Goal: Task Accomplishment & Management: Manage account settings

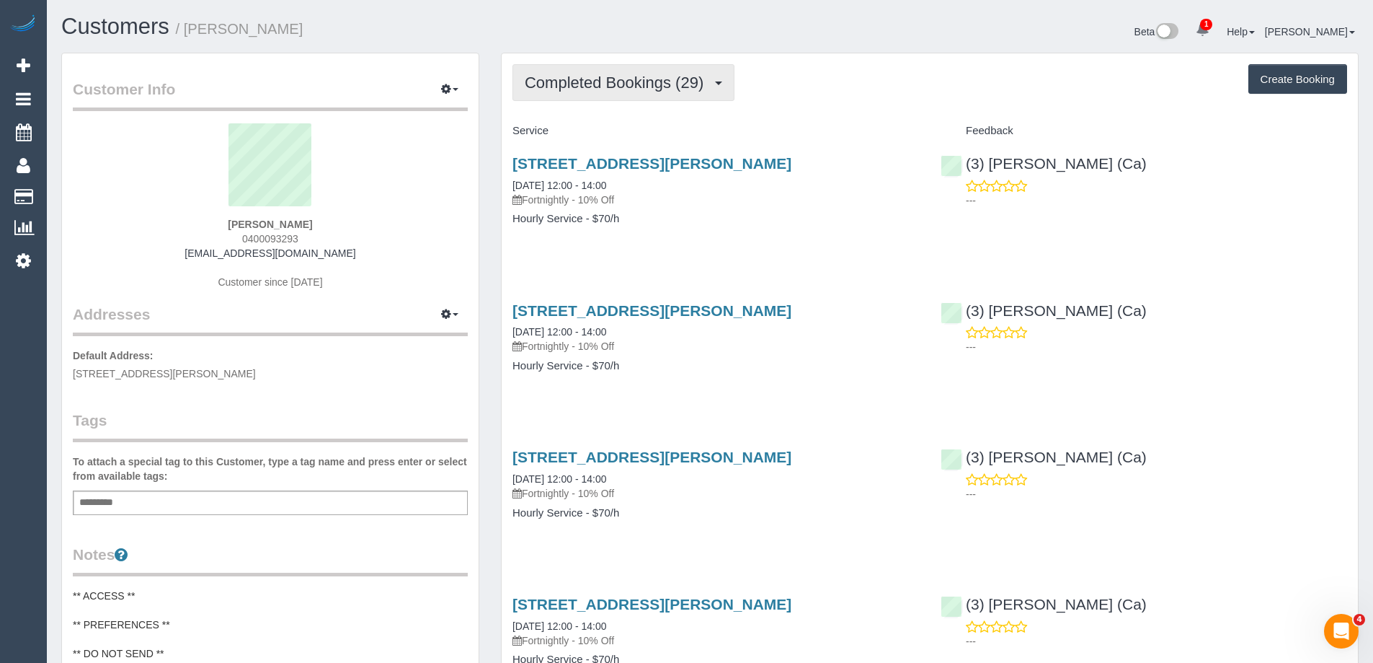
click at [666, 87] on span "Completed Bookings (29)" at bounding box center [618, 83] width 186 height 18
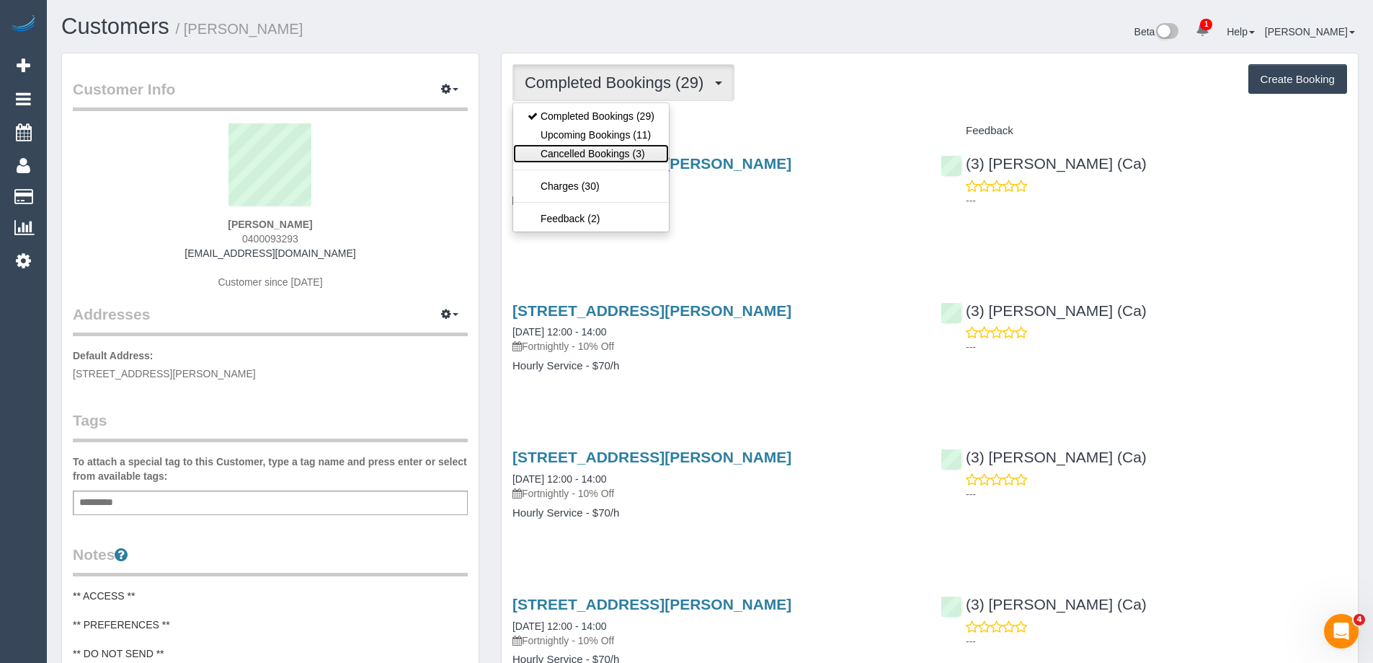
click at [626, 154] on link "Cancelled Bookings (3)" at bounding box center [591, 153] width 156 height 19
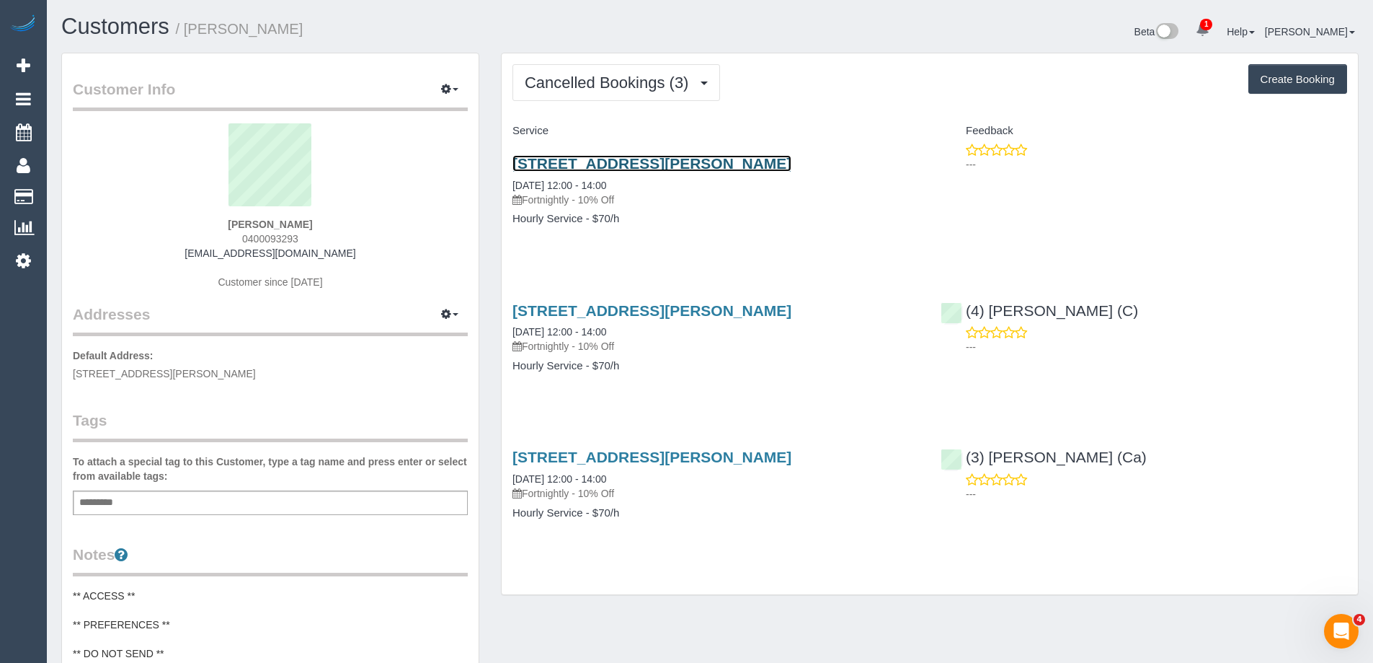
click at [614, 162] on link "25 Newman St, Brunswick West, VIC 3055" at bounding box center [652, 163] width 279 height 17
copy small "Claire Waller"
drag, startPoint x: 297, startPoint y: 31, endPoint x: 188, endPoint y: 31, distance: 108.9
click at [188, 31] on h1 "Customers / Claire Waller" at bounding box center [380, 26] width 638 height 25
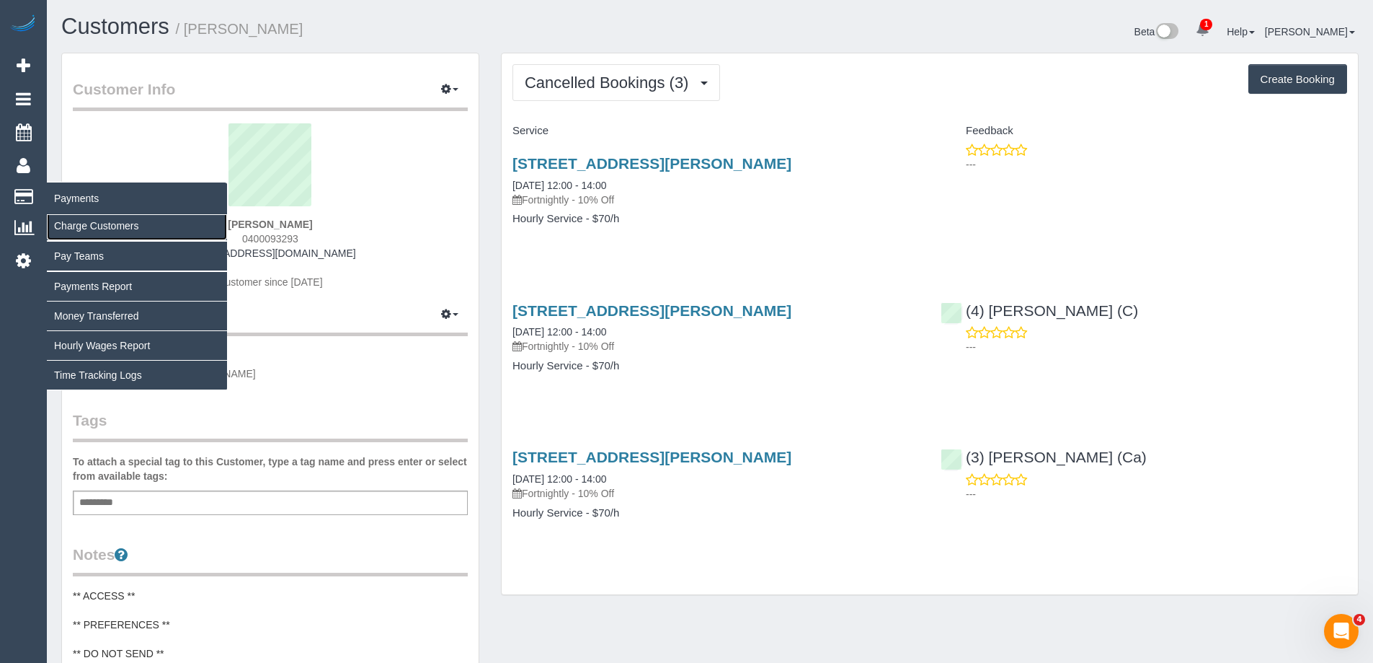
click at [99, 227] on link "Charge Customers" at bounding box center [137, 225] width 180 height 29
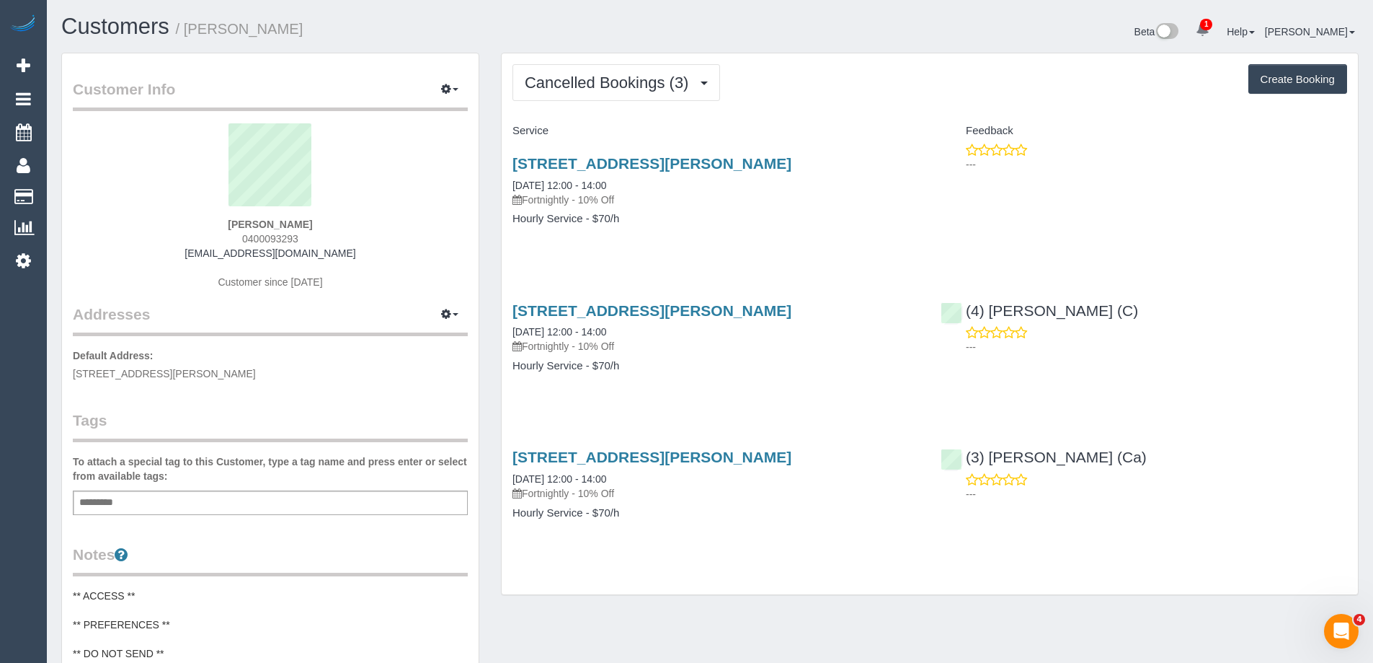
select select
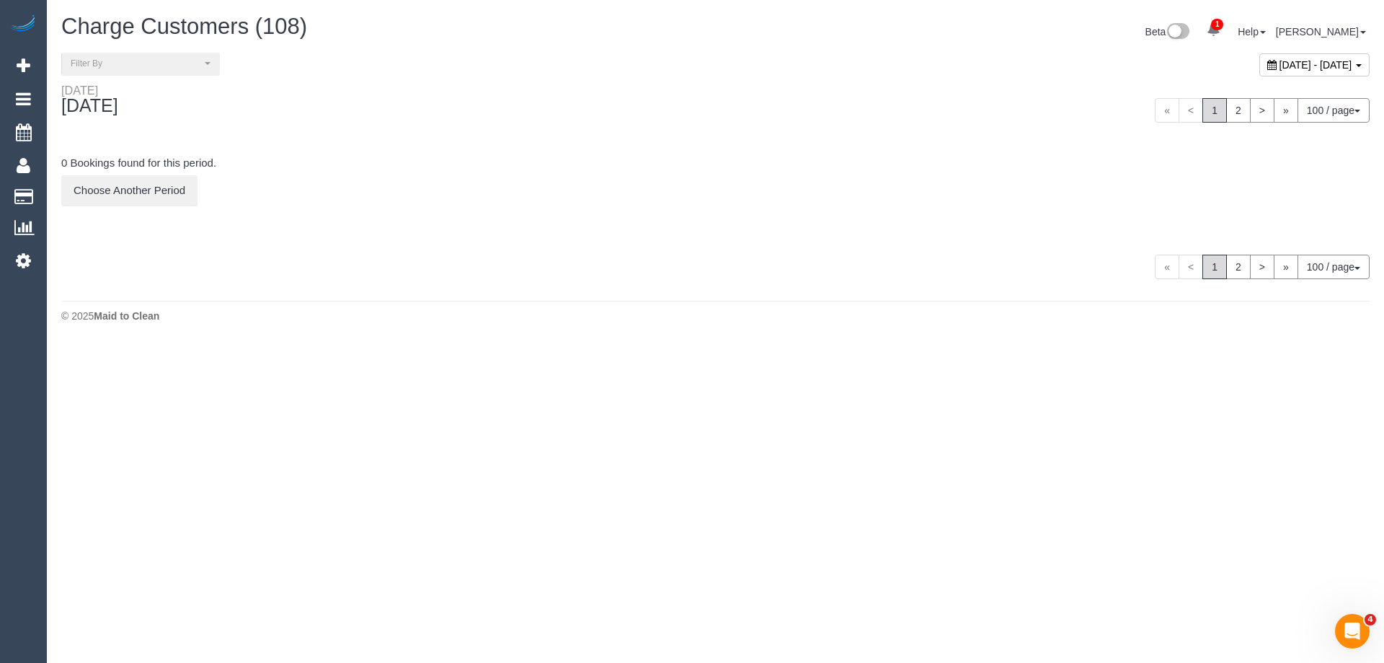
click at [1280, 66] on span "September 06, 2025 - September 06, 2025" at bounding box center [1316, 65] width 73 height 12
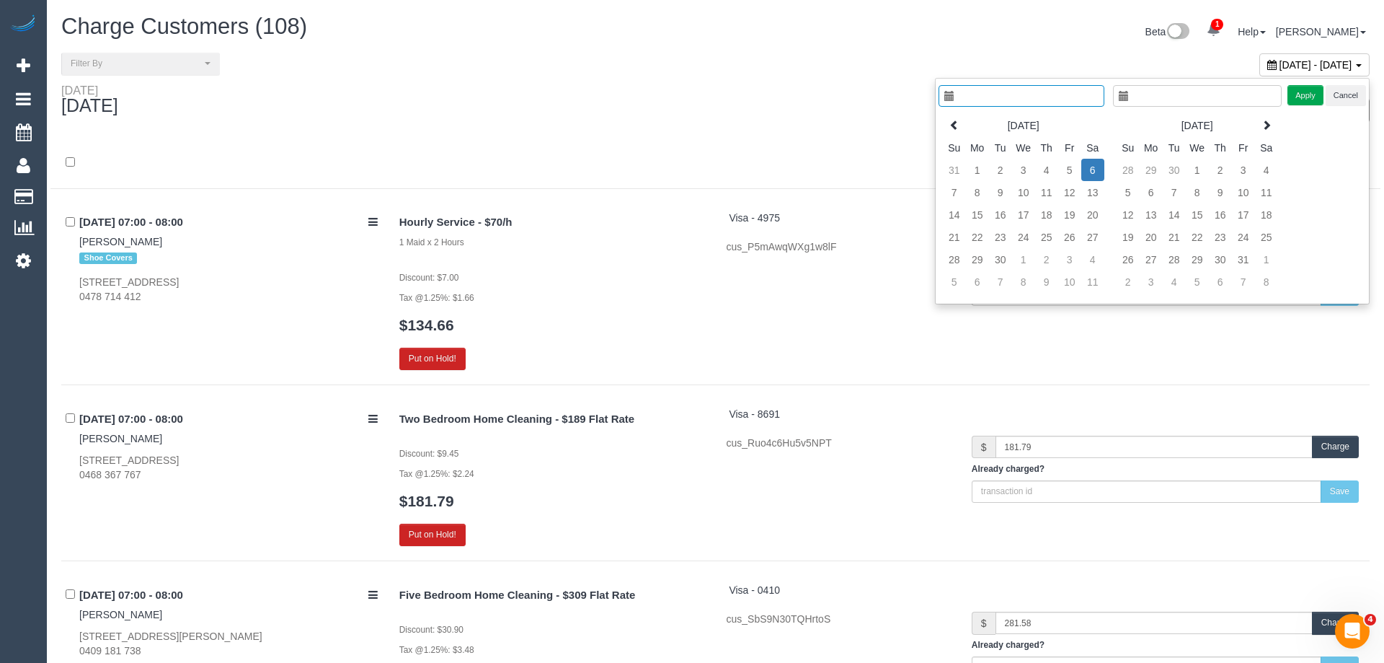
type input "**********"
click at [936, 129] on th at bounding box center [943, 125] width 23 height 22
type input "**********"
click at [973, 238] on td "18" at bounding box center [966, 237] width 23 height 22
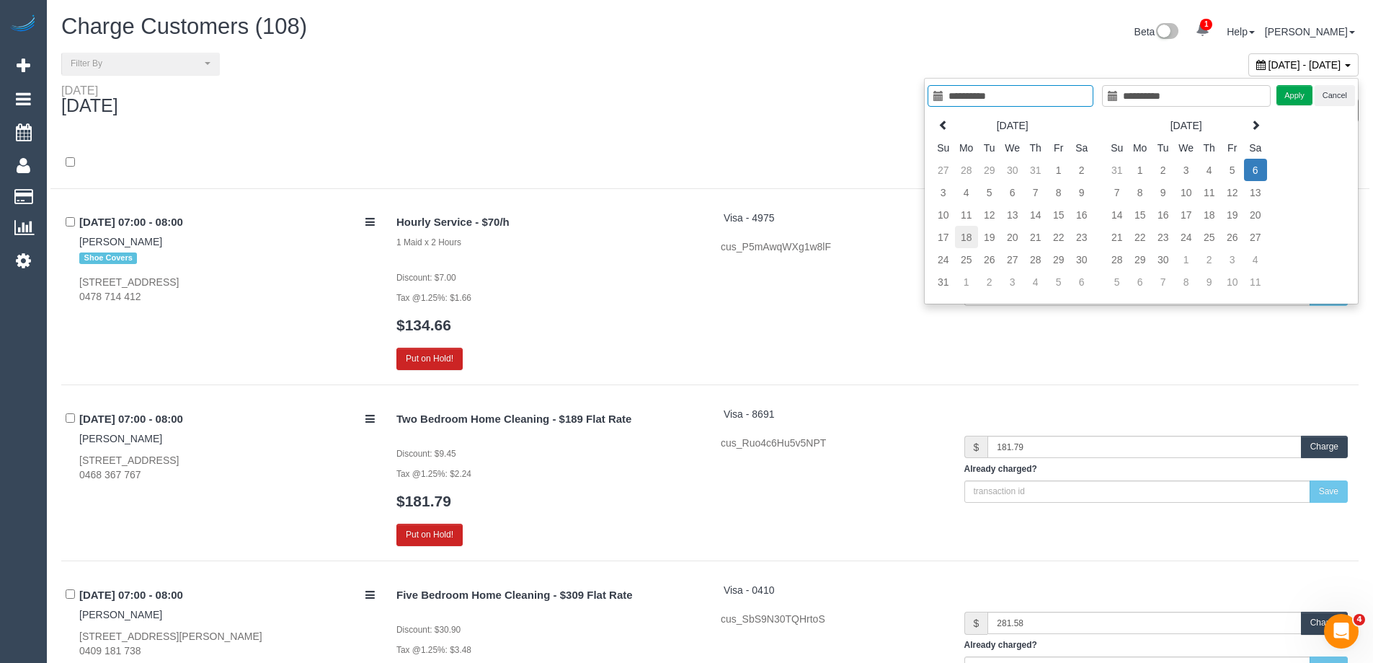
type input "**********"
click at [973, 238] on td "18" at bounding box center [966, 237] width 23 height 22
type input "**********"
click at [1293, 92] on button "Apply" at bounding box center [1295, 95] width 36 height 21
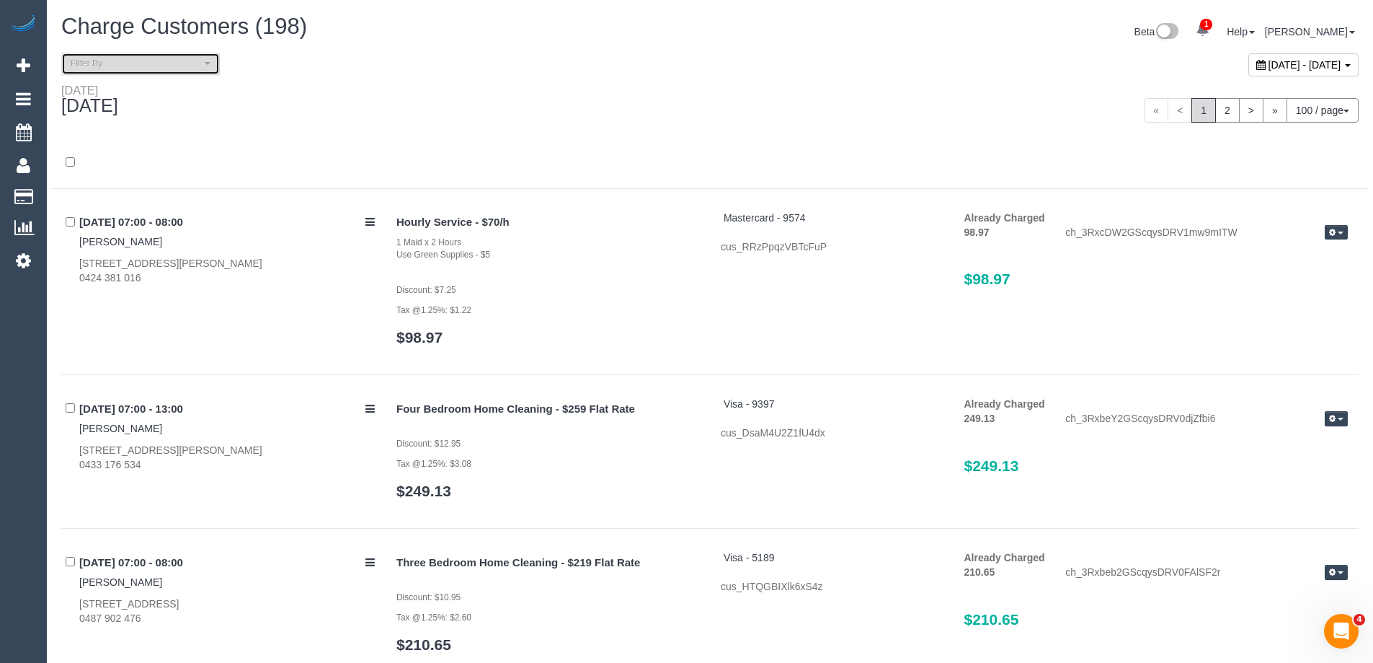
click at [161, 58] on span "Filter By" at bounding box center [136, 64] width 130 height 12
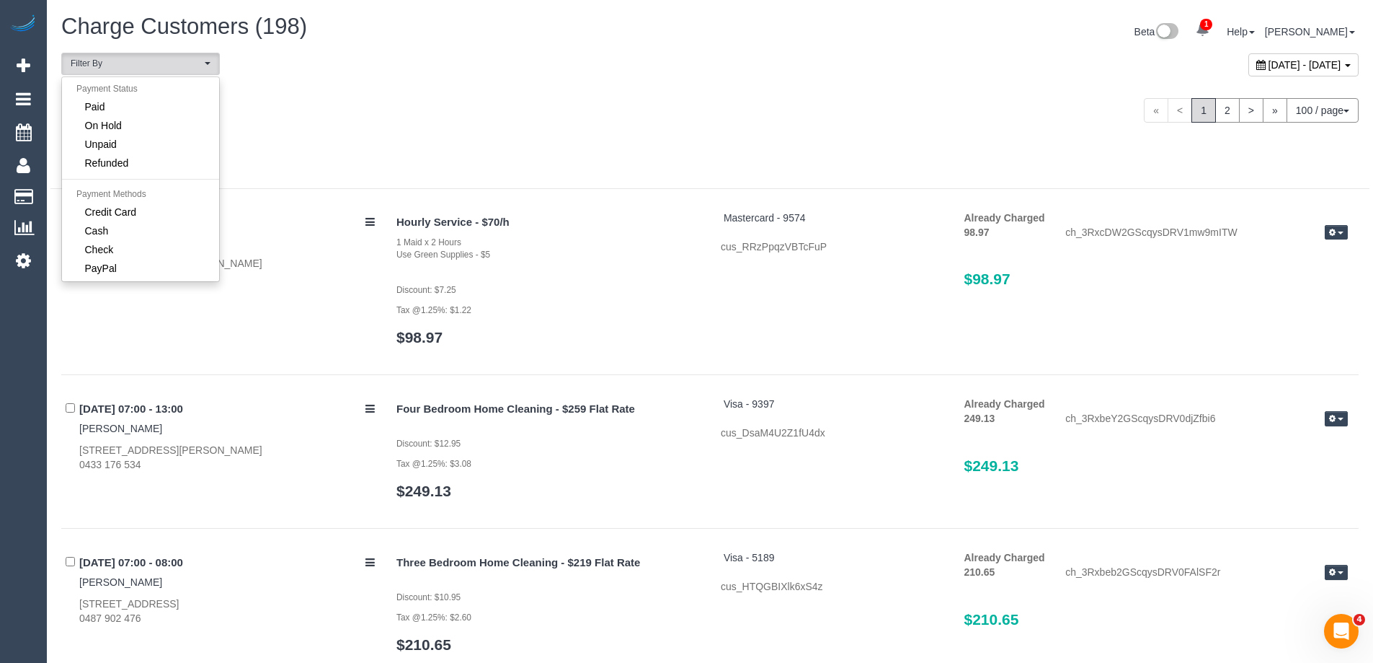
click at [475, 95] on div "Monday August 18, 2025" at bounding box center [380, 103] width 660 height 38
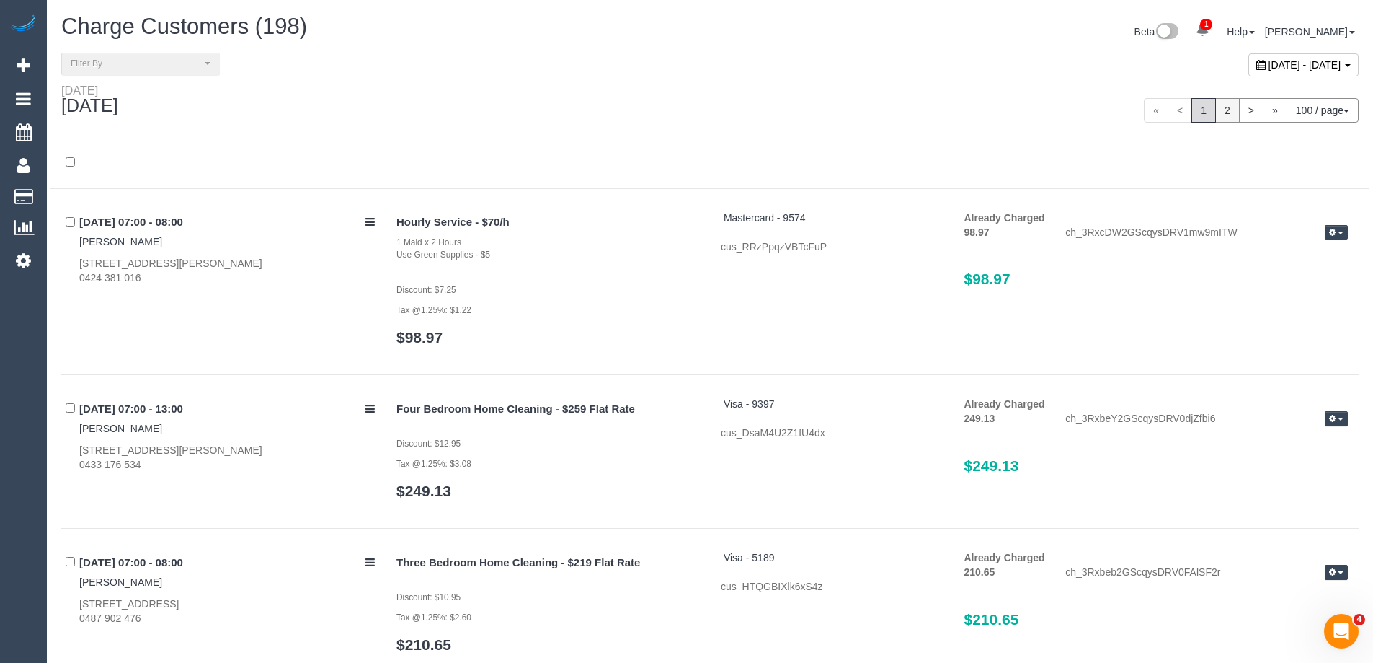
click at [1220, 112] on link "2" at bounding box center [1227, 110] width 25 height 25
click at [711, 85] on div "« < 1 2 > » 100 / page 10 / page 20 / page 30 / page 40 / page 50 / page 100 / …" at bounding box center [1040, 110] width 660 height 53
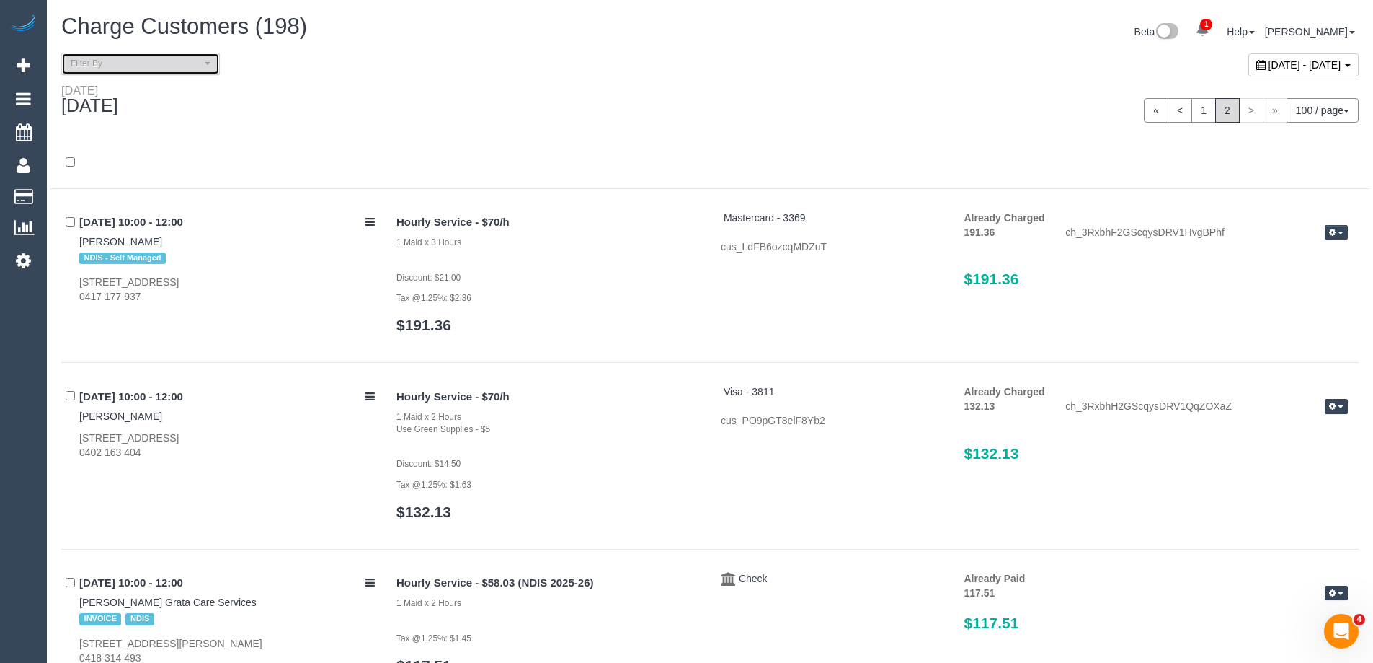
click at [156, 63] on span "Filter By" at bounding box center [136, 64] width 130 height 12
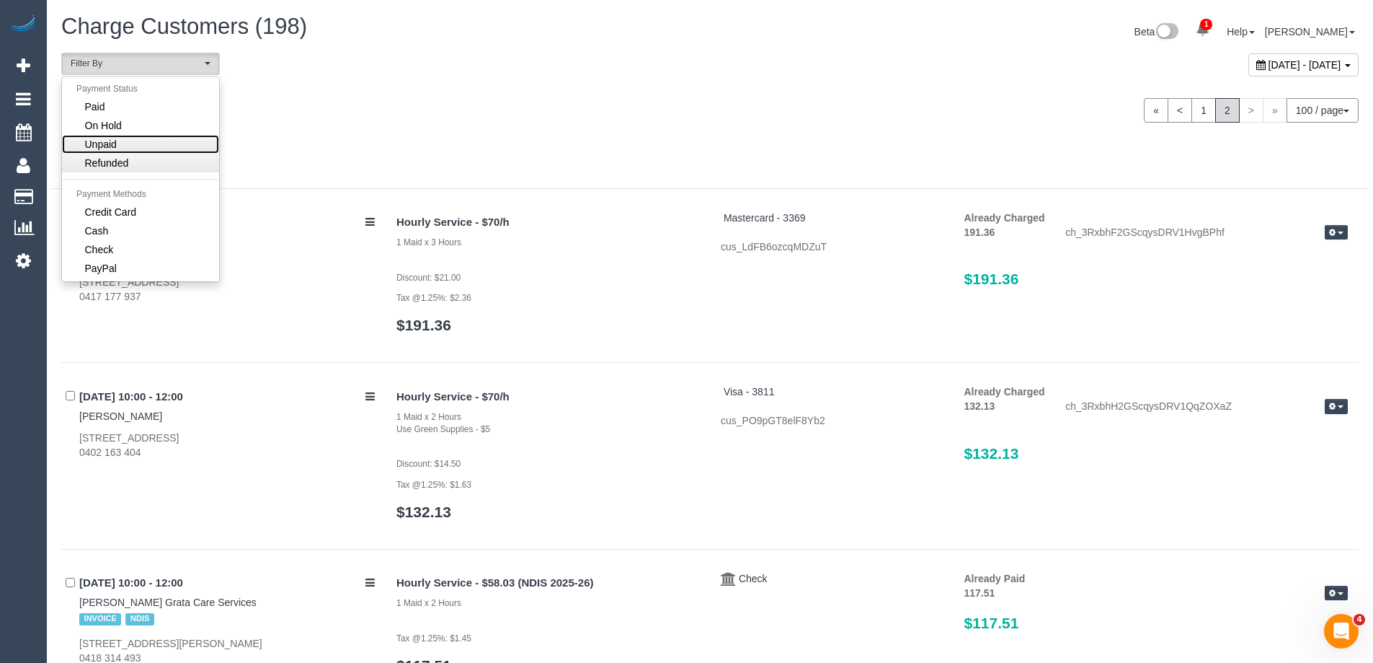
drag, startPoint x: 143, startPoint y: 143, endPoint x: 146, endPoint y: 155, distance: 12.8
click at [146, 155] on ul "Payment Status Paid On Hold Unpaid Refunded Payment Methods Credit Card Cash Ch…" at bounding box center [140, 179] width 157 height 197
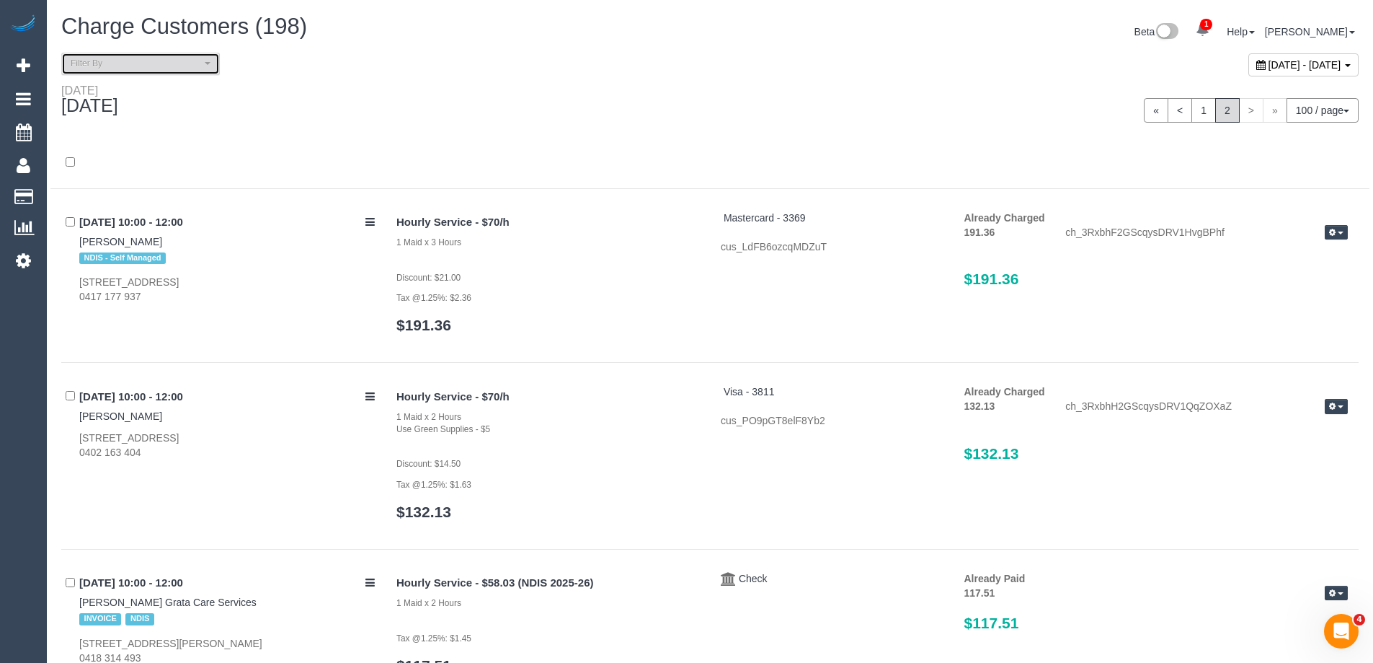
click at [128, 68] on span "Filter By" at bounding box center [136, 64] width 130 height 12
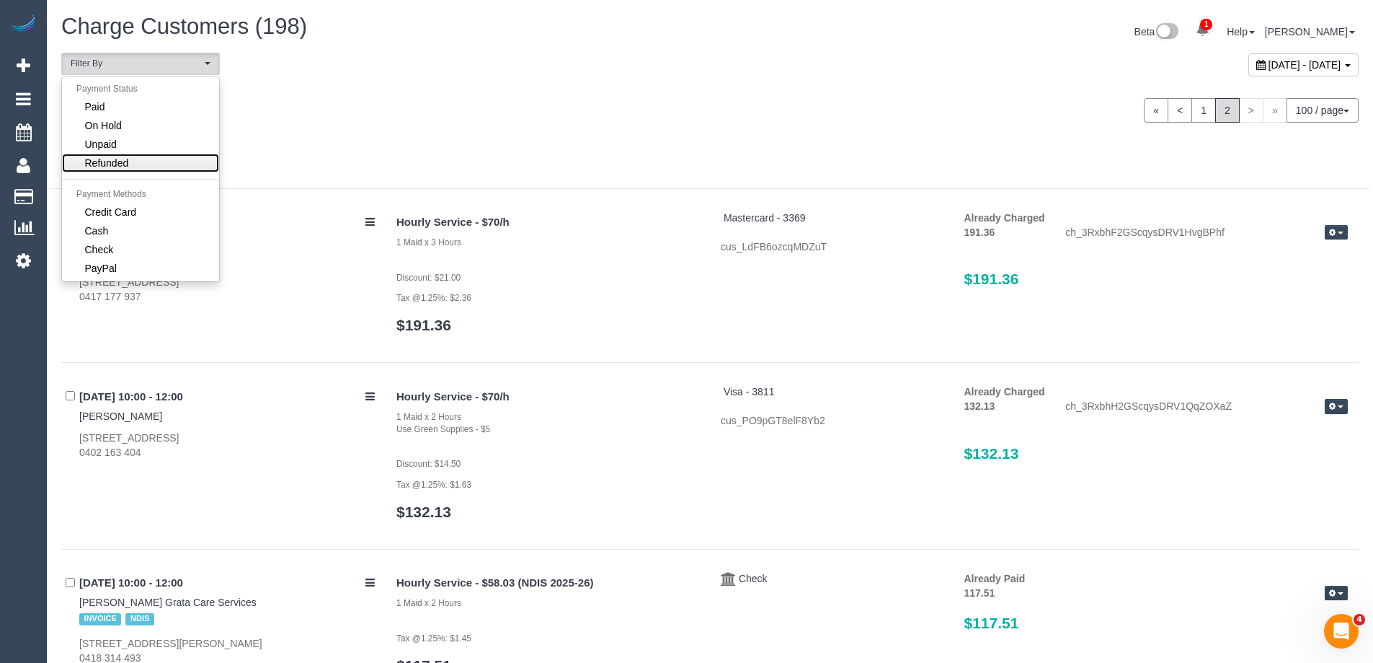
click at [128, 161] on span "Refunded" at bounding box center [107, 163] width 44 height 14
select select "********"
click at [451, 147] on div at bounding box center [709, 163] width 1319 height 52
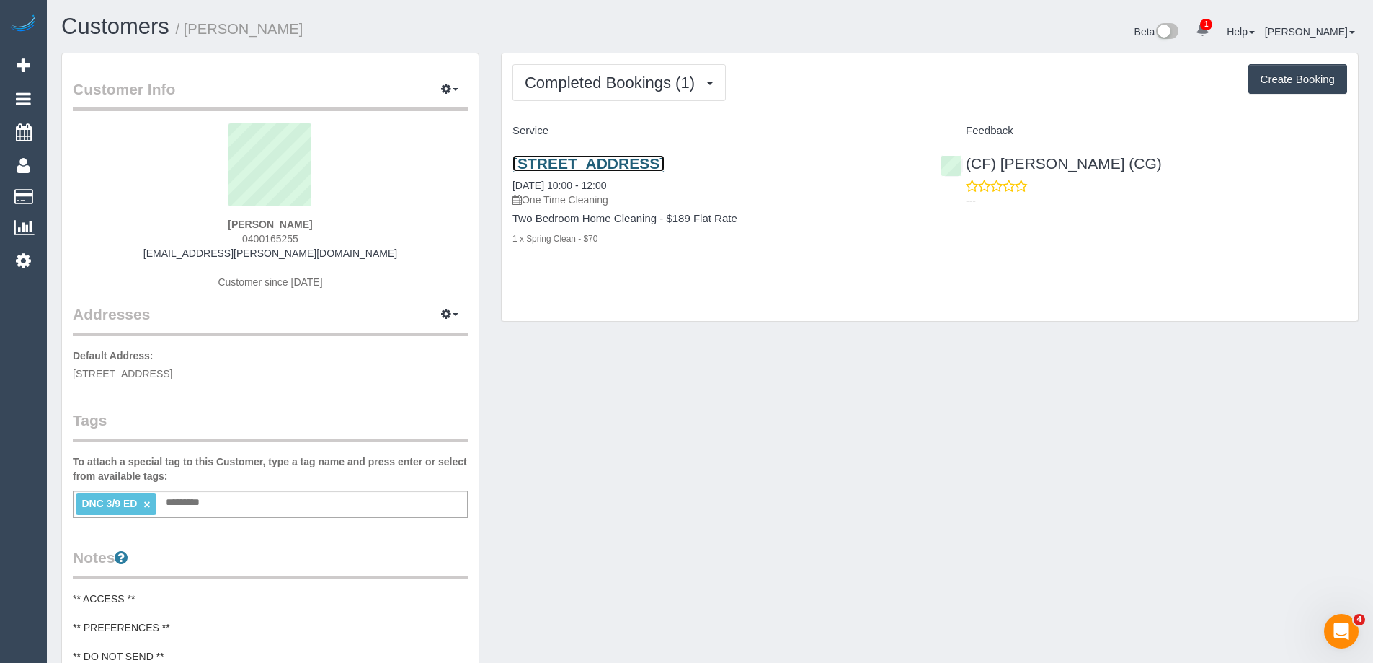
click at [665, 162] on link "Unit 102, 551 Dandenong Road, Armadale, VIC 3143" at bounding box center [589, 163] width 152 height 17
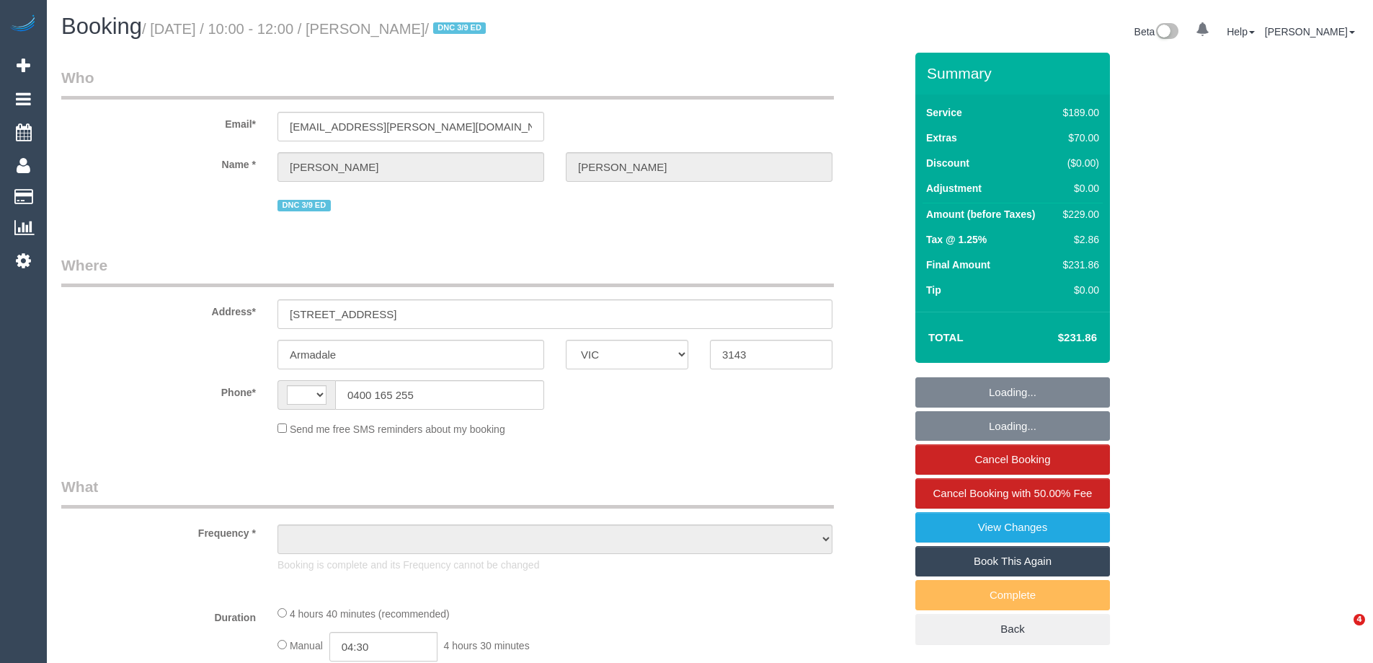
select select "VIC"
select select "object:308"
select select "string:stripe-pm_1S2MBg2GScqysDRVTpnOGVY8"
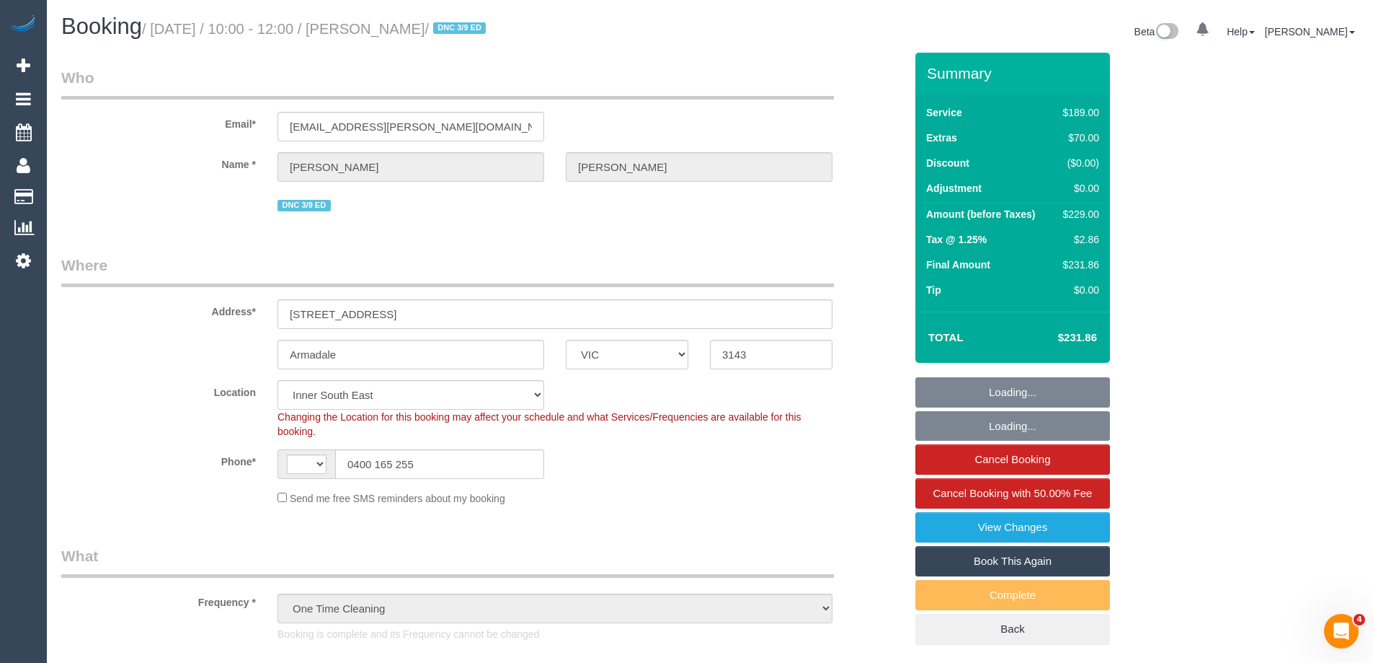
select select "object:562"
select select "string:AU"
select select "number:30"
select select "number:14"
select select "number:19"
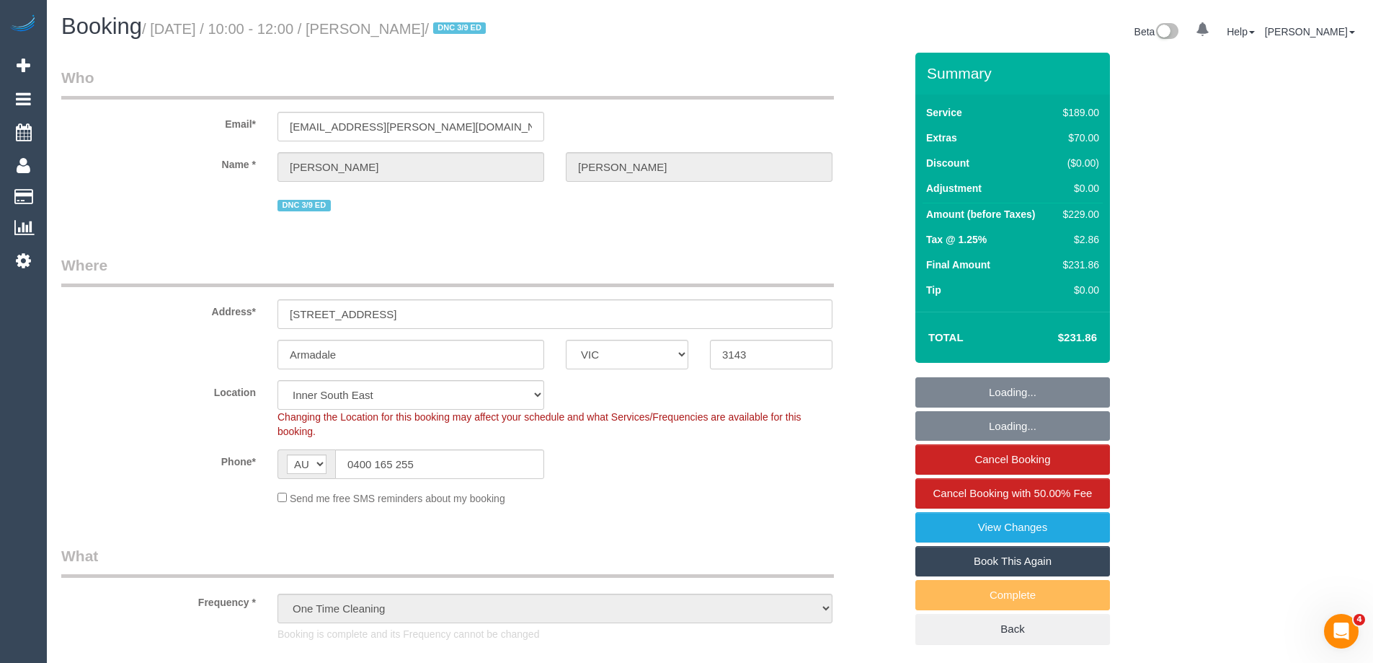
select select "number:24"
select select "number:26"
click at [1069, 521] on link "View Changes" at bounding box center [1013, 527] width 195 height 30
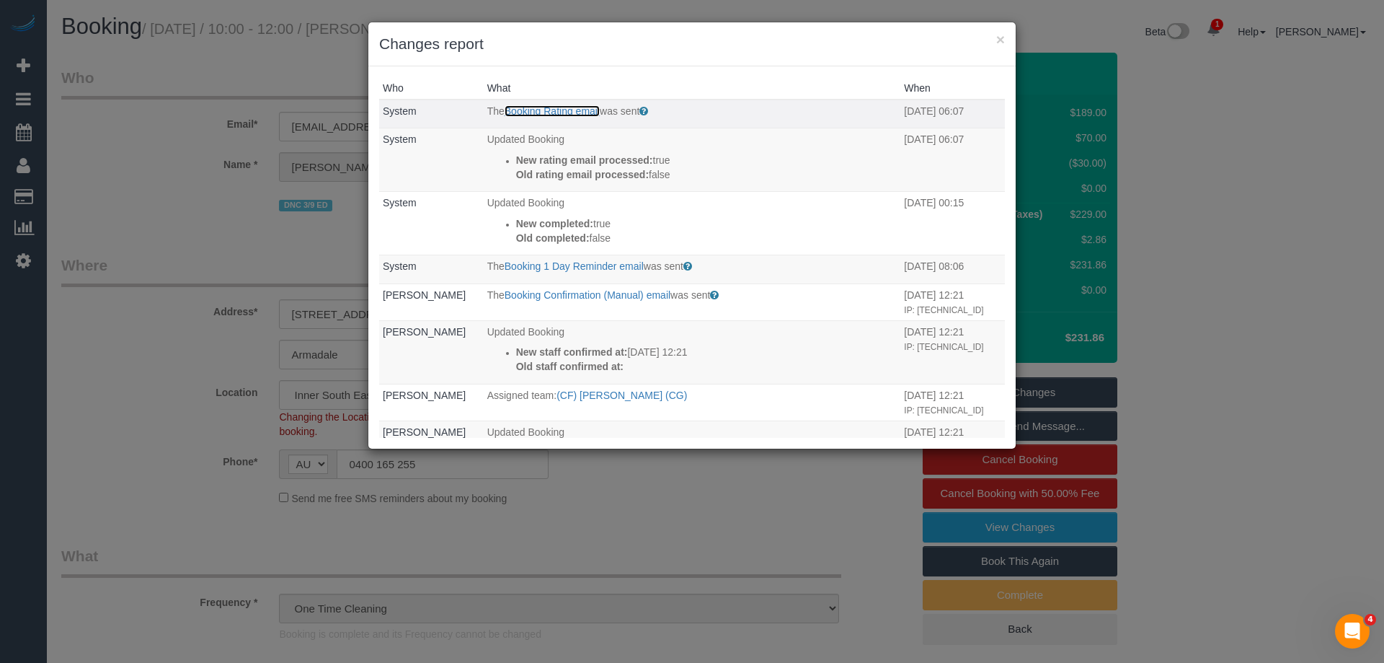
click at [568, 110] on link "Booking Rating email" at bounding box center [552, 111] width 95 height 12
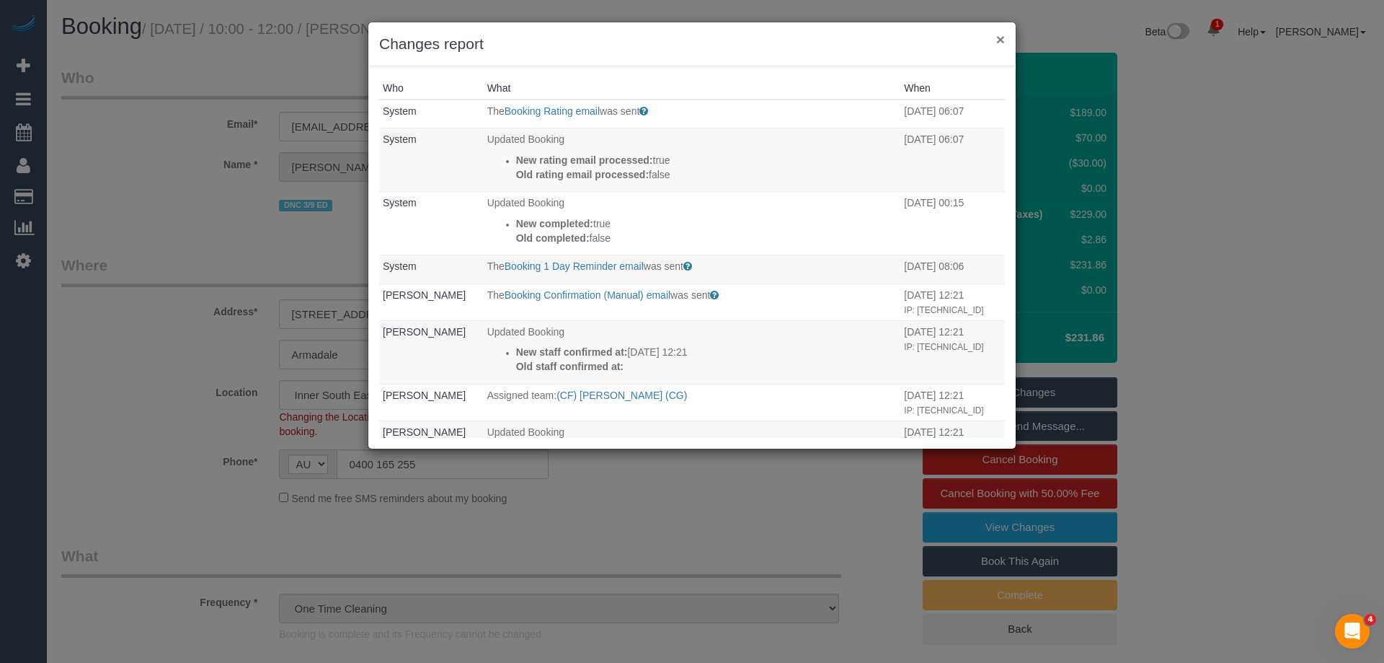
click at [996, 40] on button "×" at bounding box center [1000, 39] width 9 height 15
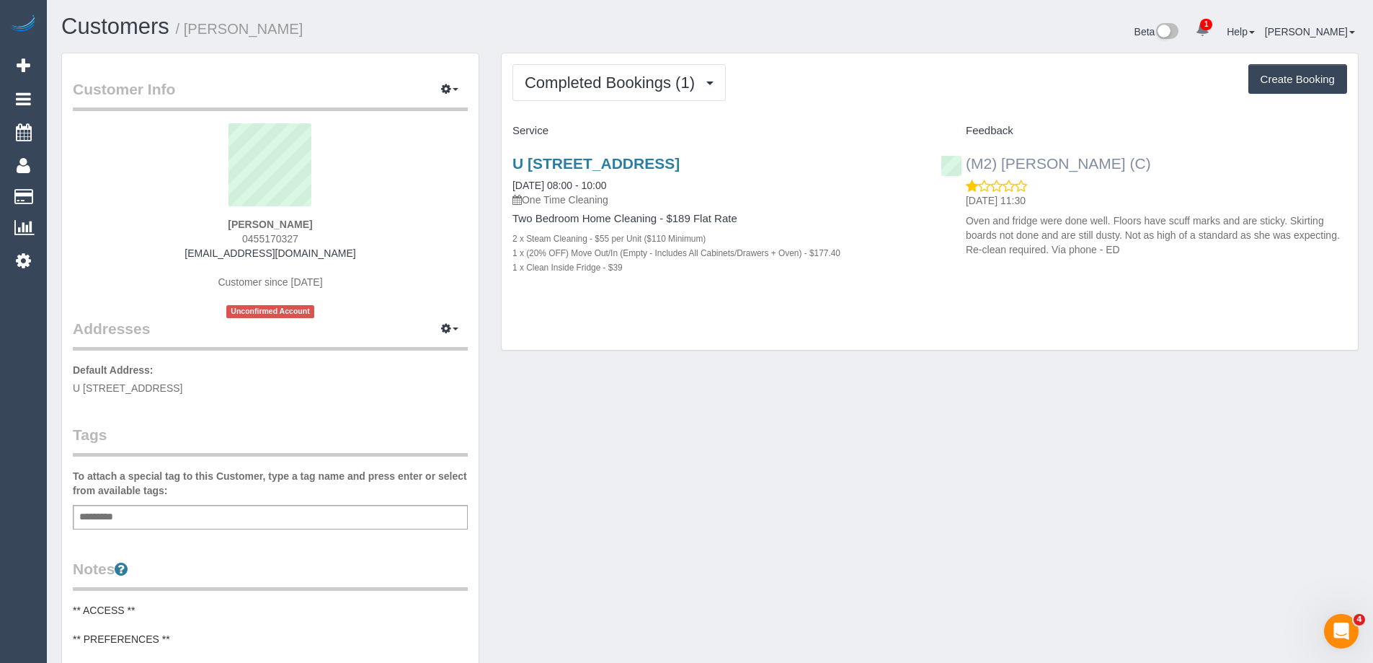
drag, startPoint x: 1084, startPoint y: 167, endPoint x: 967, endPoint y: 164, distance: 117.5
click at [967, 164] on div "(M2) [PERSON_NAME] (C) [DATE] 11:30 Oven and fridge were done well. Floors have…" at bounding box center [1144, 203] width 428 height 120
copy link "(M2) Darshan Gevariya (C)"
click at [719, 466] on div "Customer Info Edit Contact Info Send Message Email Preferences Special Sales Ta…" at bounding box center [709, 593] width 1319 height 1081
copy small "Amy Cravino"
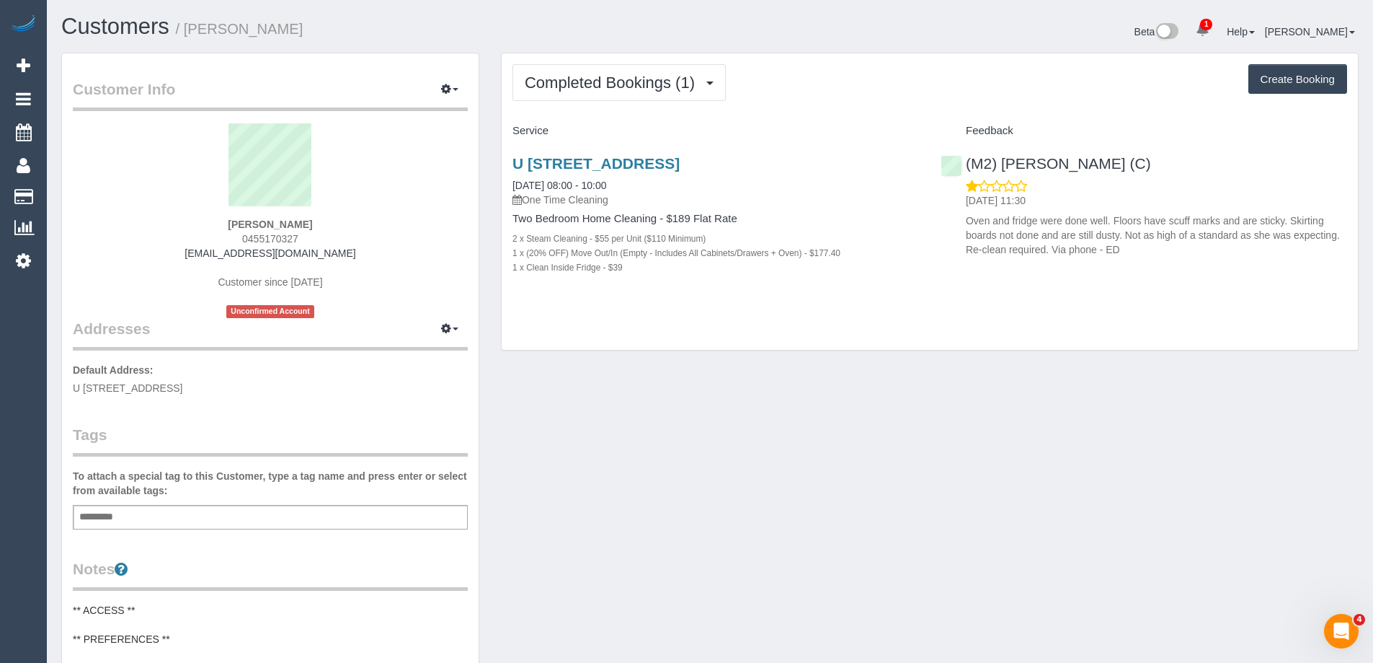
drag, startPoint x: 252, startPoint y: 35, endPoint x: 187, endPoint y: 32, distance: 64.9
click at [187, 32] on h1 "Customers / Amy Cravino" at bounding box center [380, 26] width 638 height 25
click at [606, 420] on div "Customer Info Edit Contact Info Send Message Email Preferences Special Sales Ta…" at bounding box center [709, 593] width 1319 height 1081
copy link "U 6/20 Loch Street, Coburg, VIC 3058"
drag, startPoint x: 797, startPoint y: 160, endPoint x: 506, endPoint y: 167, distance: 291.3
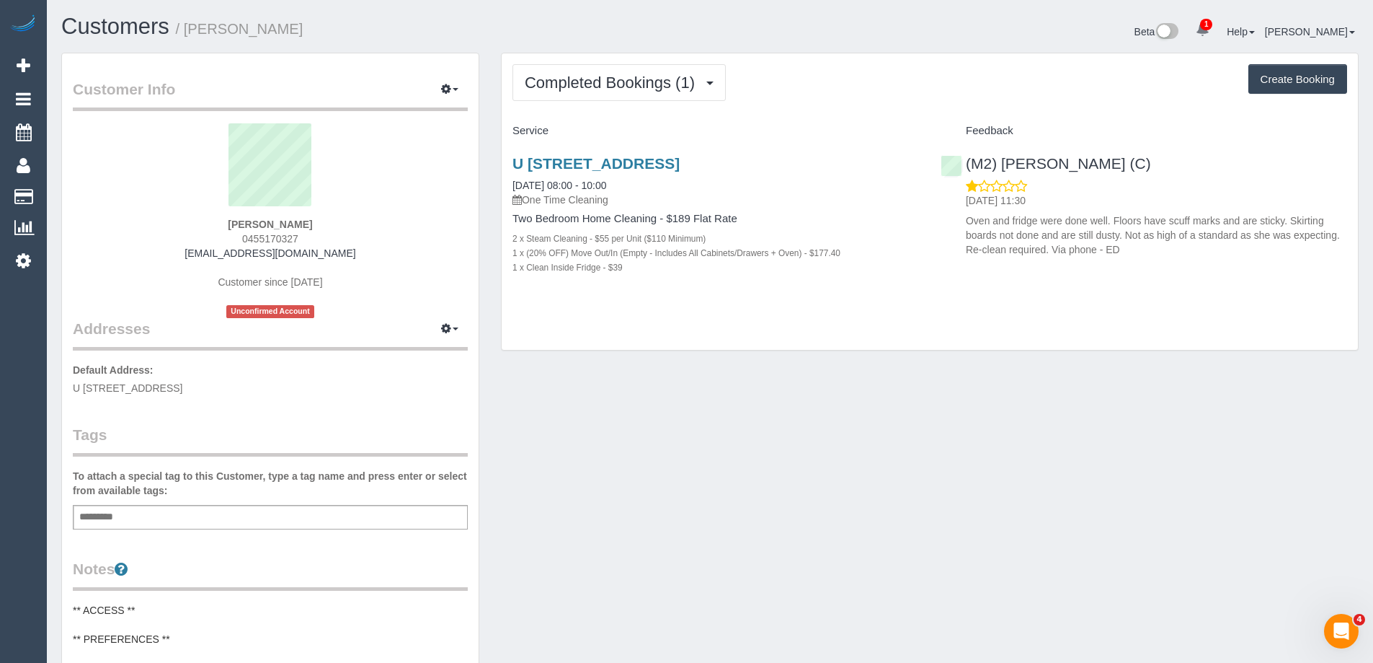
click at [506, 167] on div "U 6/20 Loch Street, Coburg, VIC 3058 29/08/2025 08:00 - 10:00 One Time Cleaning…" at bounding box center [716, 223] width 428 height 160
click at [772, 498] on div "Customer Info Edit Contact Info Send Message Email Preferences Special Sales Ta…" at bounding box center [709, 593] width 1319 height 1081
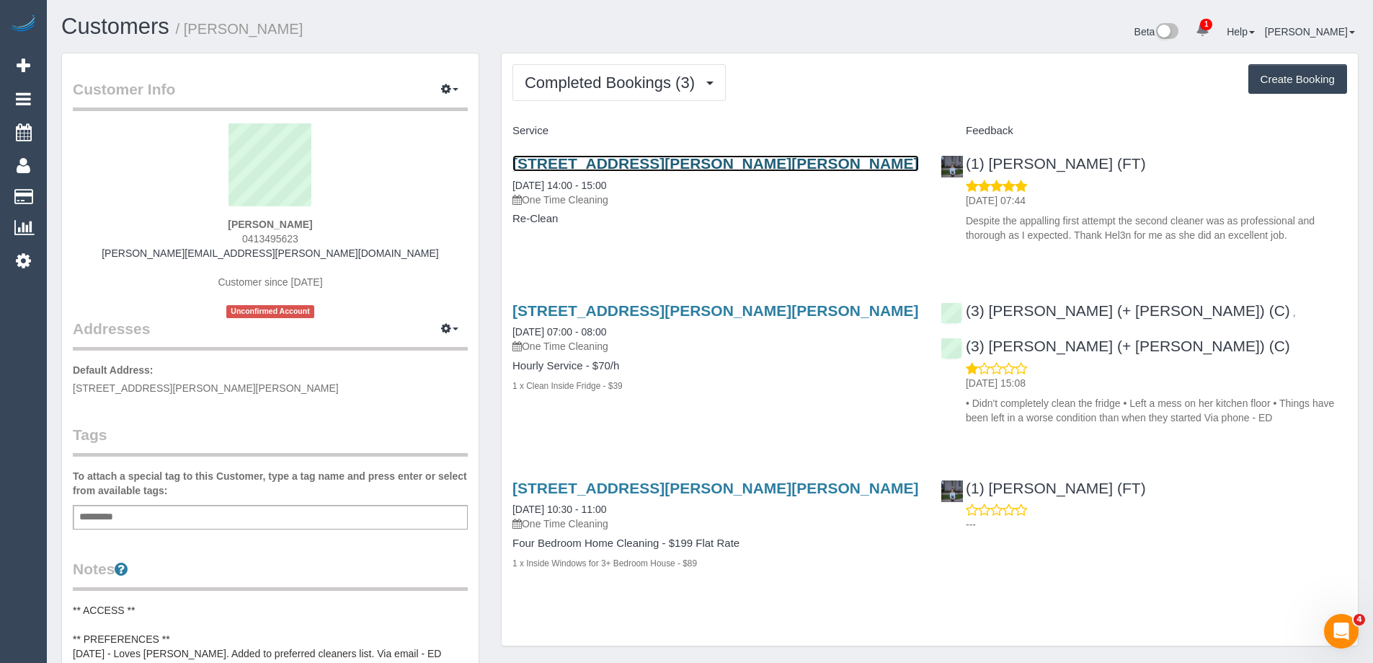
click at [588, 156] on link "1 Beryl Ct, Narre Warren, VIC 3805" at bounding box center [716, 163] width 407 height 17
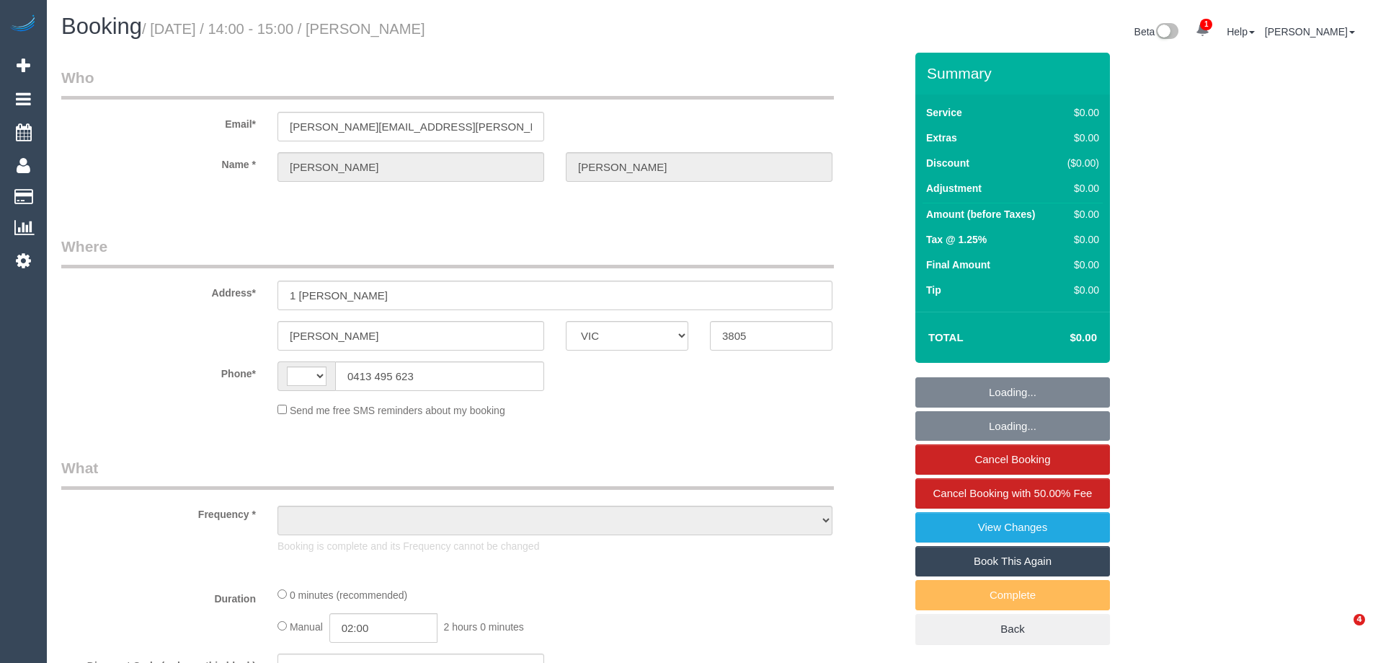
select select "VIC"
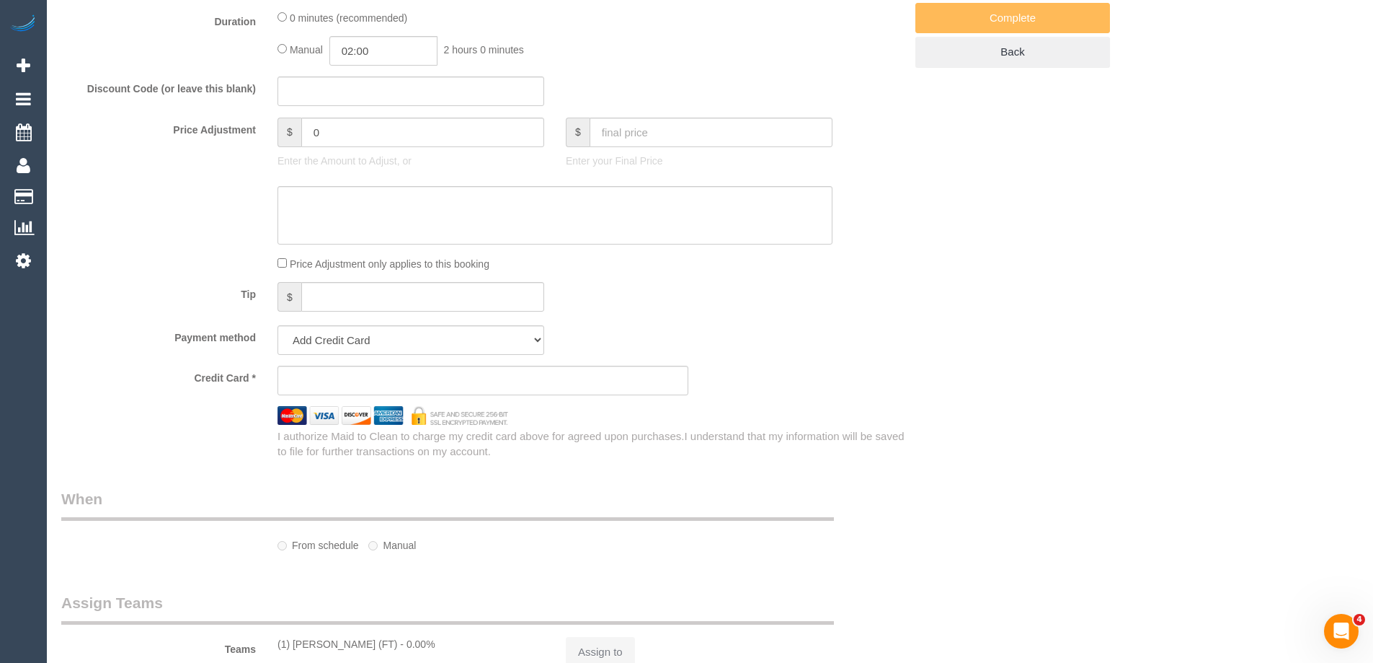
select select "string:AU"
select select "object:567"
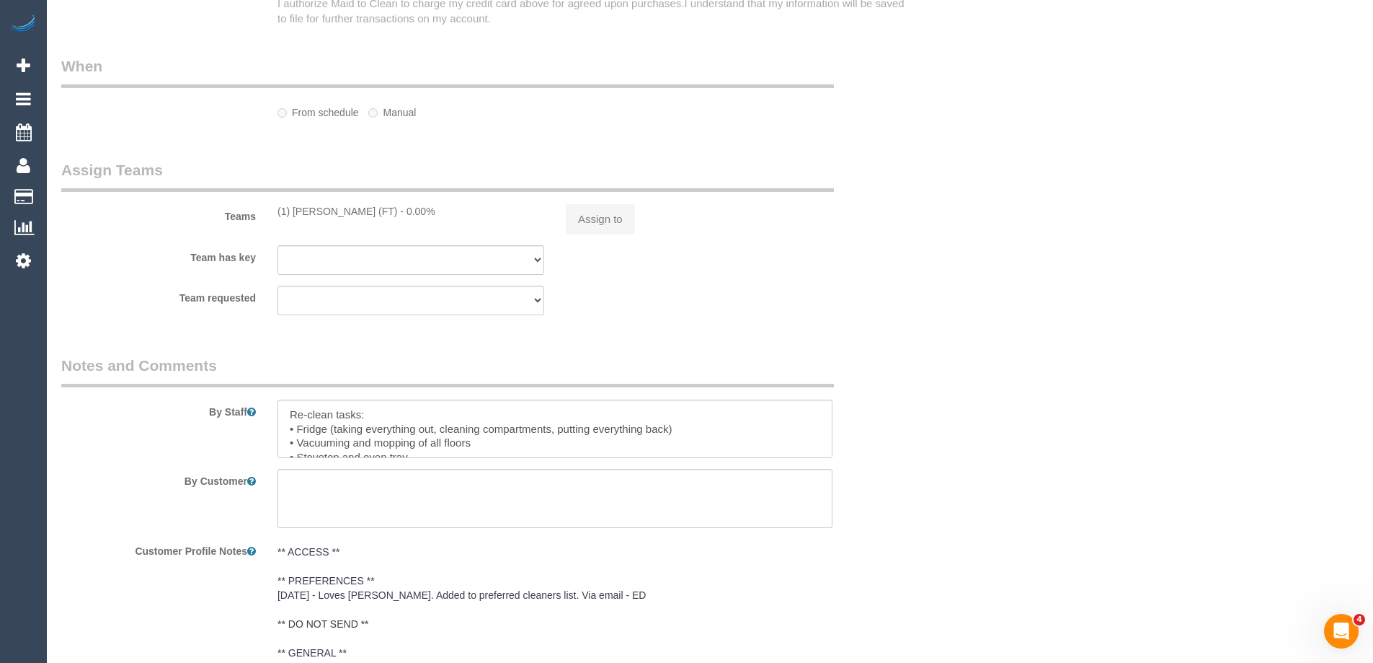
select select "string:stripe-pm_1S0Khw2GScqysDRVNgdxRNmU"
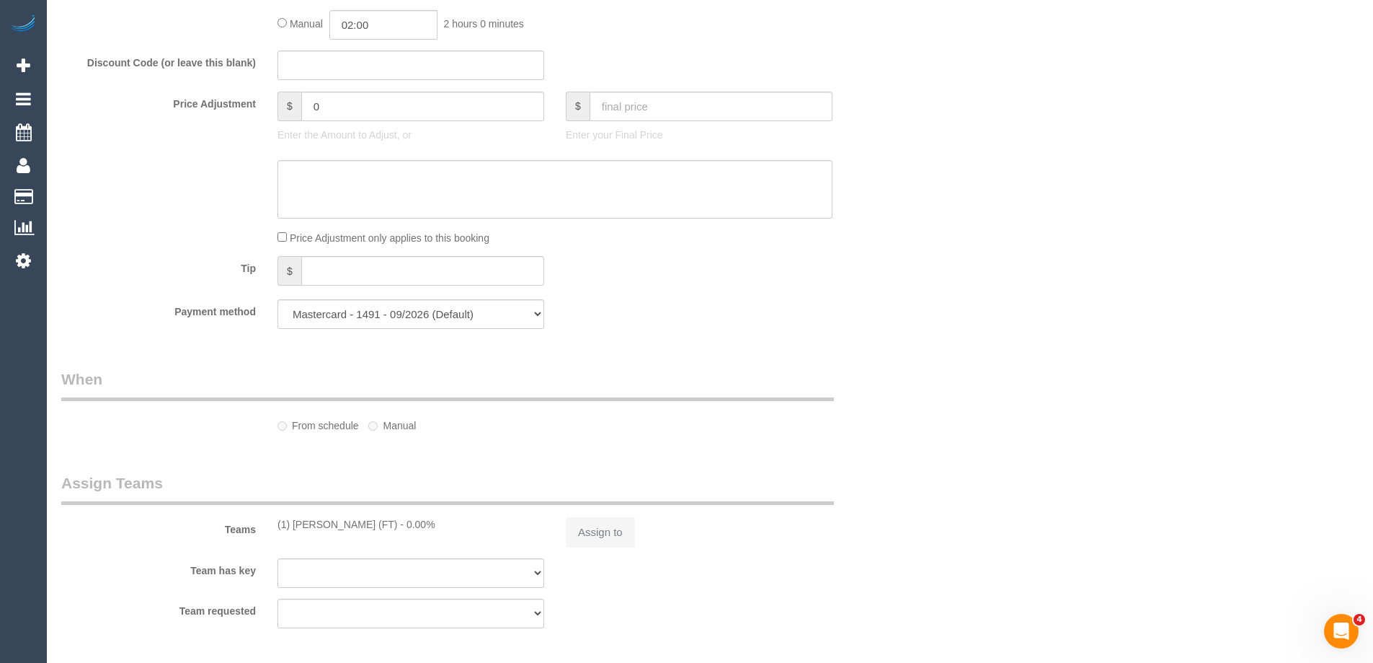
scroll to position [1416, 0]
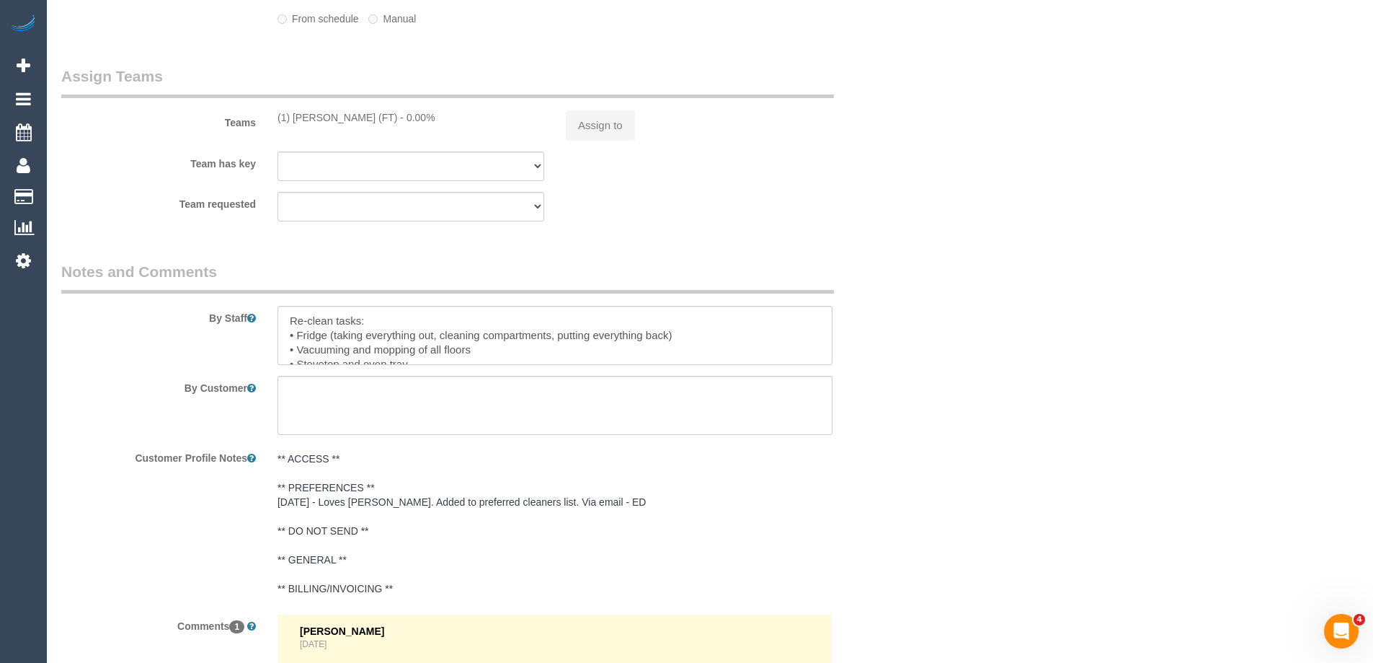
select select "number:27"
select select "number:14"
select select "number:18"
select select "number:22"
select select "number:35"
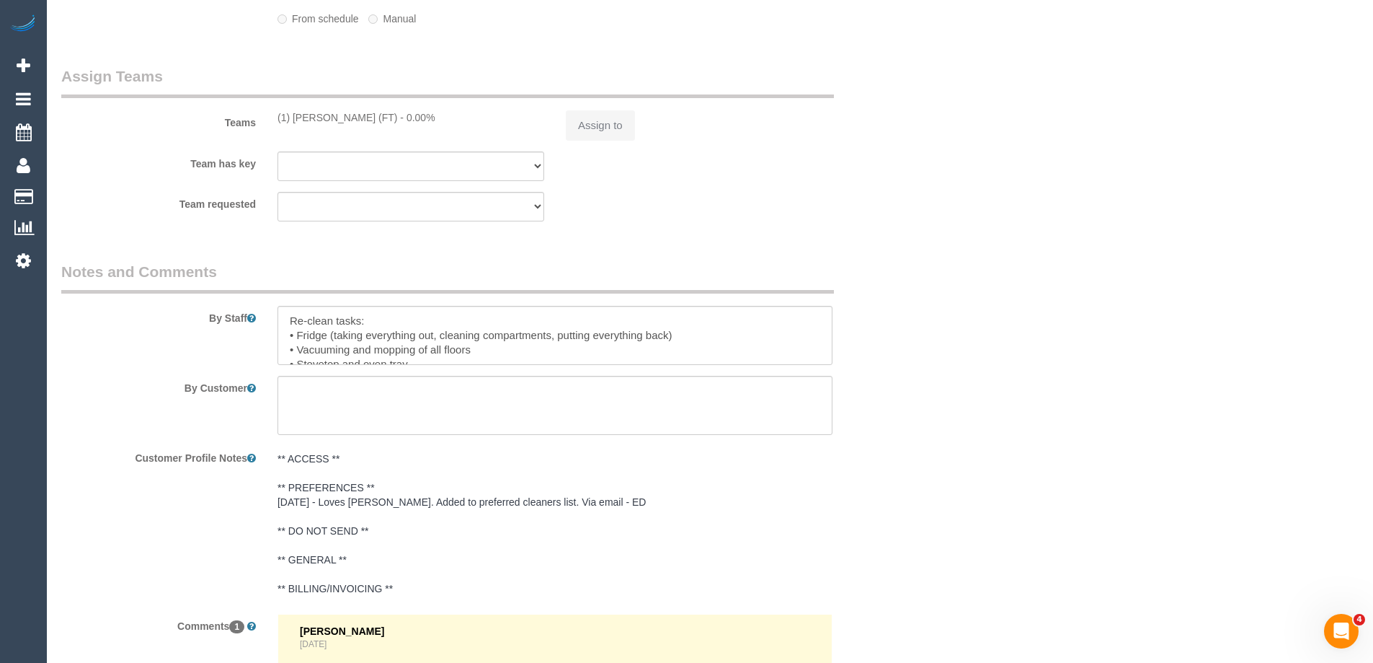
select select "number:26"
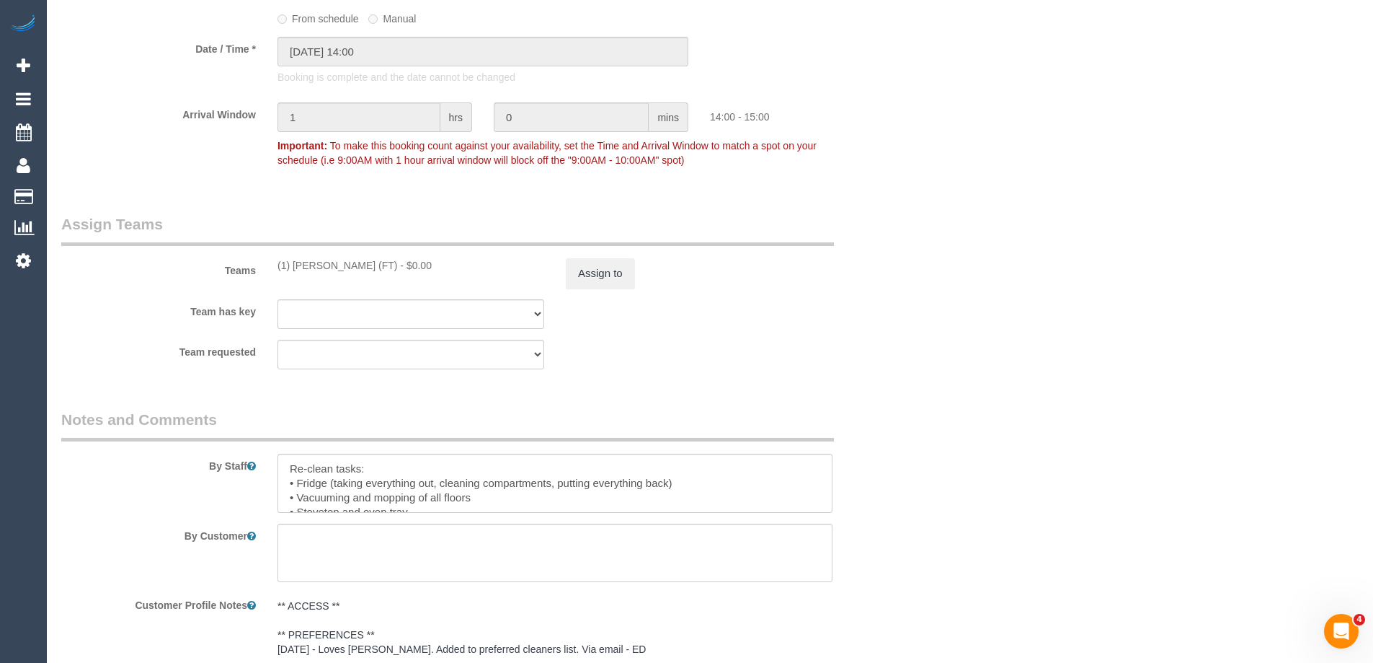
select select "object:2066"
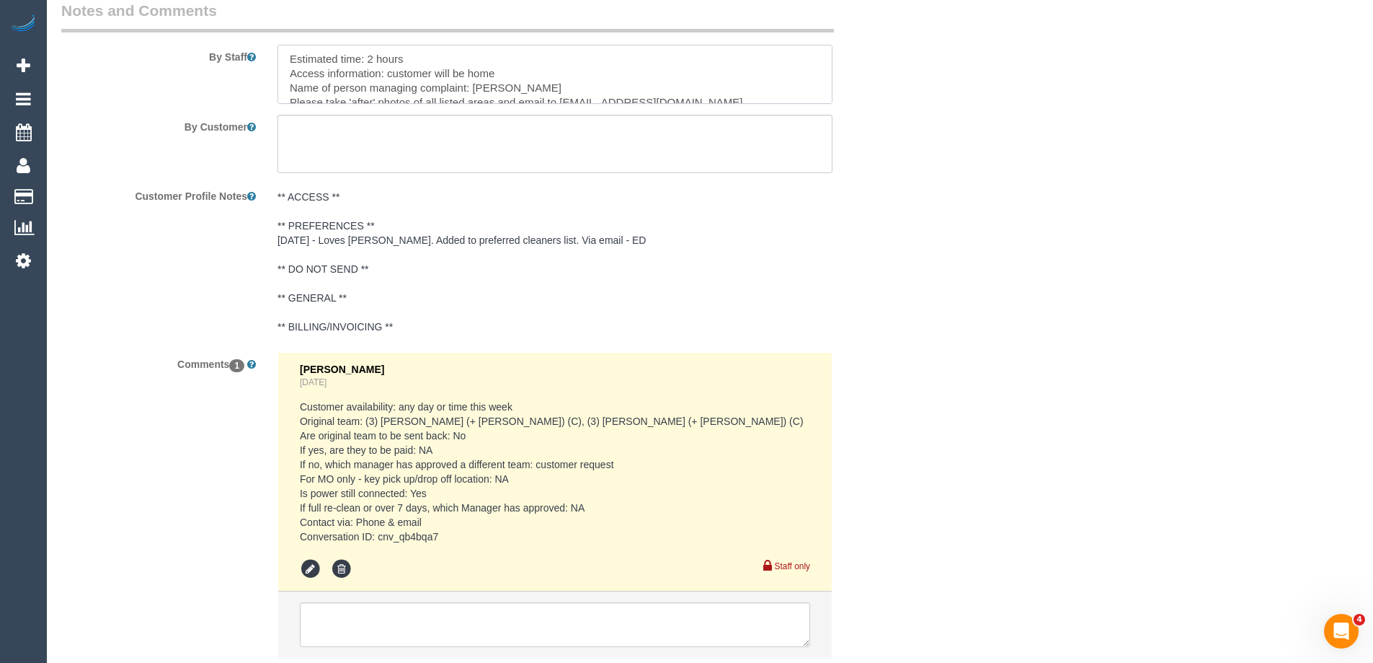
scroll to position [115, 0]
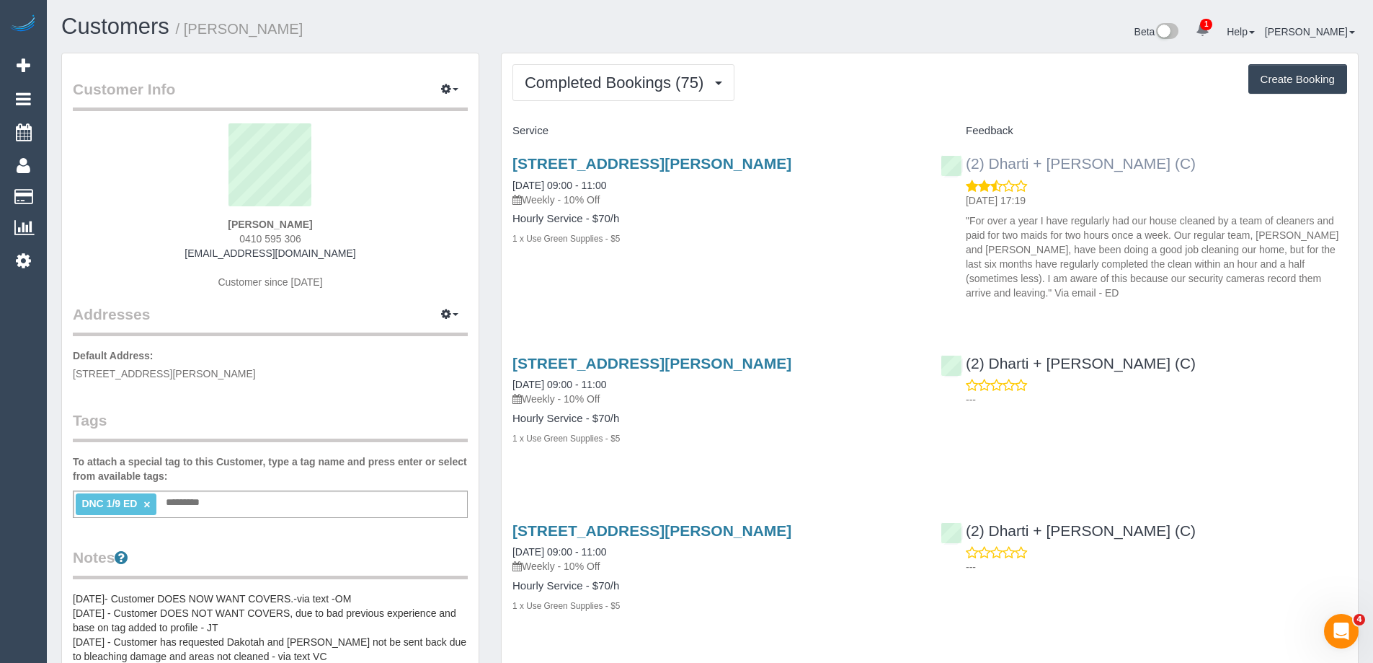
copy link "(2) Dharti + [PERSON_NAME] (C)"
drag, startPoint x: 1141, startPoint y: 169, endPoint x: 965, endPoint y: 168, distance: 176.6
click at [965, 168] on div "(2) Dharti + Kishan (C) 03/09/2025 17:19 "For over a year I have regularly had …" at bounding box center [1144, 225] width 428 height 164
click at [489, 104] on div "Customer Info Edit Contact Info Send Message Email Preferences Special Sales Ta…" at bounding box center [270, 570] width 440 height 1034
copy small "[PERSON_NAME]"
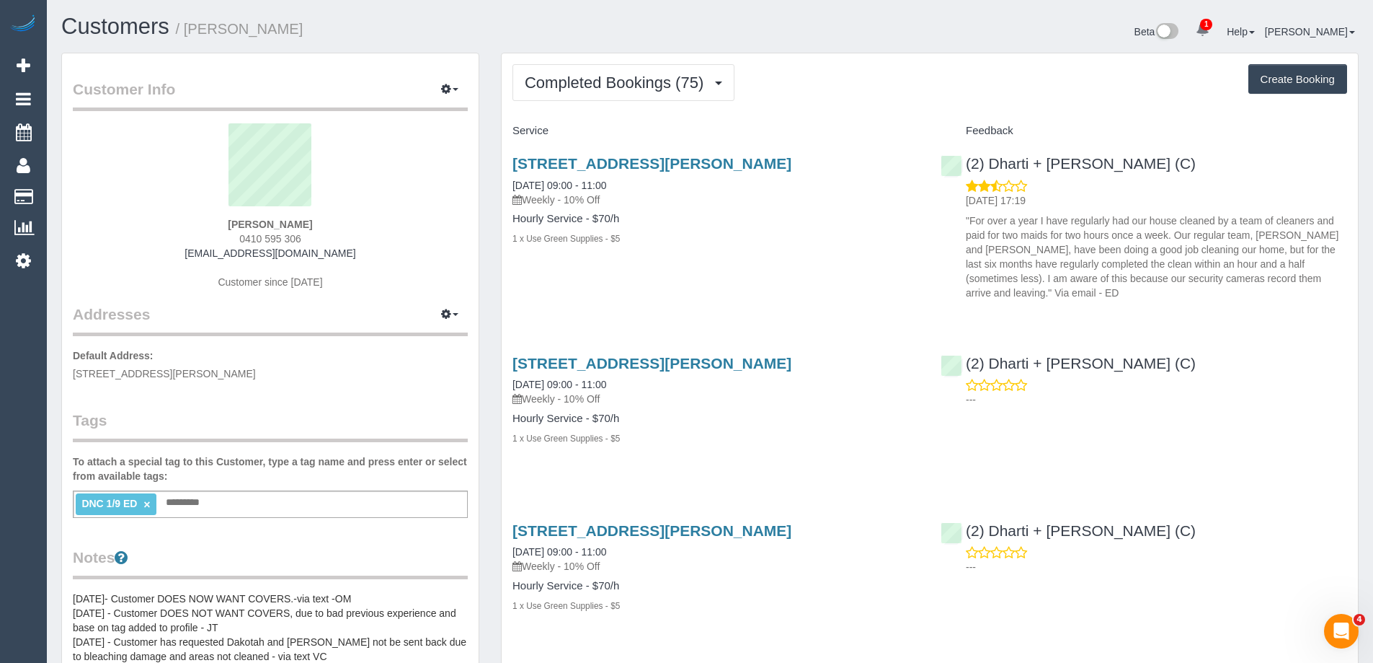
drag, startPoint x: 280, startPoint y: 25, endPoint x: 186, endPoint y: 30, distance: 93.8
click at [186, 30] on h1 "Customers / Sarah Austin" at bounding box center [380, 26] width 638 height 25
copy link "65 Donald Street Brunswick, Melbourne, VIC 3056"
drag, startPoint x: 746, startPoint y: 171, endPoint x: 513, endPoint y: 164, distance: 233.7
click at [513, 164] on h3 "65 Donald Street Brunswick, Melbourne, VIC 3056" at bounding box center [716, 163] width 407 height 17
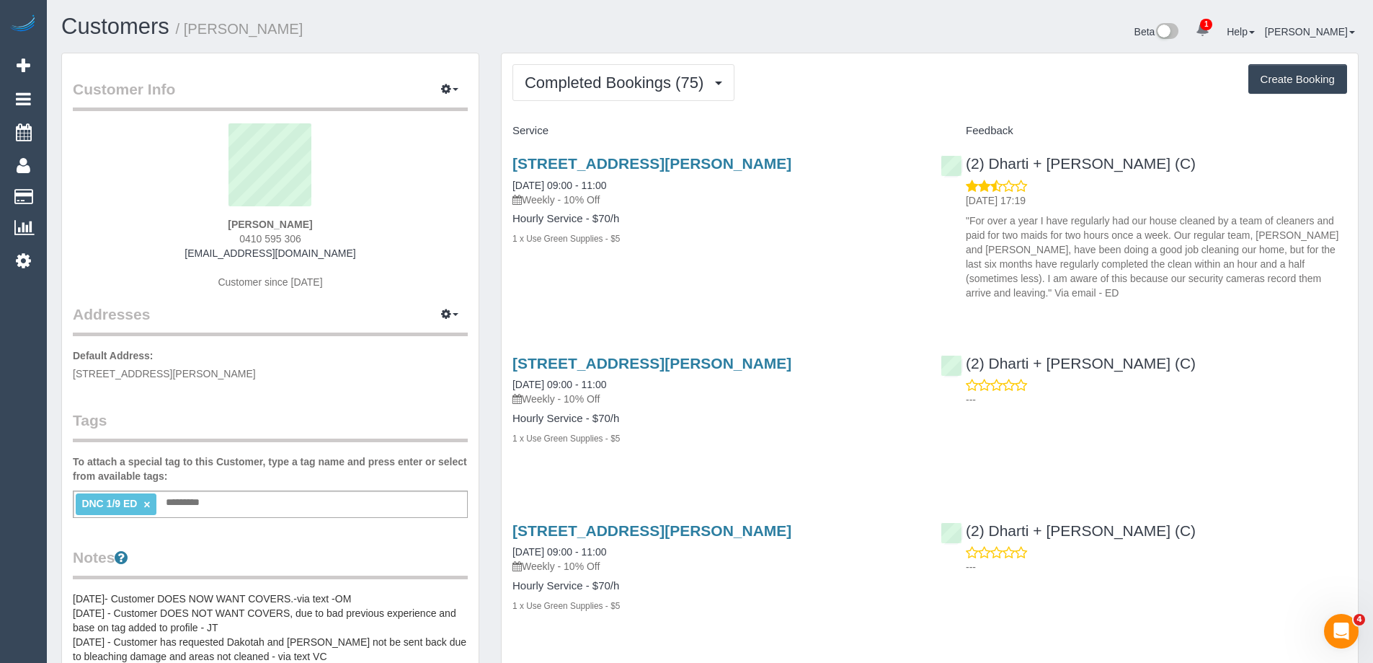
click at [484, 227] on div "Customer Info Edit Contact Info Send Message Email Preferences Special Sales Ta…" at bounding box center [270, 570] width 440 height 1034
click at [645, 81] on span "Completed Bookings (75)" at bounding box center [618, 83] width 186 height 18
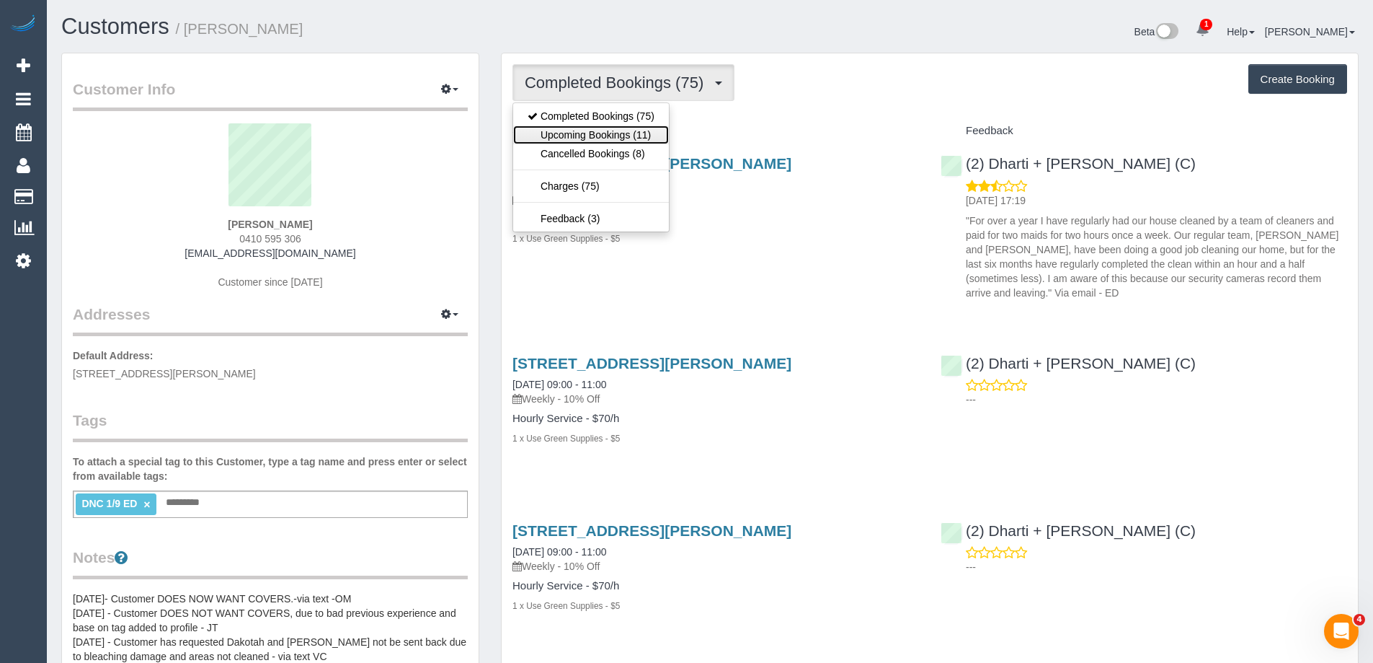
click at [633, 135] on link "Upcoming Bookings (11)" at bounding box center [591, 134] width 156 height 19
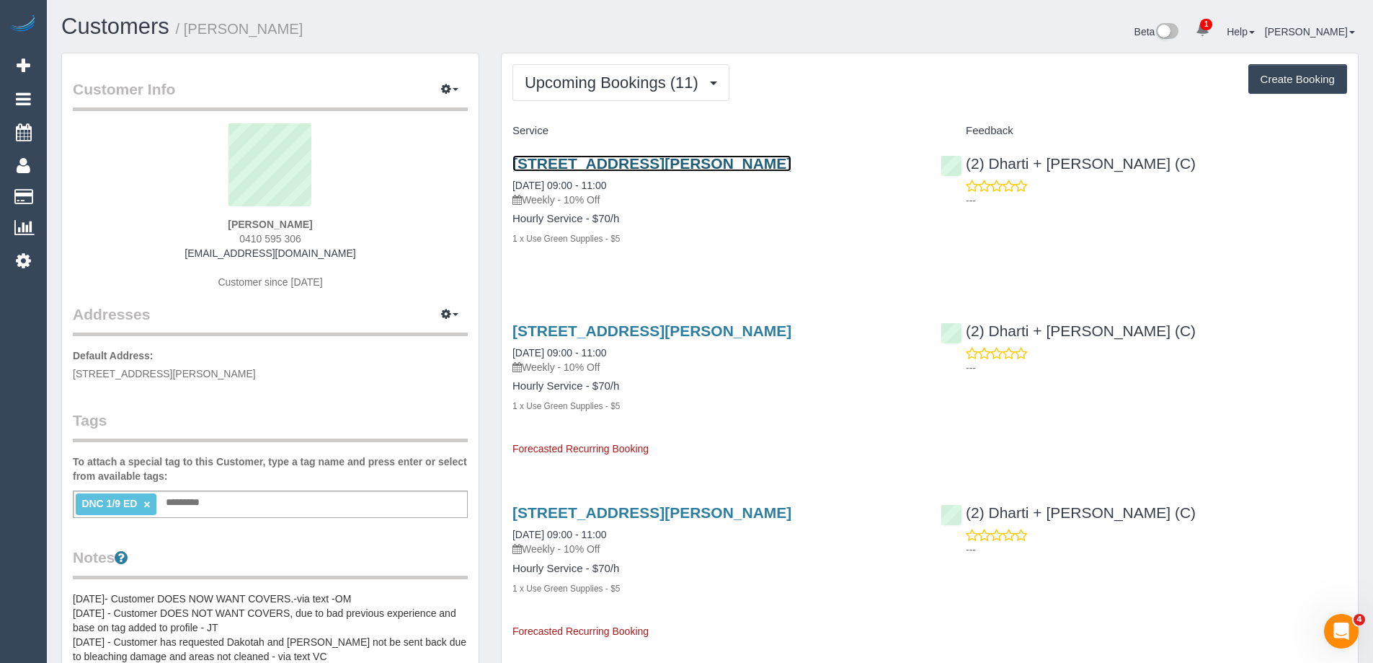
click at [762, 161] on link "[STREET_ADDRESS][PERSON_NAME]" at bounding box center [652, 163] width 279 height 17
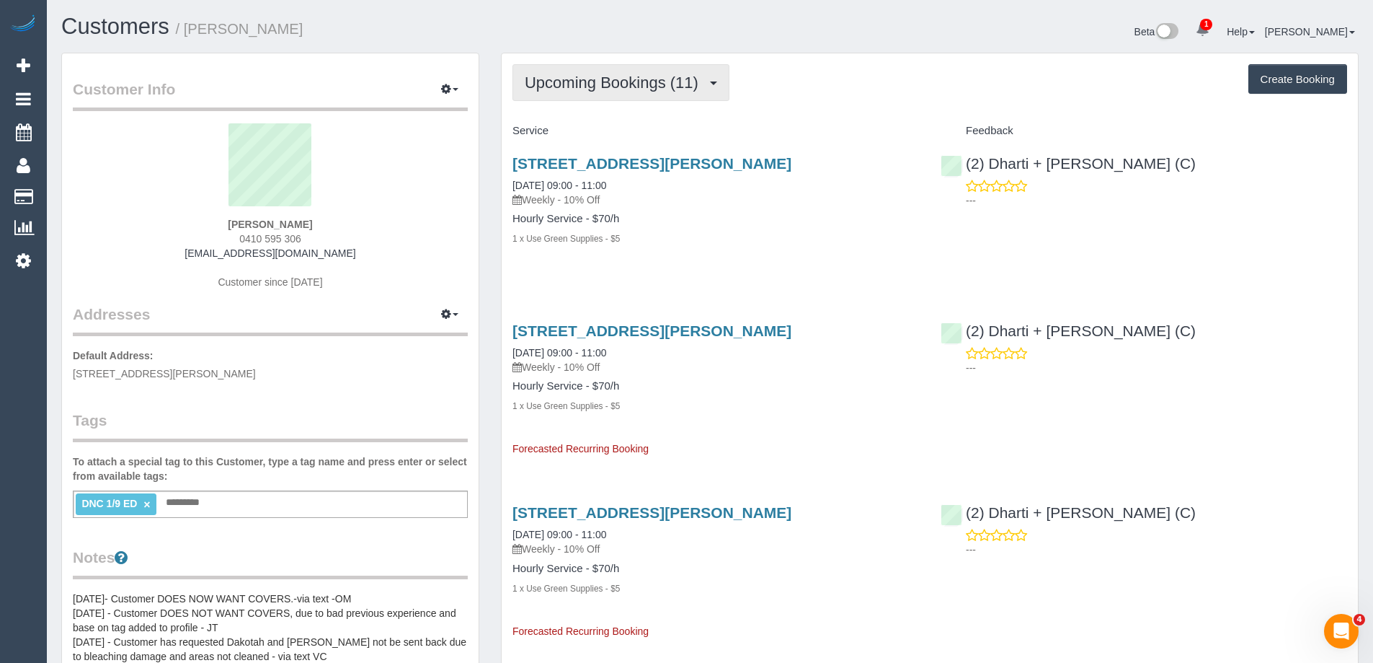
click at [627, 81] on span "Upcoming Bookings (11)" at bounding box center [615, 83] width 181 height 18
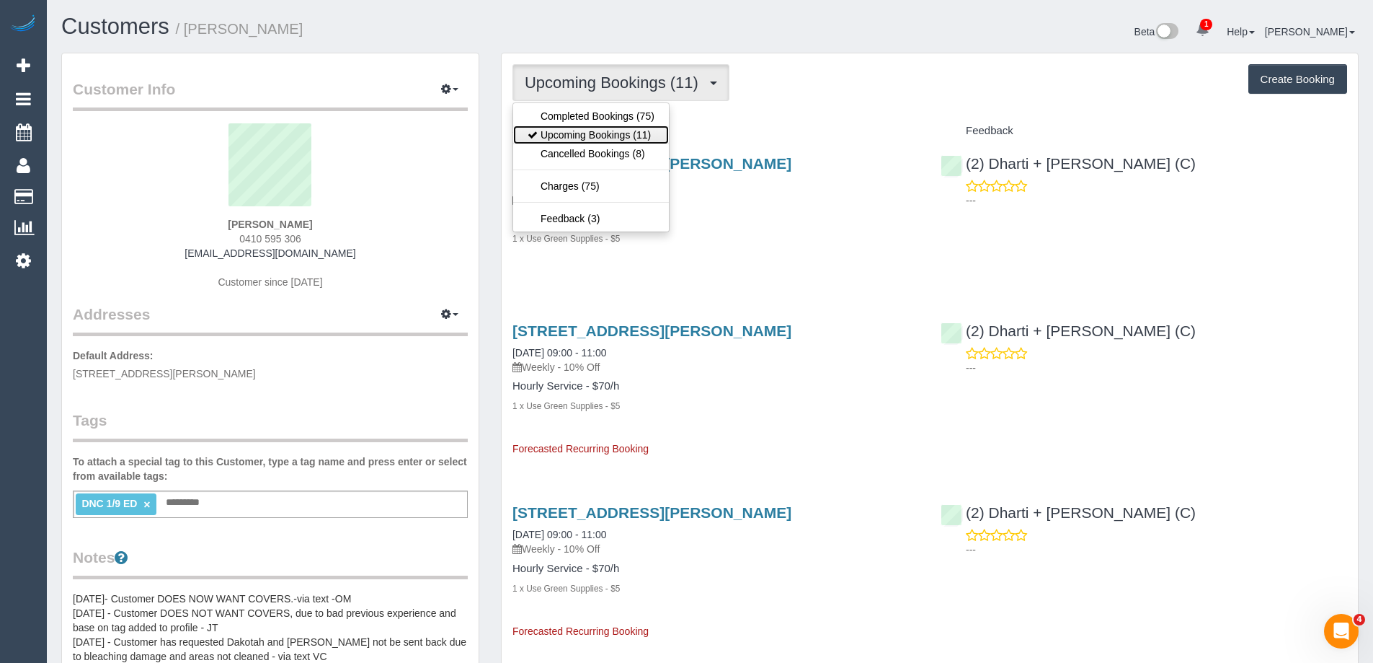
click at [616, 133] on link "Upcoming Bookings (11)" at bounding box center [591, 134] width 156 height 19
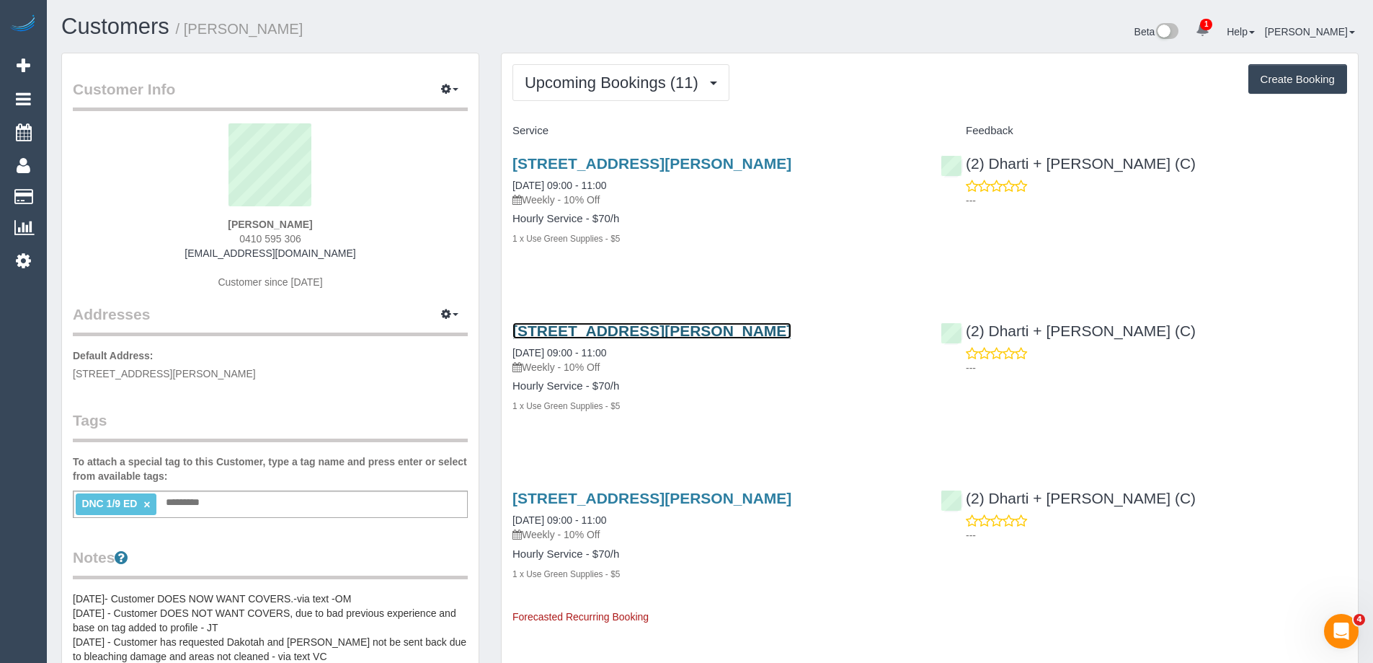
click at [660, 331] on link "[STREET_ADDRESS][PERSON_NAME]" at bounding box center [652, 330] width 279 height 17
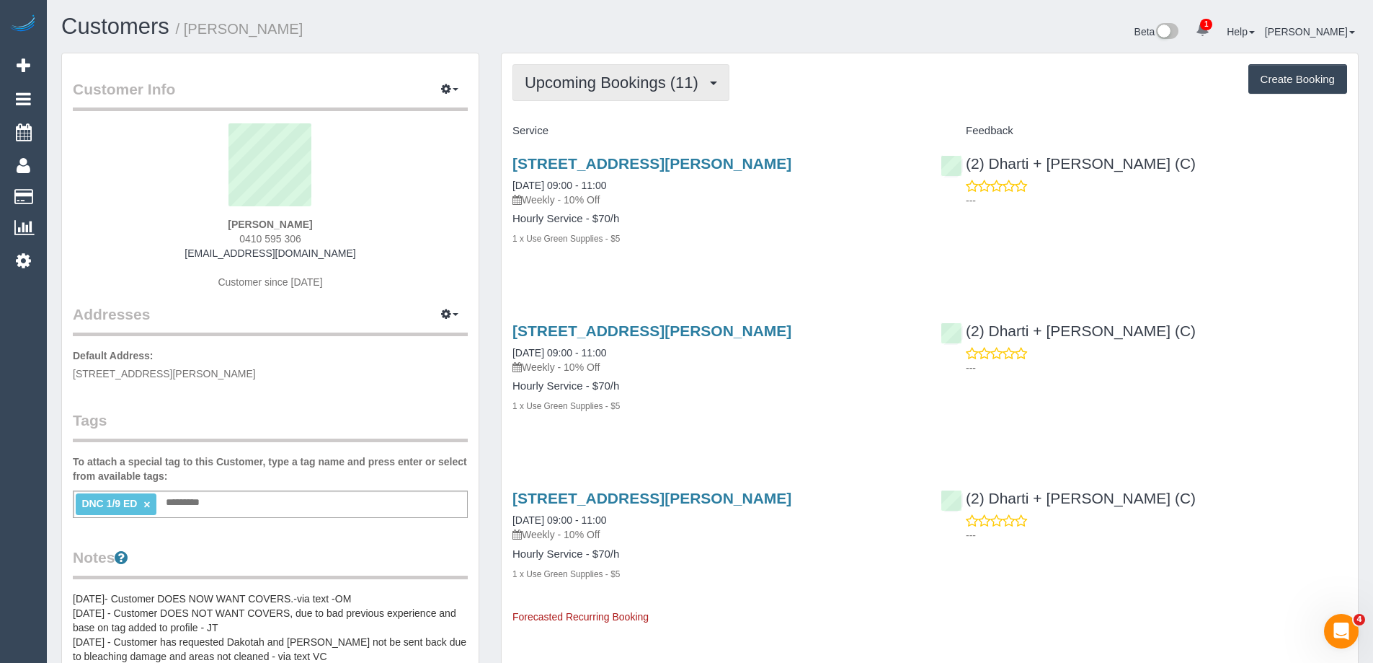
click at [622, 84] on span "Upcoming Bookings (11)" at bounding box center [615, 83] width 181 height 18
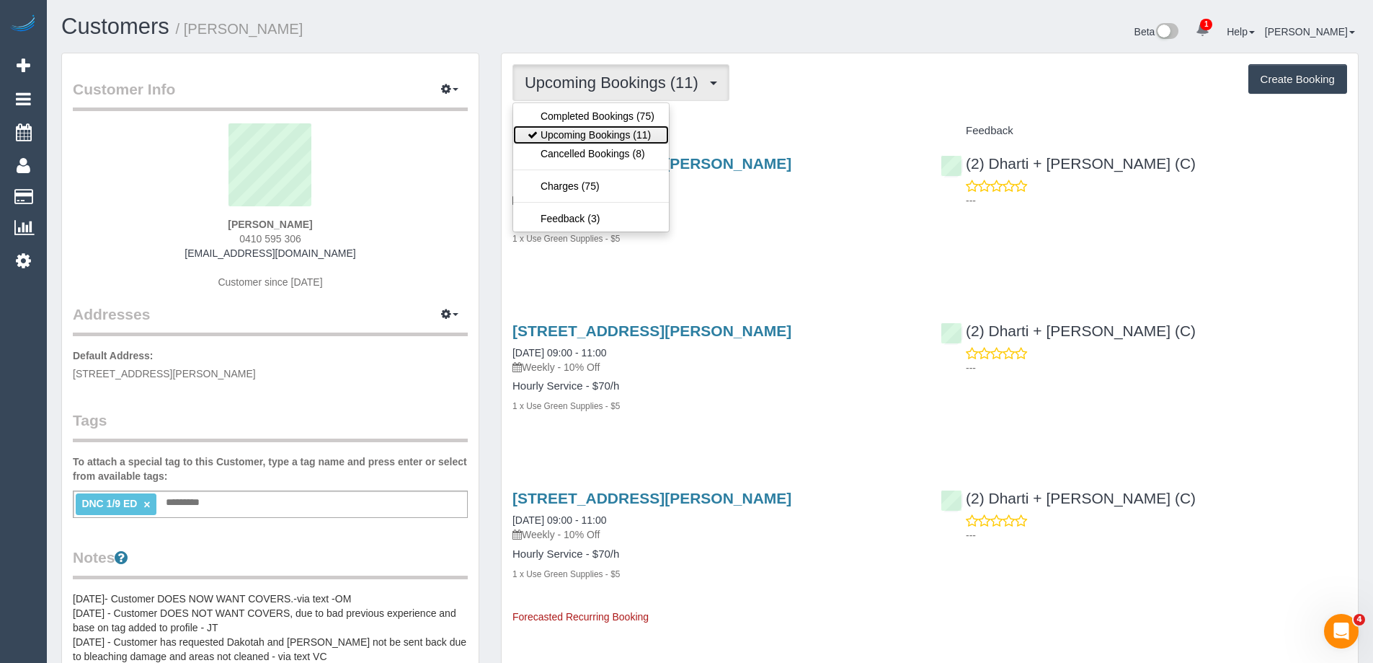
click at [613, 131] on link "Upcoming Bookings (11)" at bounding box center [591, 134] width 156 height 19
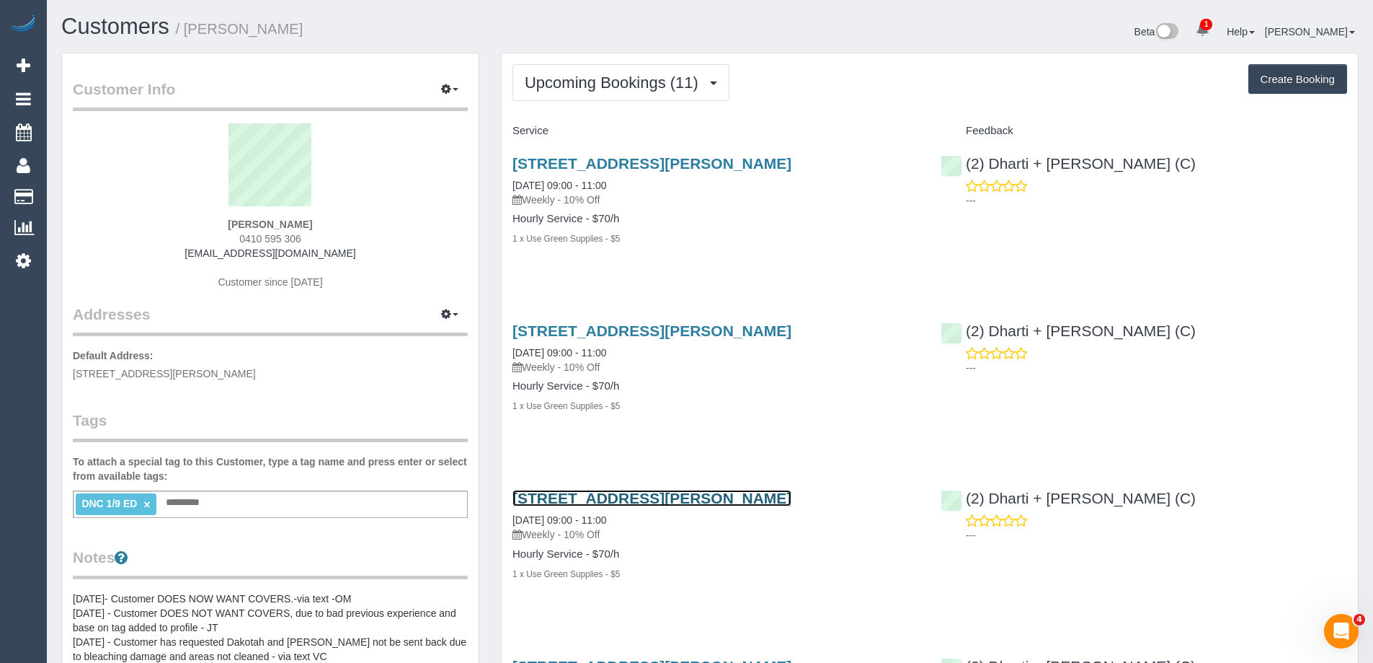
click at [682, 498] on link "65 Donald Street, Brunswick, VIC 3056" at bounding box center [652, 497] width 279 height 17
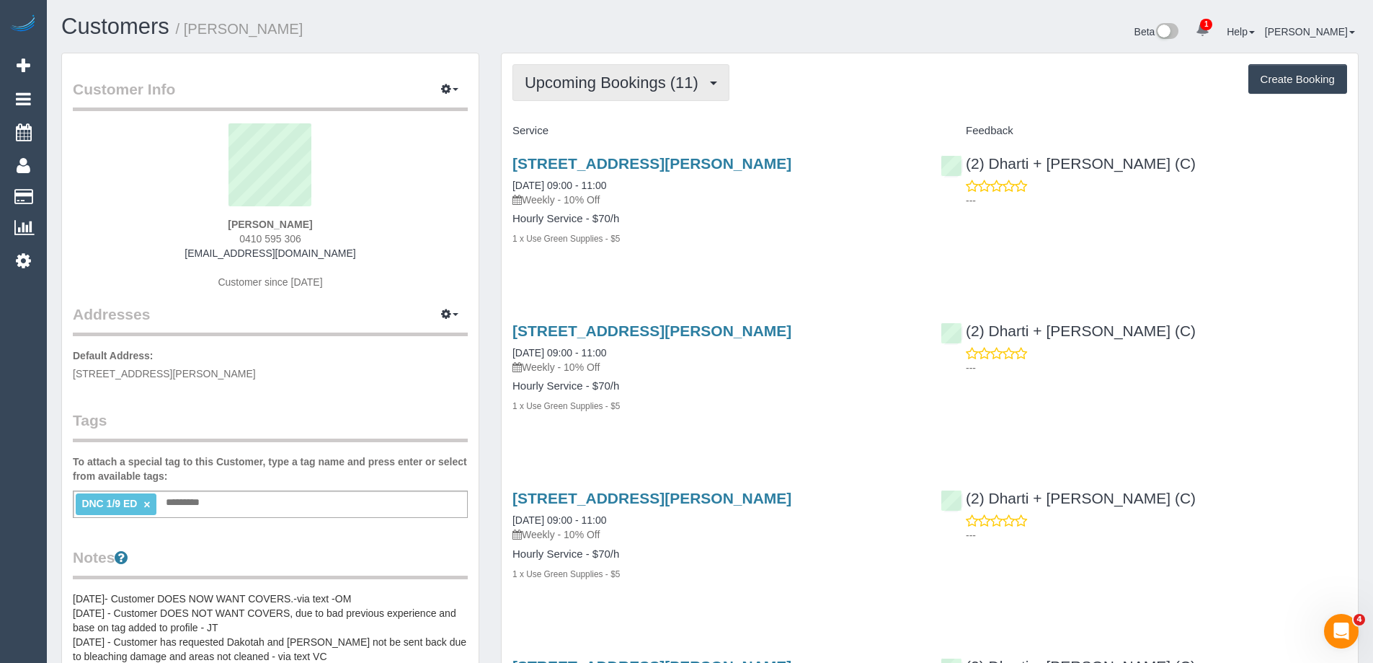
click at [597, 86] on span "Upcoming Bookings (11)" at bounding box center [615, 83] width 181 height 18
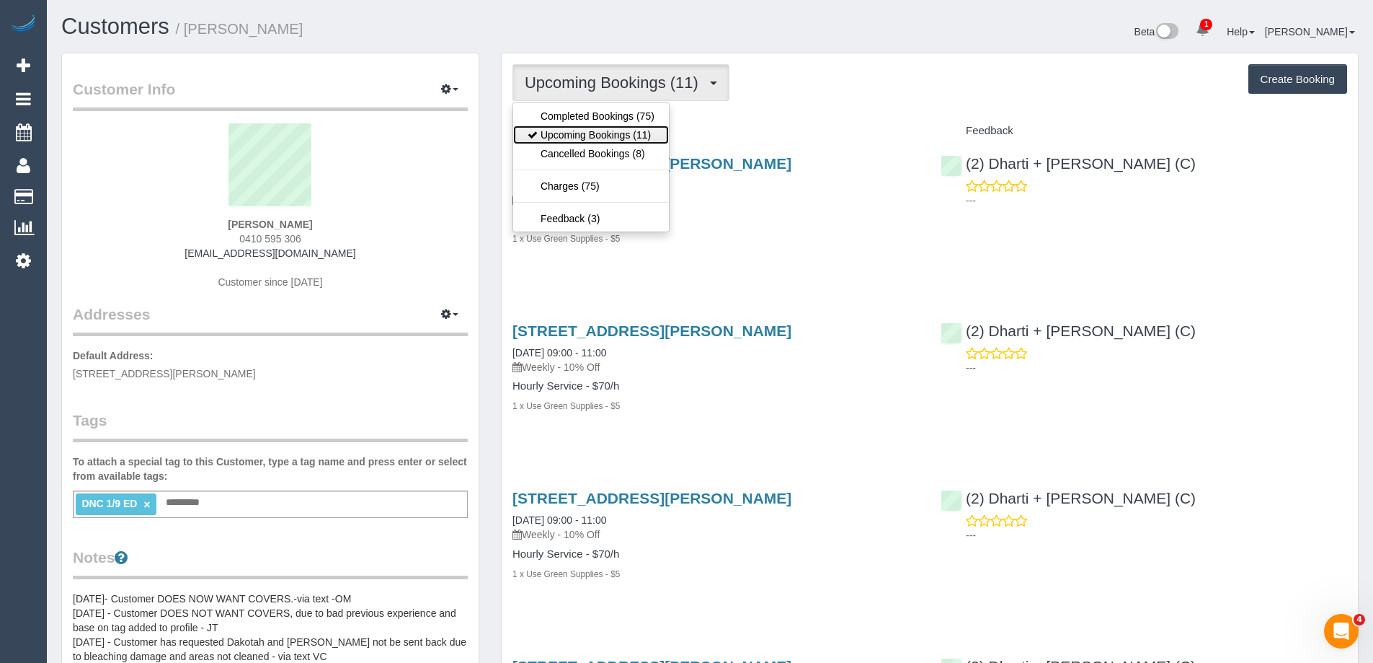
click at [594, 136] on link "Upcoming Bookings (11)" at bounding box center [591, 134] width 156 height 19
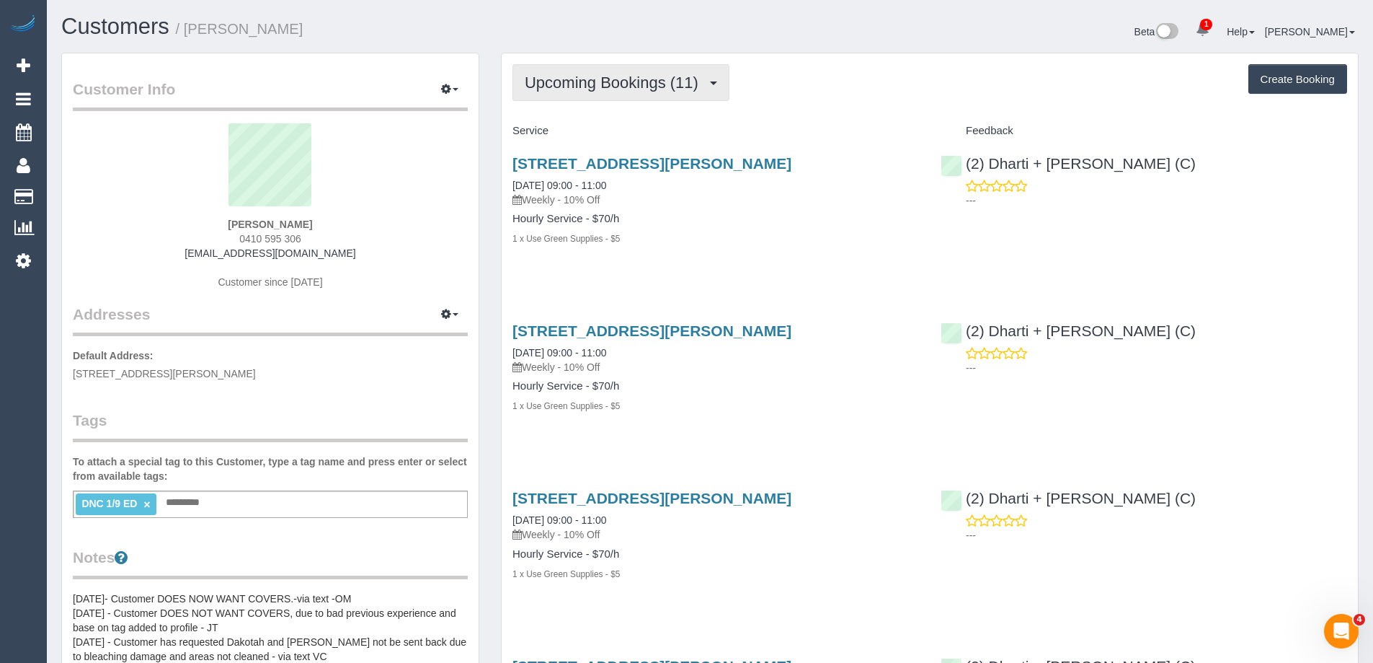
drag, startPoint x: 665, startPoint y: 93, endPoint x: 654, endPoint y: 103, distance: 15.3
click at [665, 93] on button "Upcoming Bookings (11)" at bounding box center [621, 82] width 217 height 37
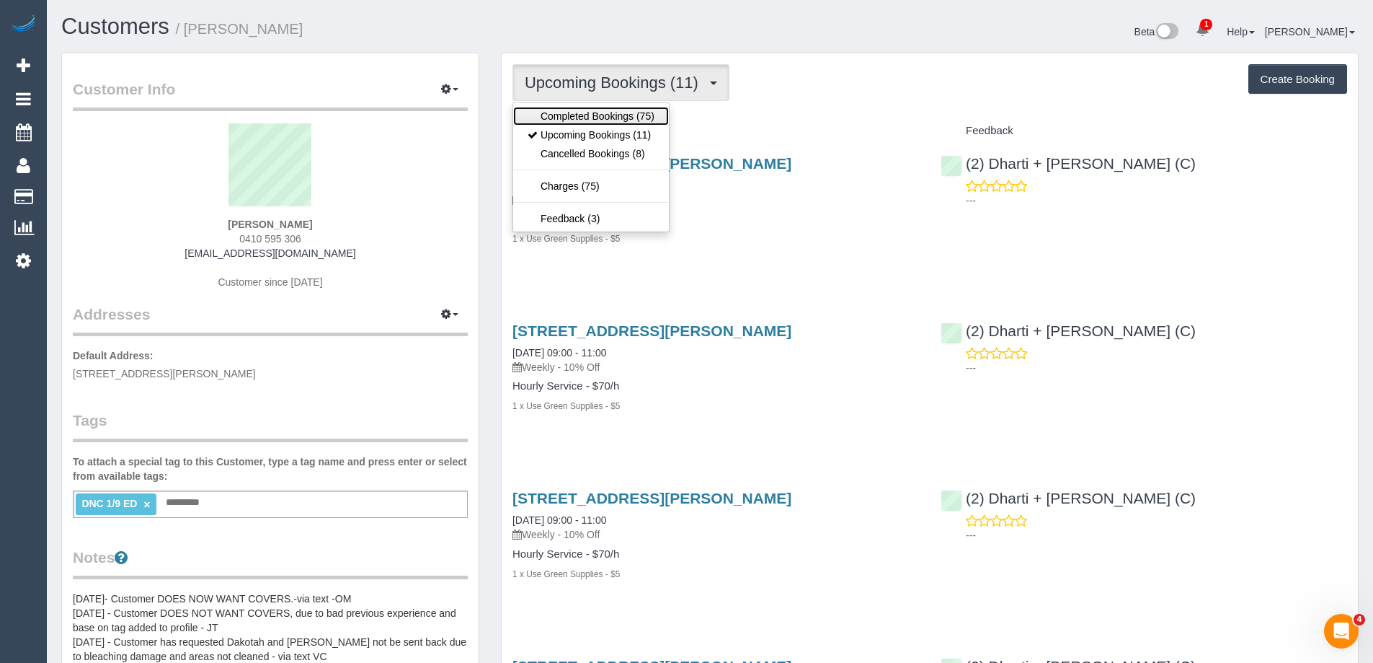
click at [644, 113] on link "Completed Bookings (75)" at bounding box center [591, 116] width 156 height 19
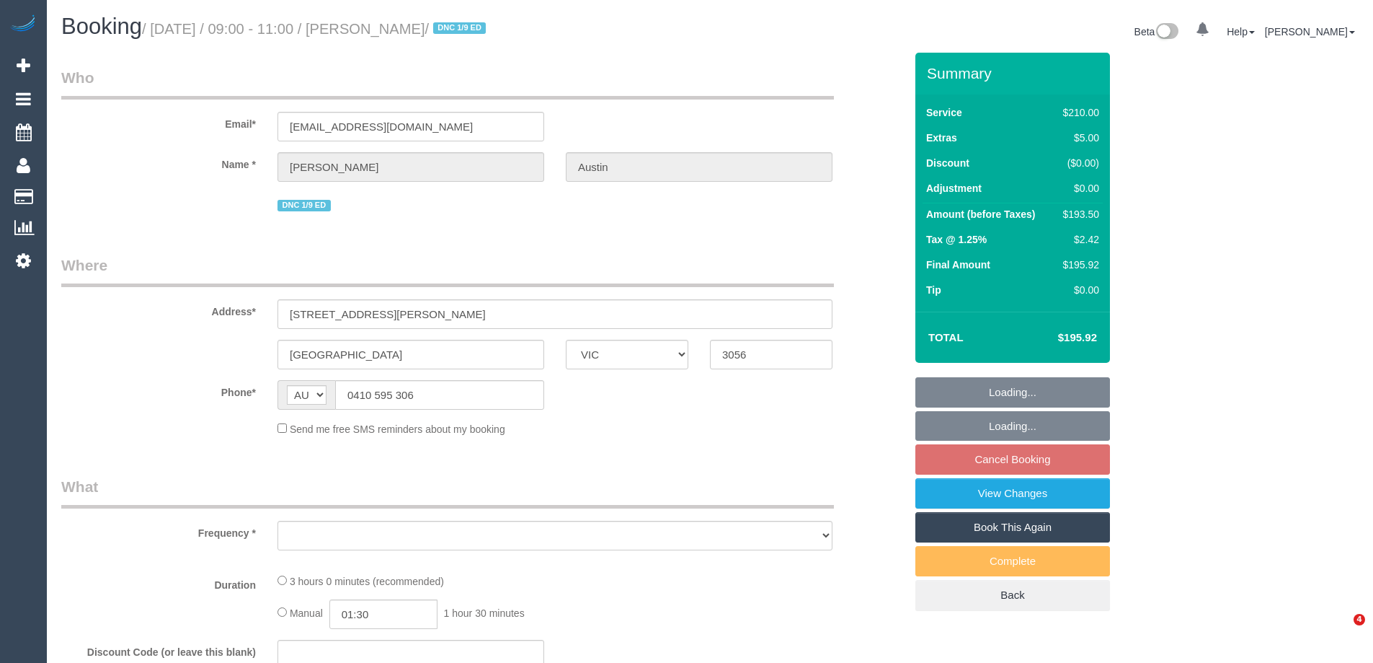
select select "VIC"
select select "string:stripe-pm_1OcyCU2GScqysDRV01GcwcDN"
select select "number:27"
select select "number:15"
select select "number:19"
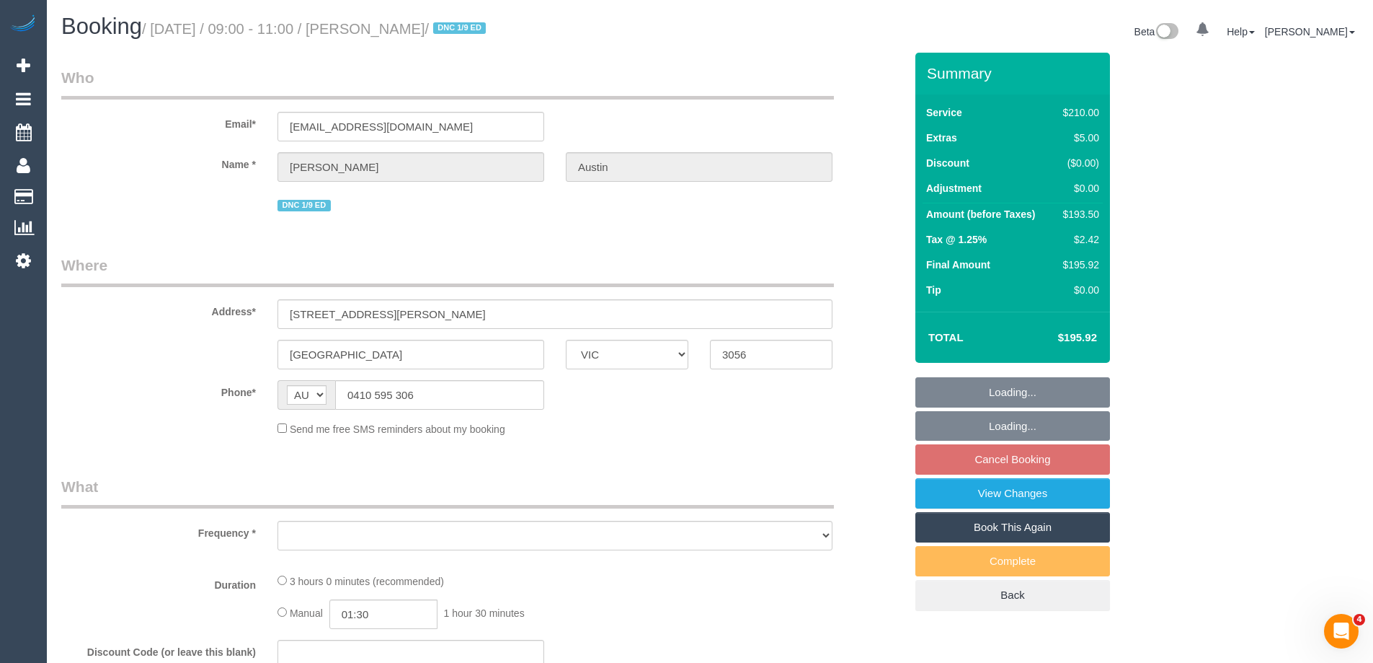
select select "number:22"
select select "number:34"
select select "number:26"
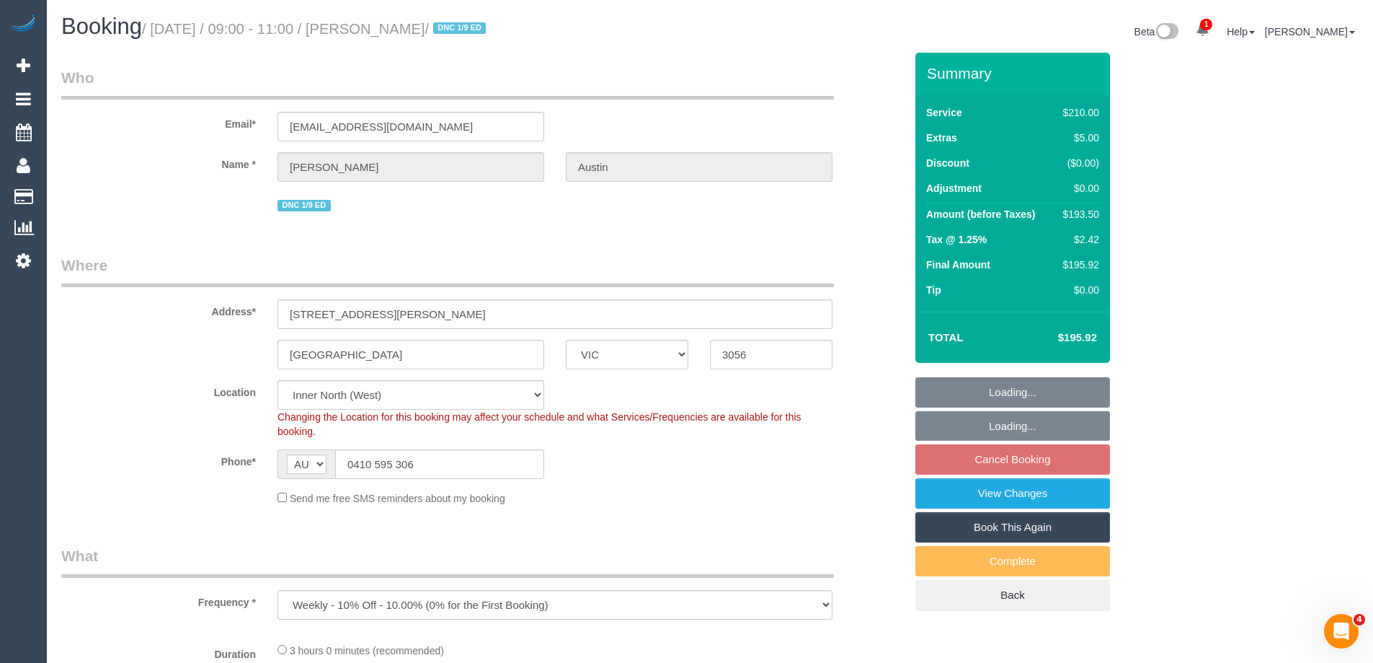
select select "object:889"
select select "180"
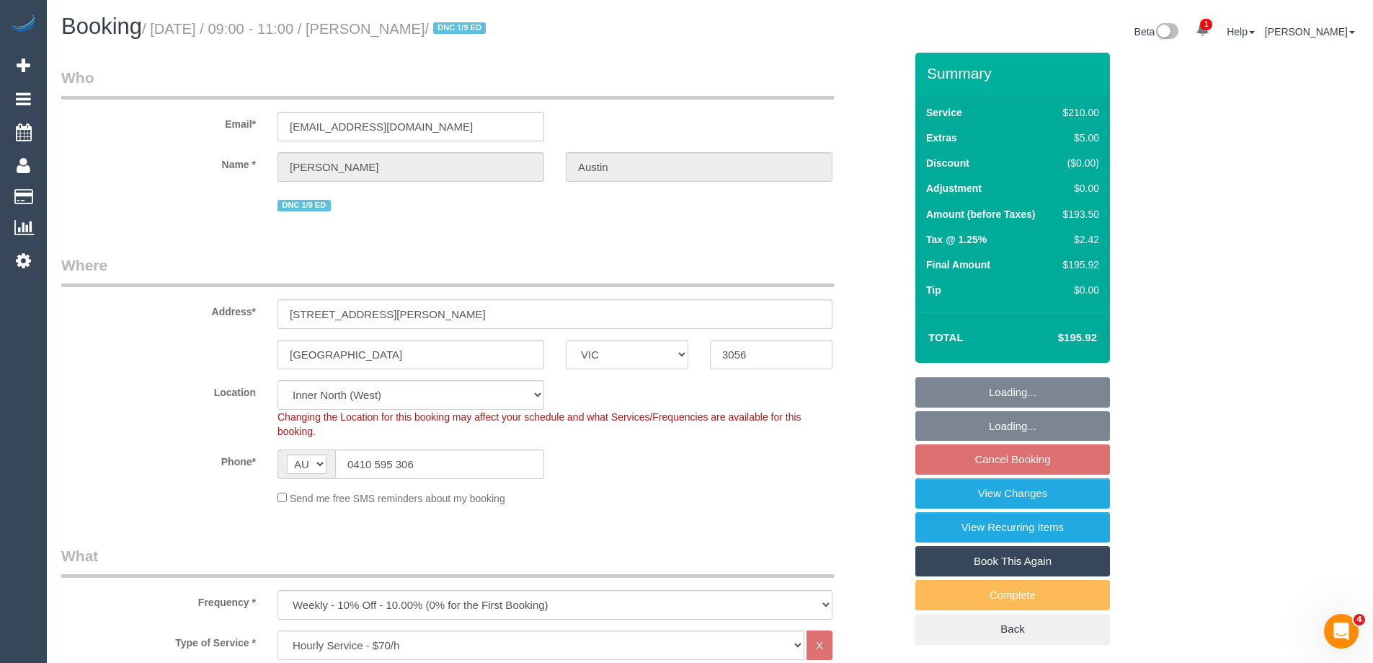
select select "spot1"
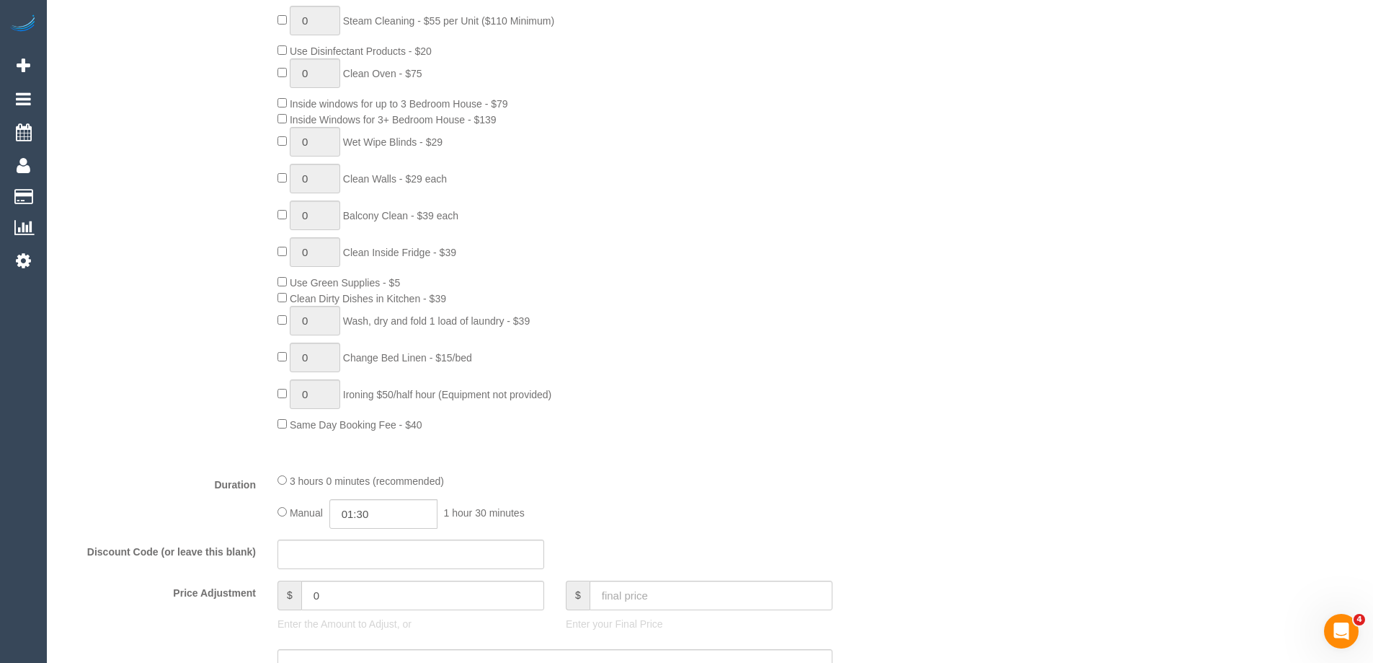
scroll to position [865, 0]
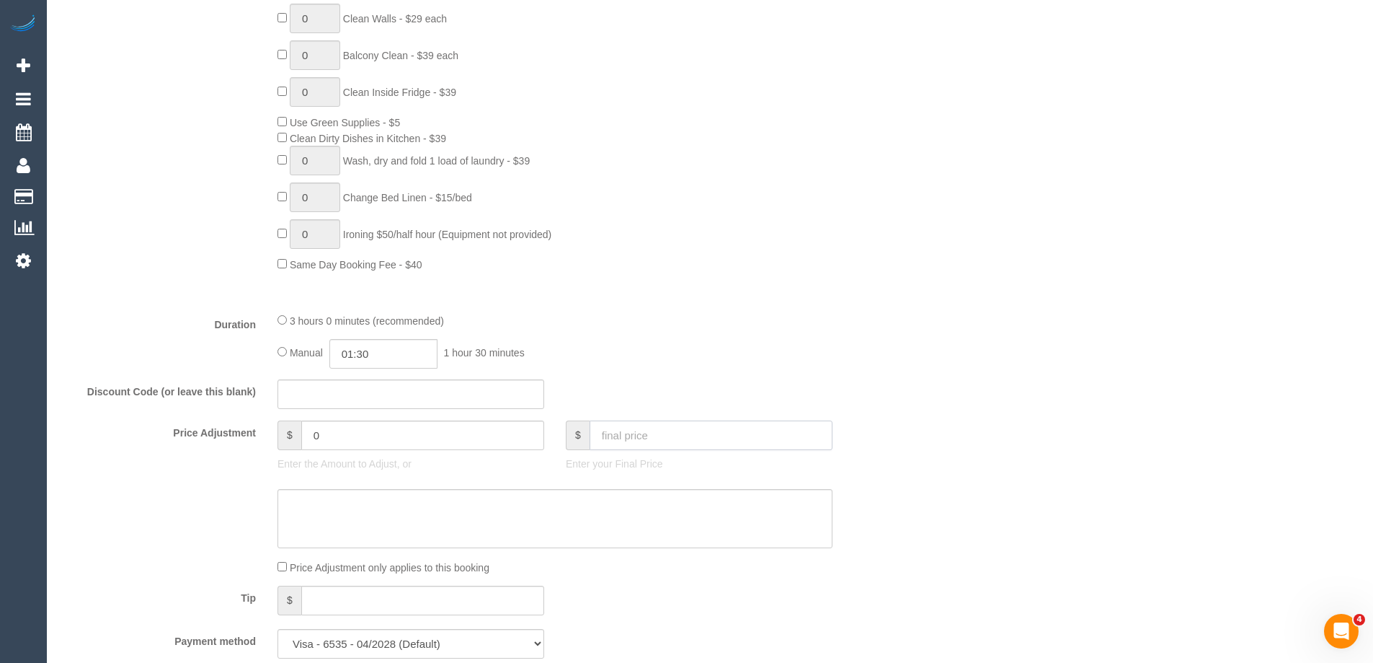
click at [628, 440] on input "text" at bounding box center [711, 435] width 243 height 30
type input "0"
click at [461, 514] on textarea at bounding box center [555, 518] width 555 height 59
type input "-193.5"
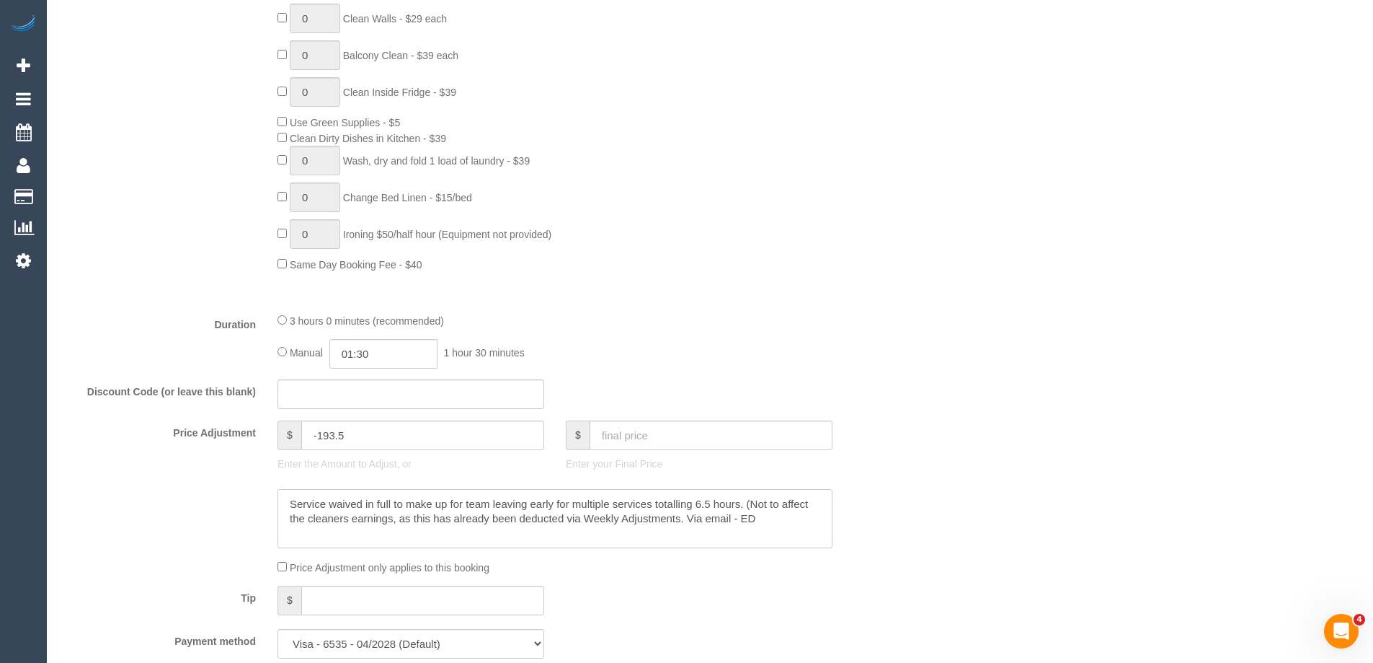
click at [683, 516] on textarea at bounding box center [555, 518] width 555 height 59
click at [663, 505] on textarea at bounding box center [555, 518] width 555 height 59
type textarea "Service waived in full to make up for team leaving early for multiple services …"
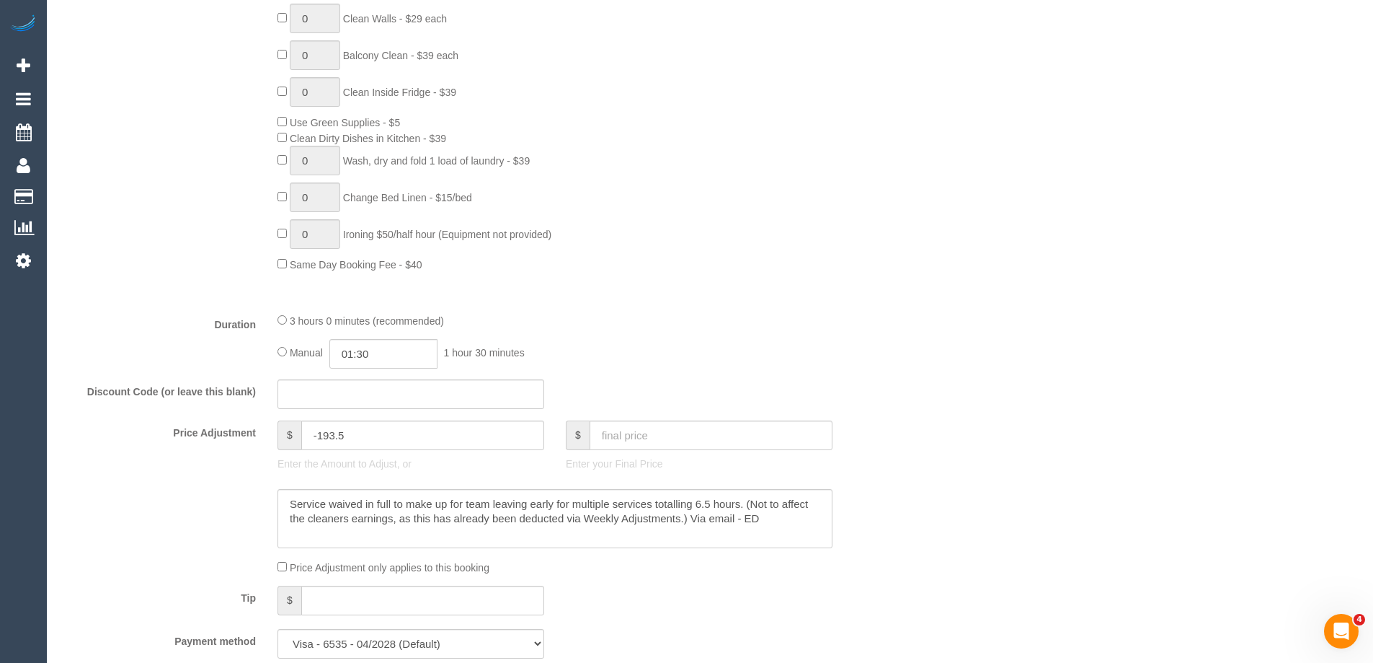
click at [907, 365] on div "Duration 3 hours 0 minutes (recommended) Manual 01:30 1 hour 30 minutes" at bounding box center [482, 340] width 865 height 56
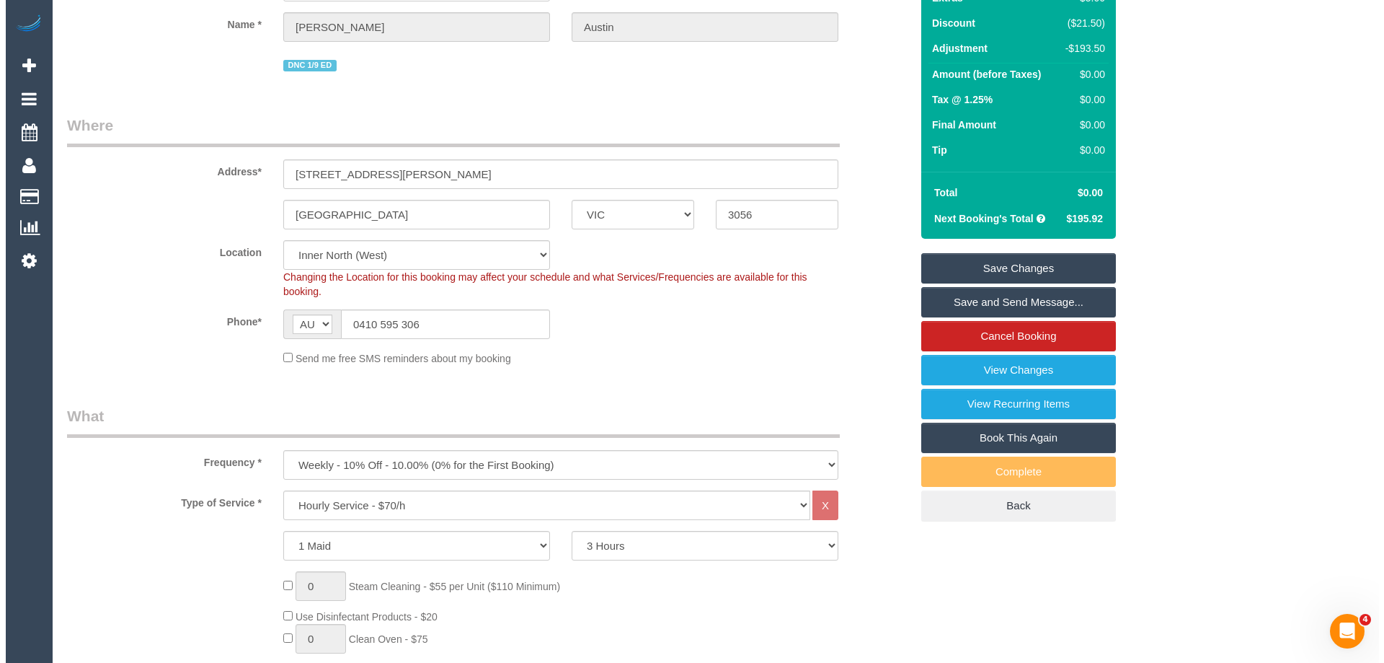
scroll to position [0, 0]
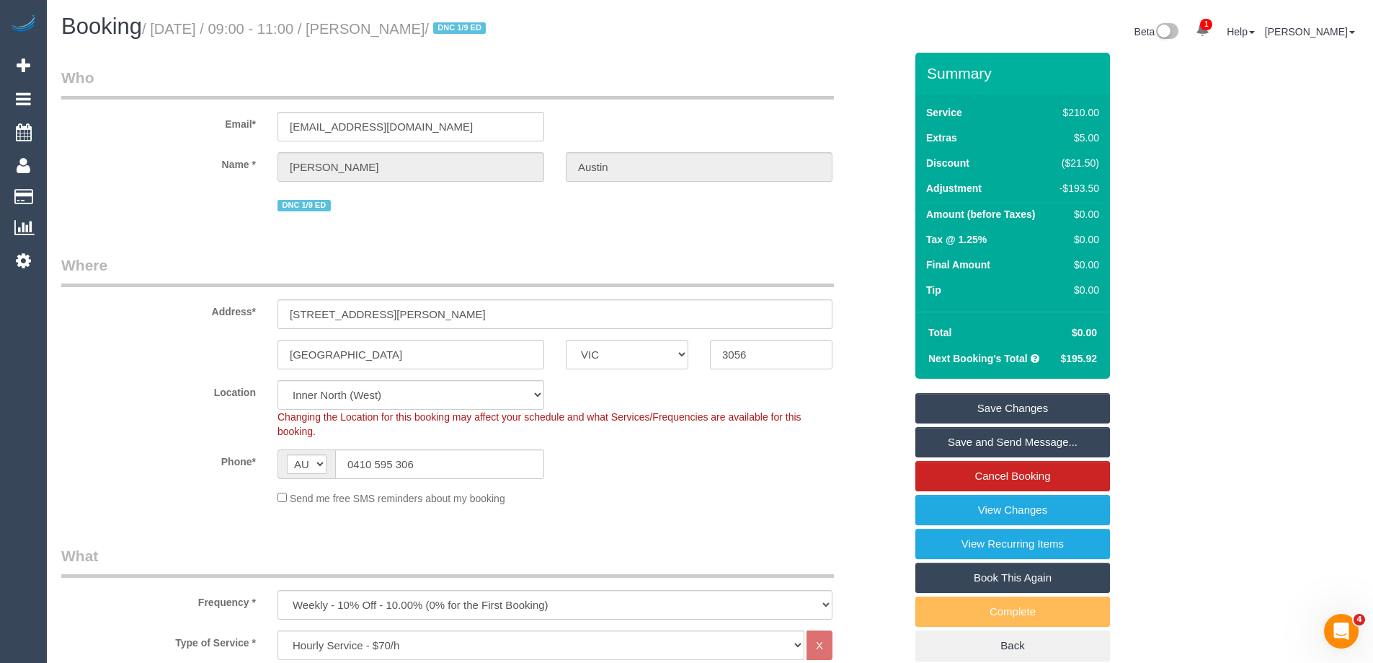
click at [1002, 411] on link "Save Changes" at bounding box center [1013, 408] width 195 height 30
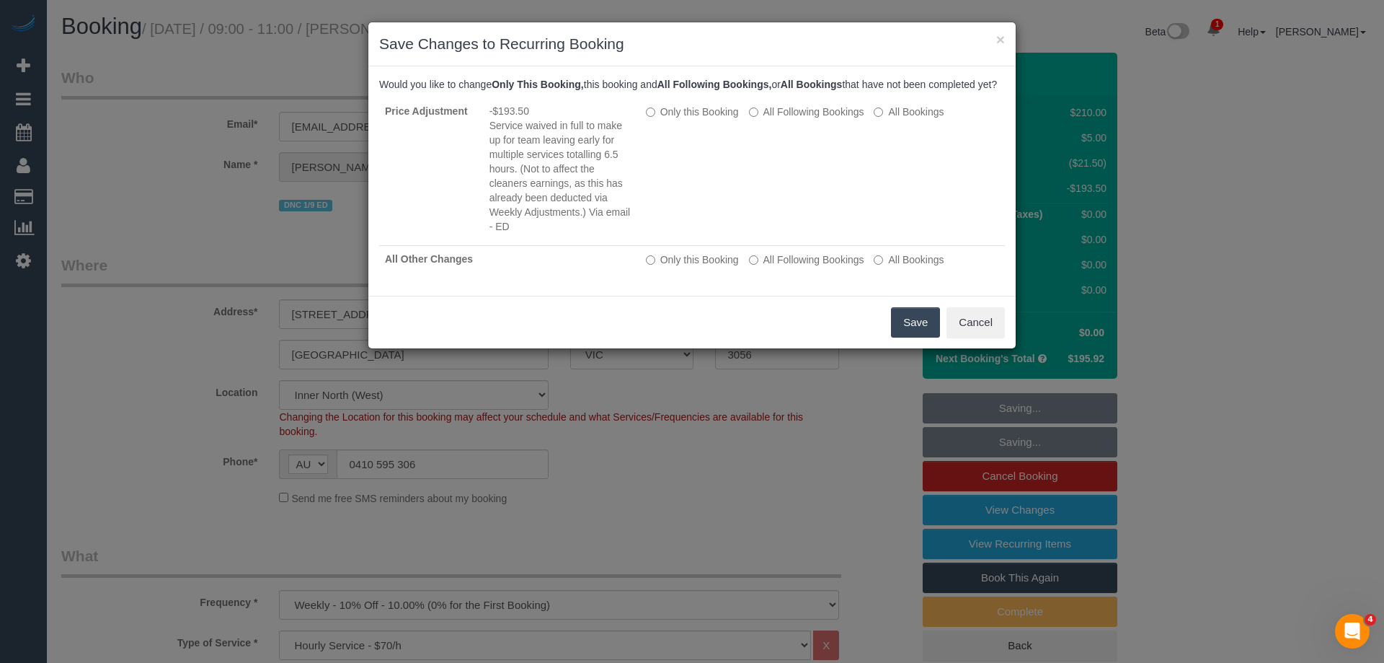
click at [910, 335] on button "Save" at bounding box center [915, 322] width 49 height 30
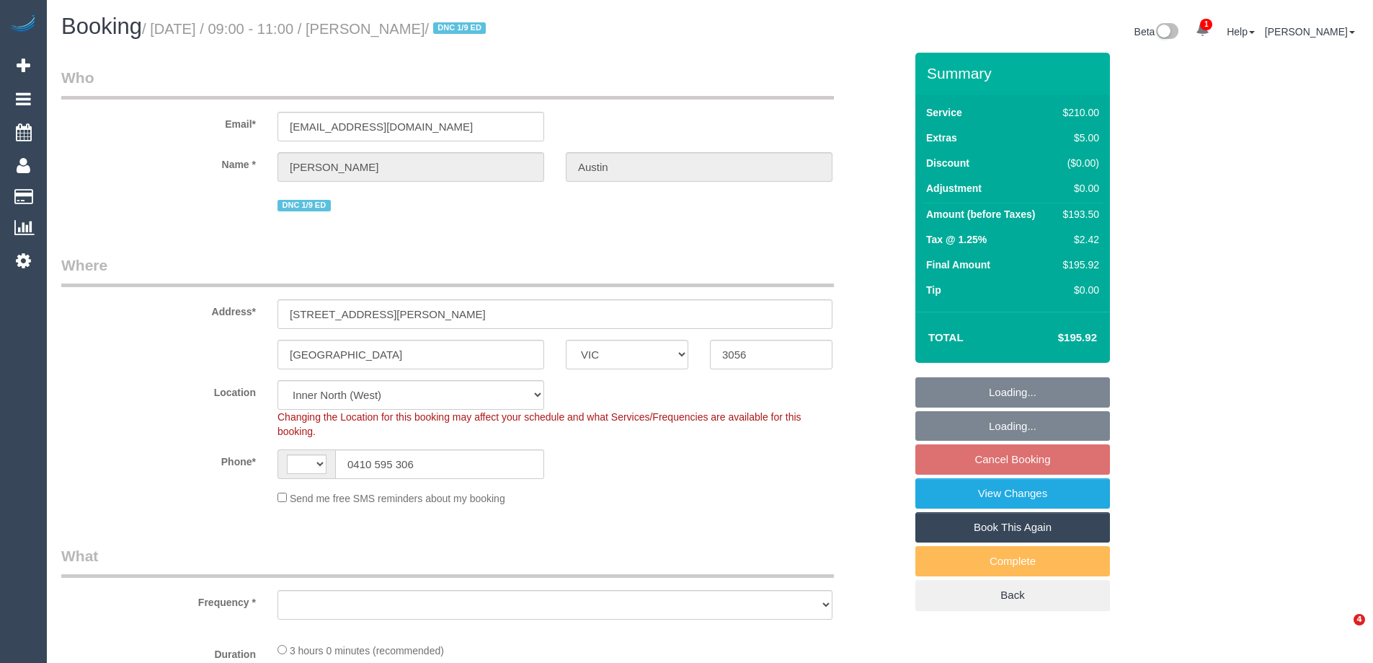
select select "VIC"
select select "object:699"
select select "string:AU"
select select "number:27"
select select "number:15"
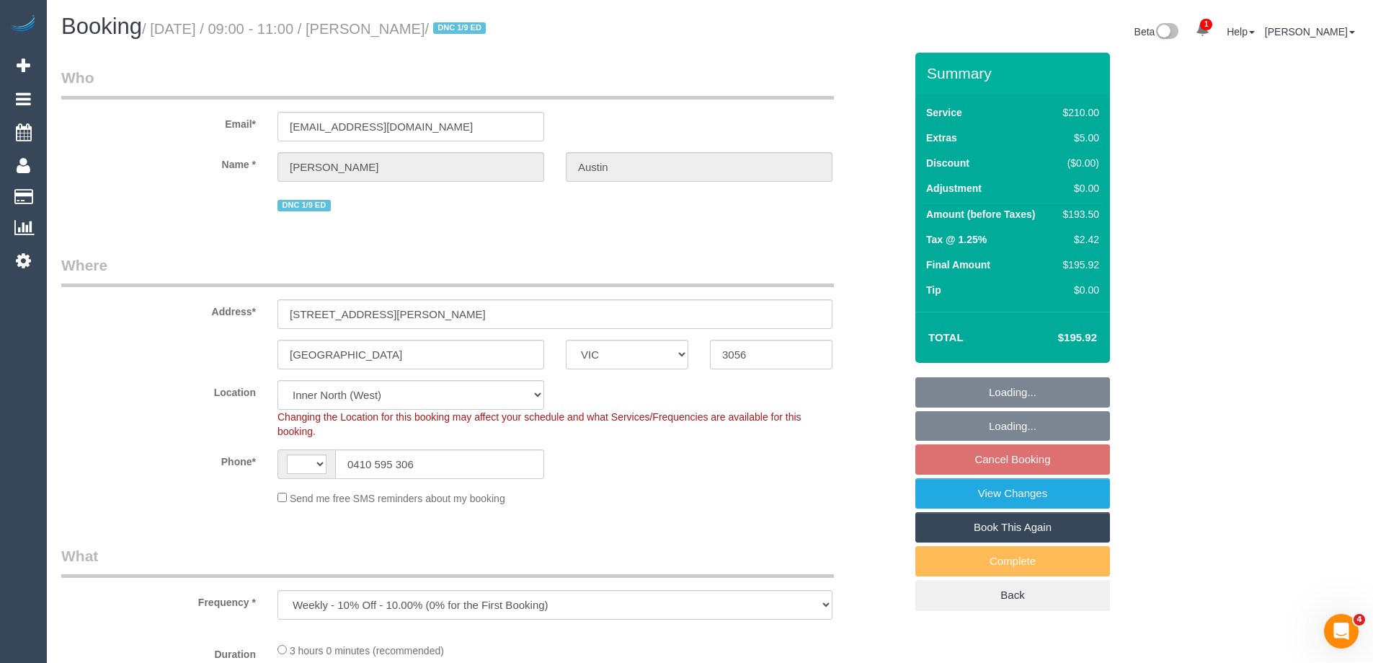
select select "number:19"
select select "number:22"
select select "number:34"
select select "number:26"
select select "string:stripe-pm_1OcyCU2GScqysDRV01GcwcDN"
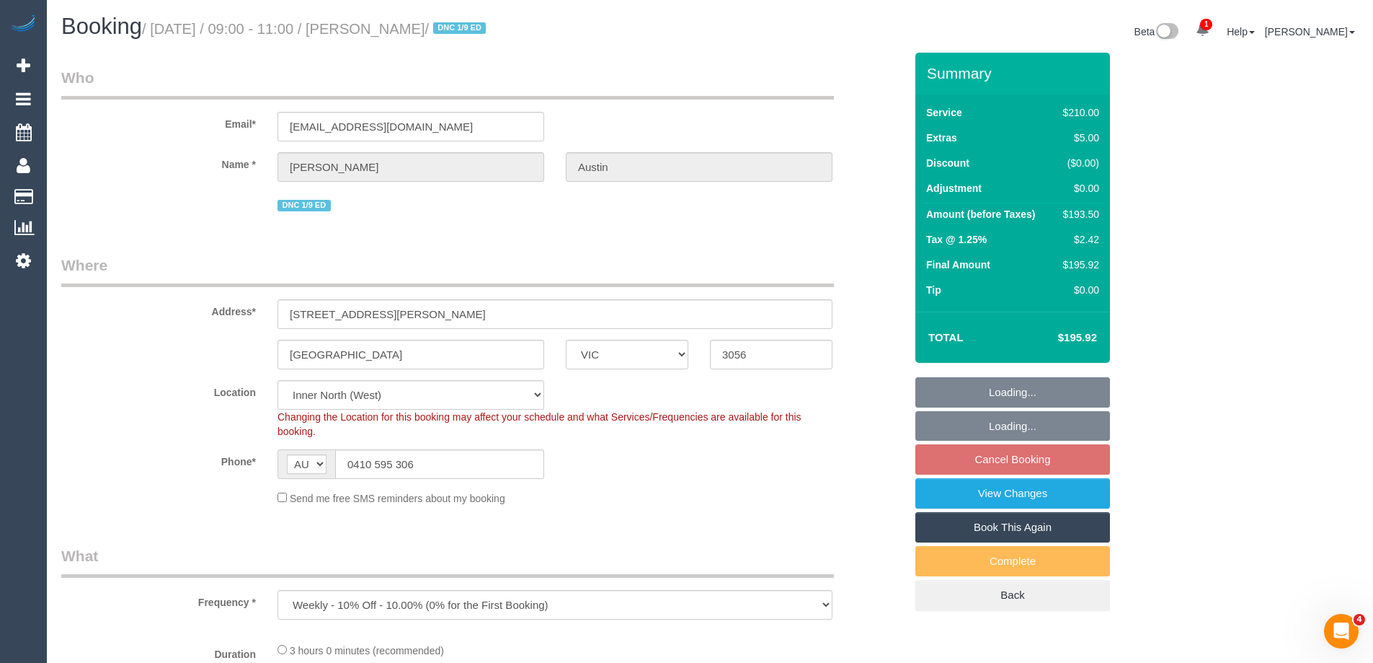
select select "180"
select select "spot3"
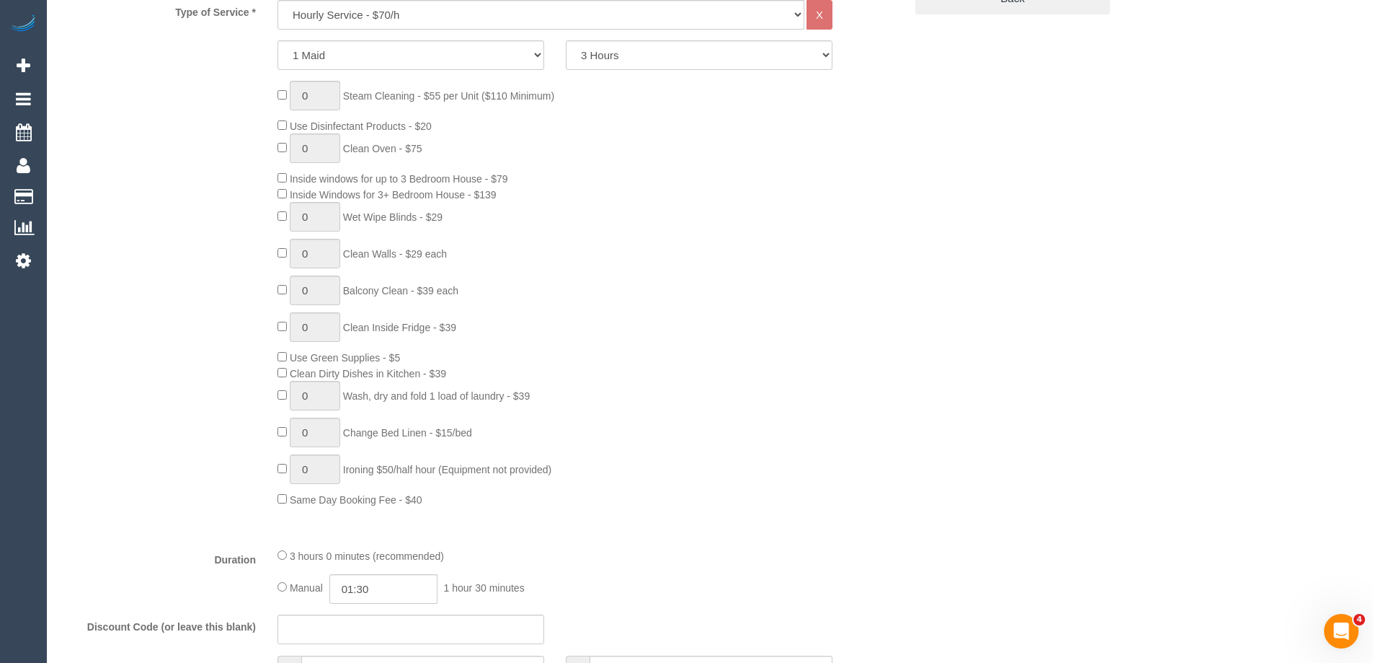
scroll to position [937, 0]
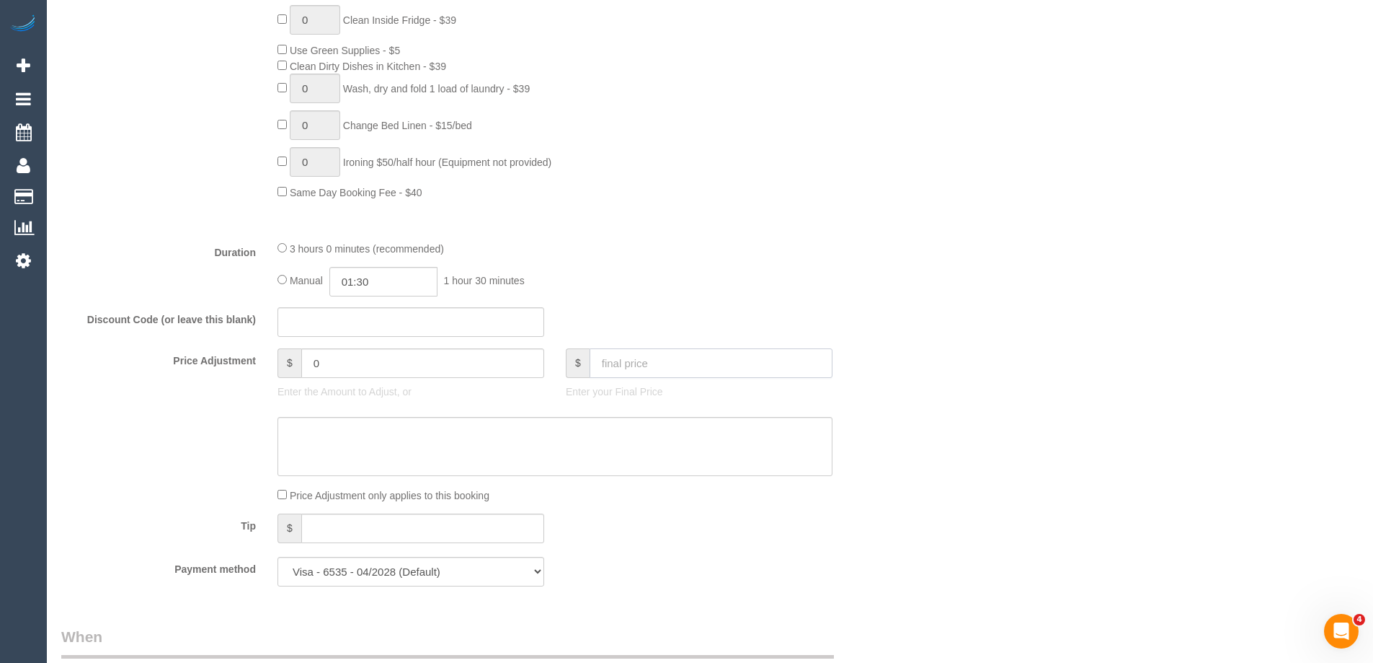
click at [629, 361] on input "text" at bounding box center [711, 363] width 243 height 30
type input "0"
click at [492, 438] on textarea at bounding box center [555, 446] width 555 height 59
paste textarea "Service waived in full to make up for team leaving early for multiple services …"
type textarea "Service waived in full to make up for team leaving early for multiple services …"
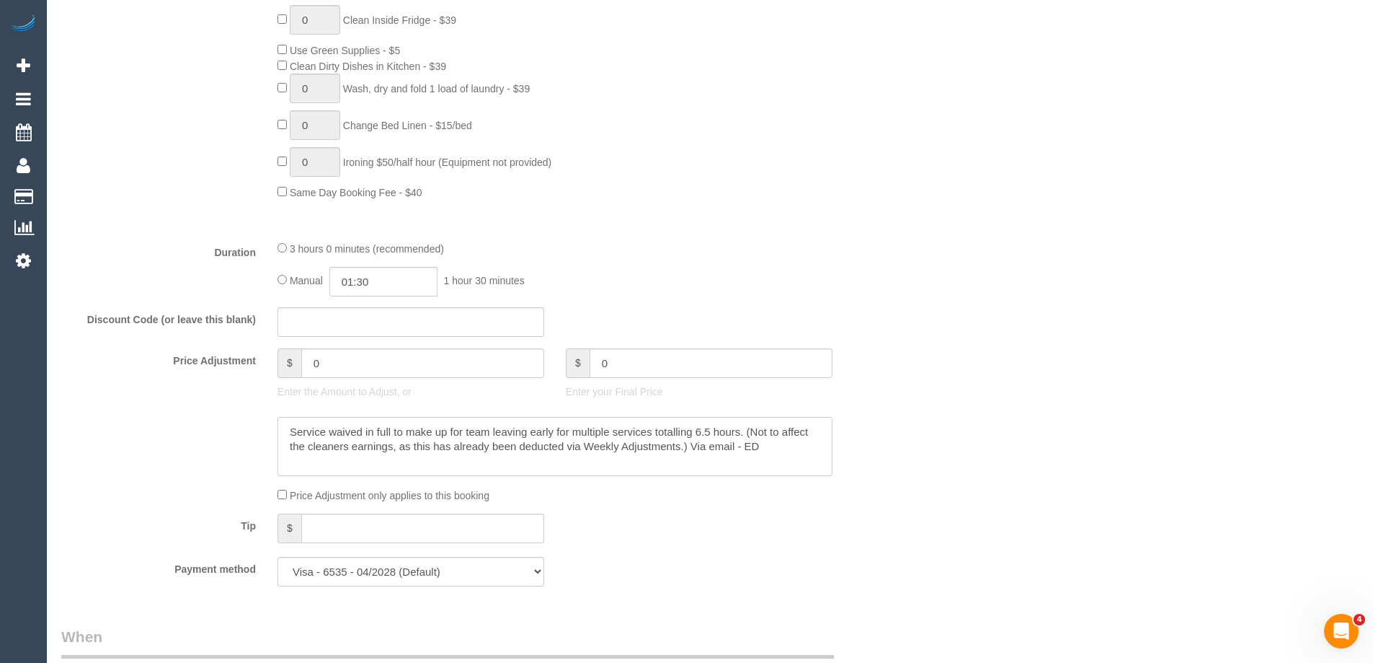
type input "-193.5"
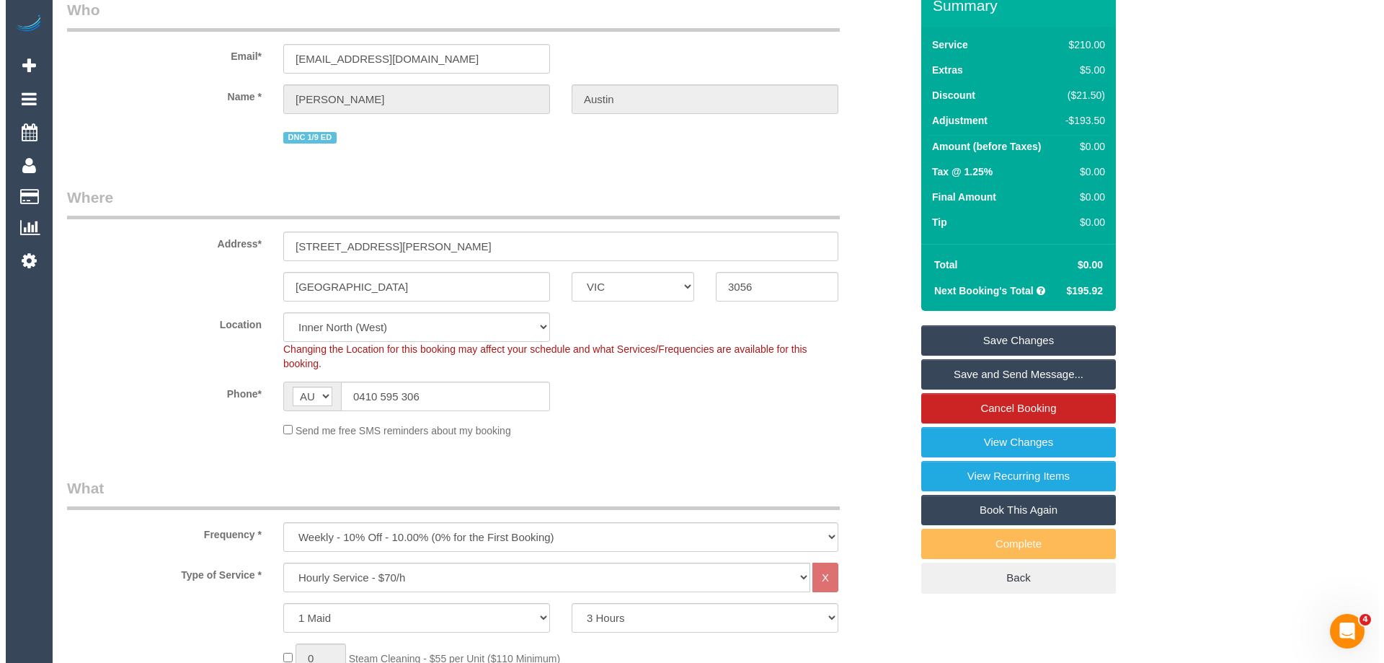
scroll to position [0, 0]
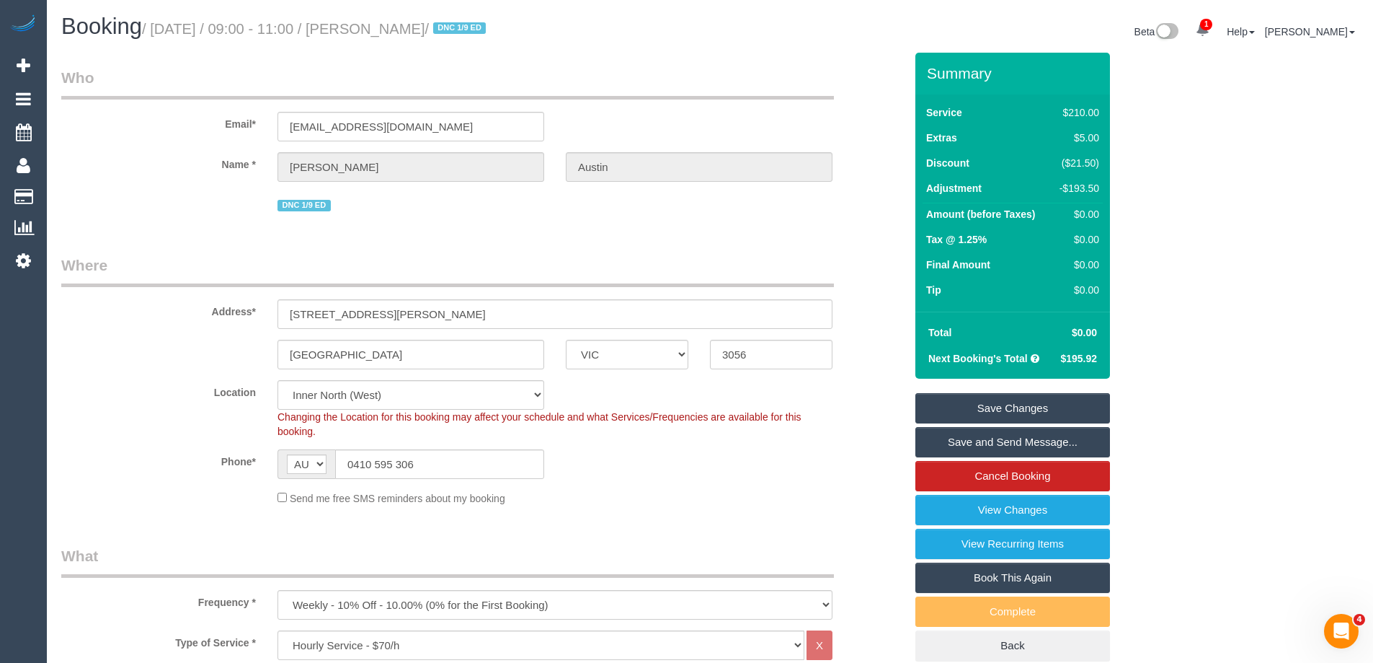
type textarea "Service waived in full to make up for team leaving early for multiple services …"
click at [980, 402] on link "Save Changes" at bounding box center [1013, 408] width 195 height 30
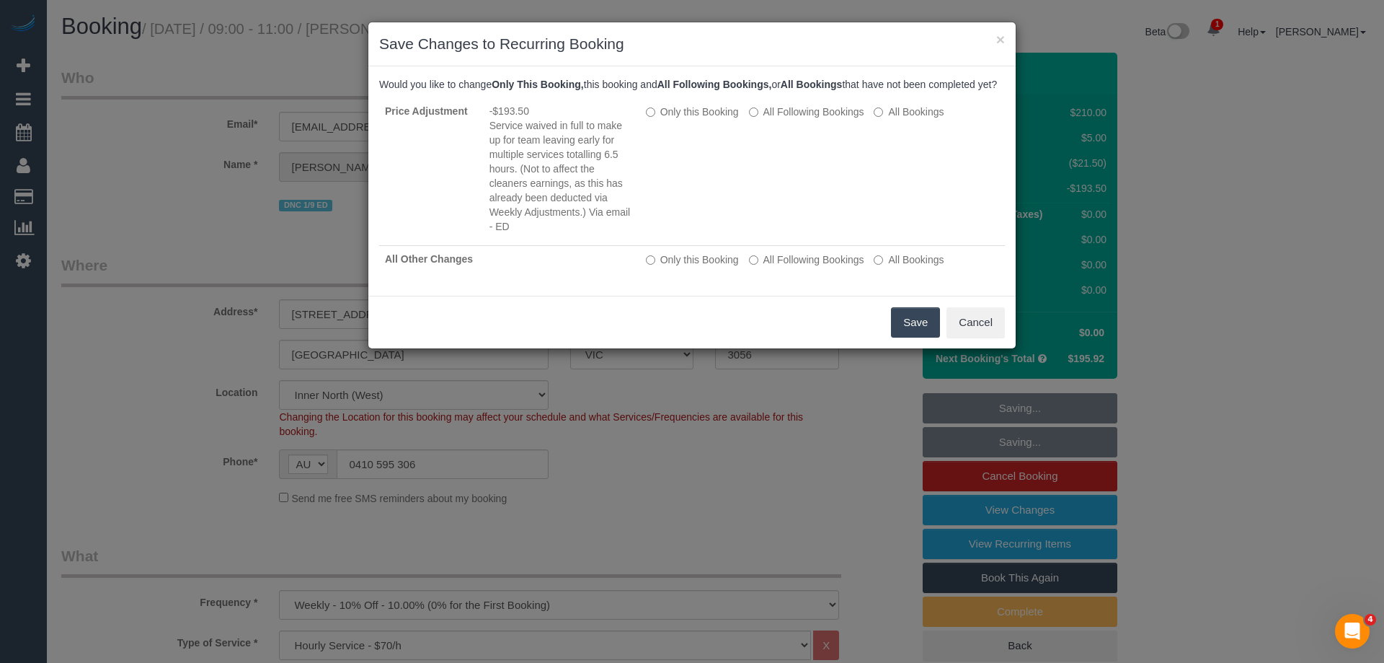
click at [906, 332] on button "Save" at bounding box center [915, 322] width 49 height 30
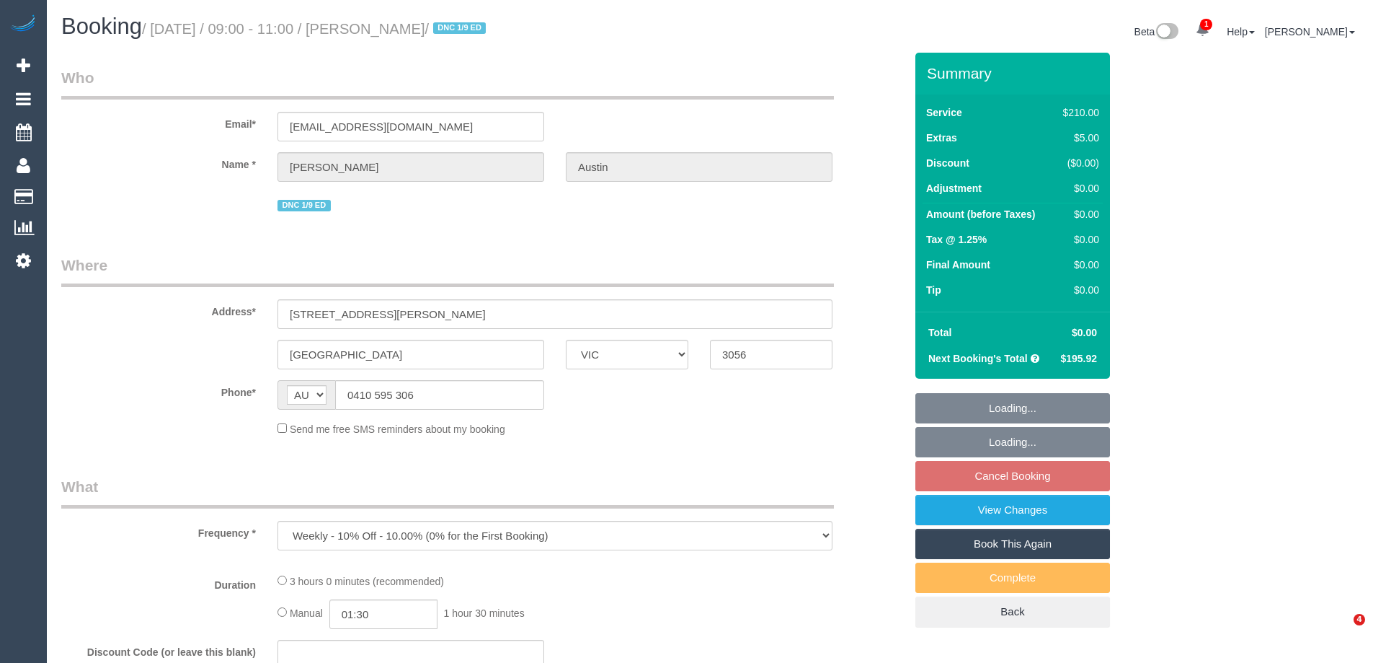
select select "VIC"
select select "string:stripe-pm_1OcyCU2GScqysDRV01GcwcDN"
select select "number:27"
select select "number:15"
select select "number:19"
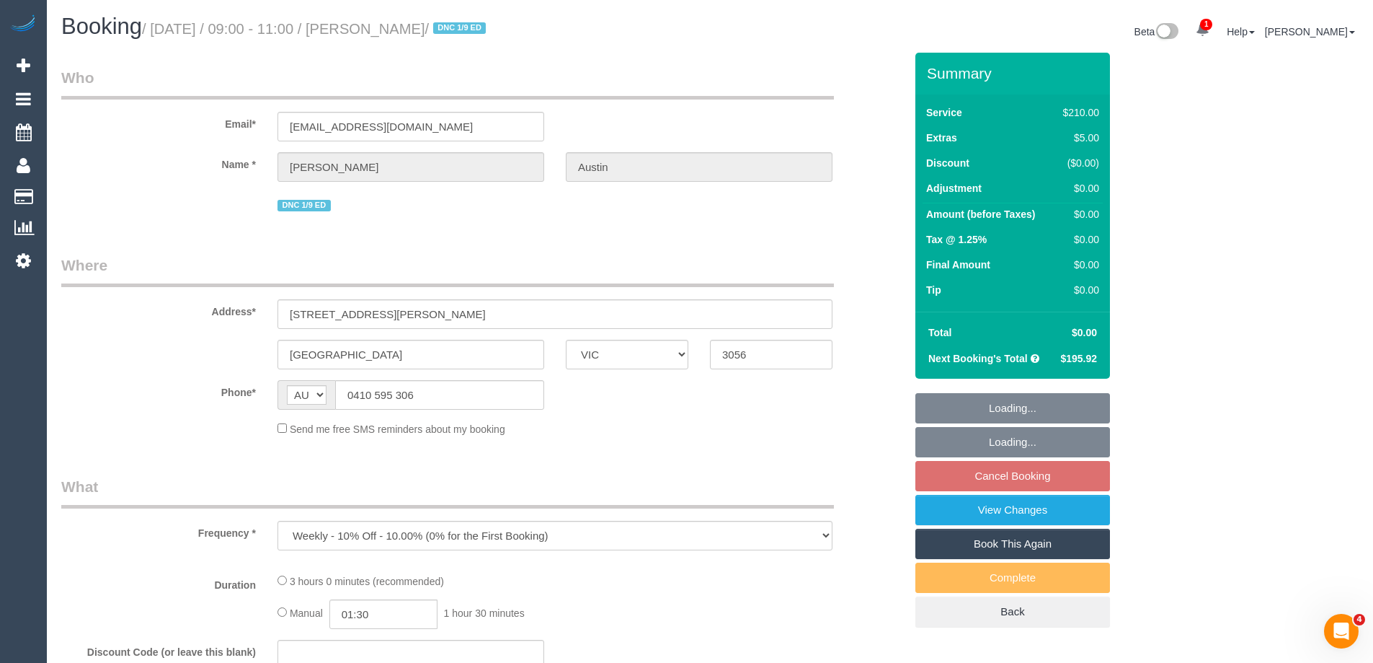
select select "number:22"
select select "number:34"
select select "number:26"
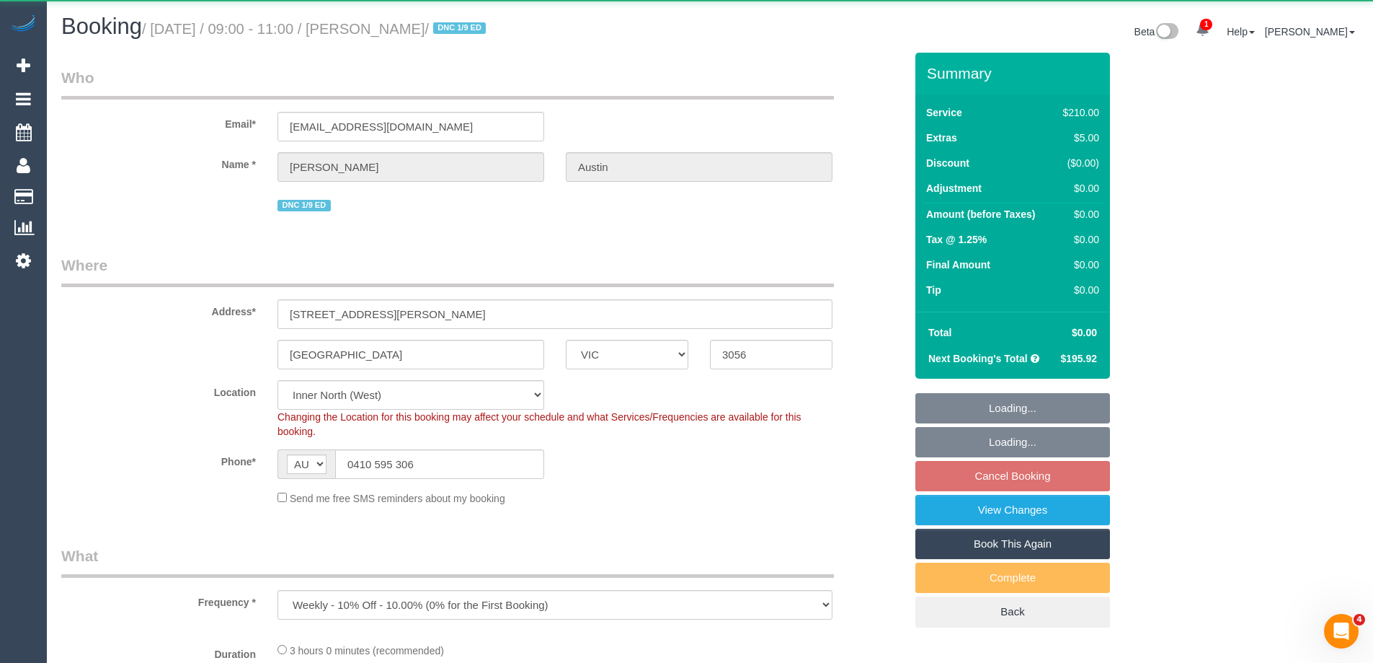
select select "object:726"
select select "180"
select select "spot1"
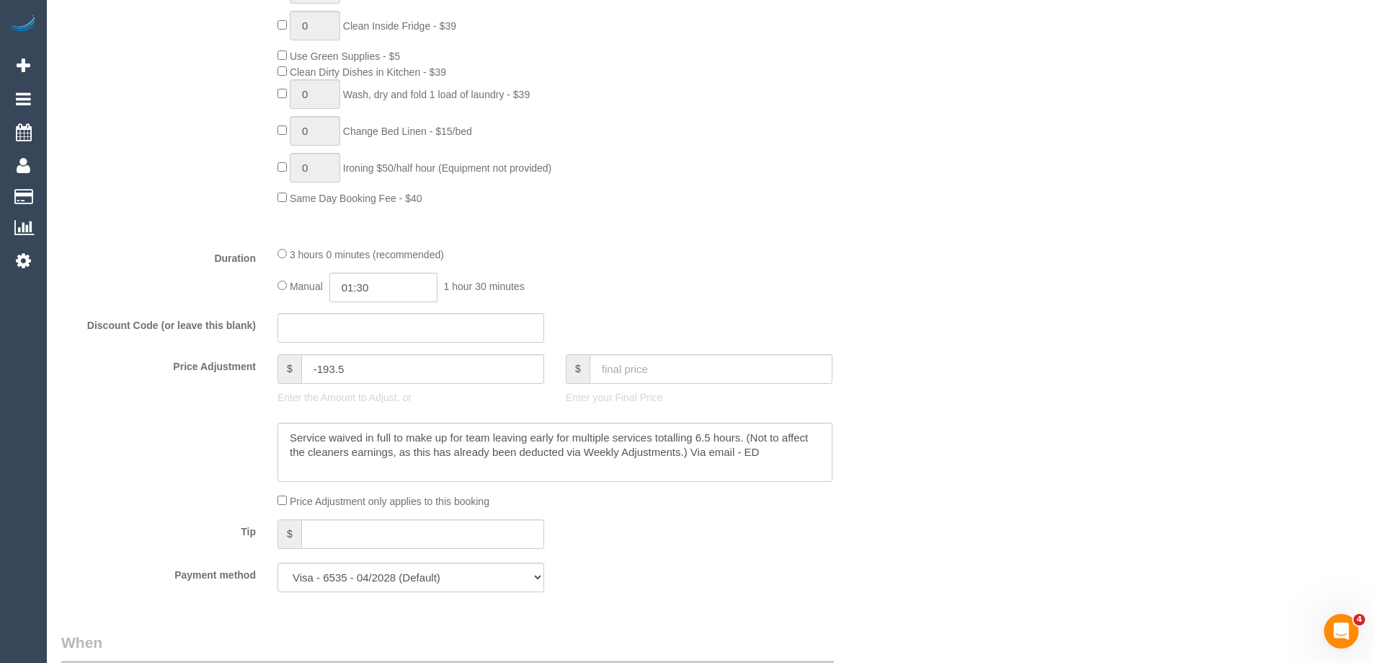
scroll to position [937, 0]
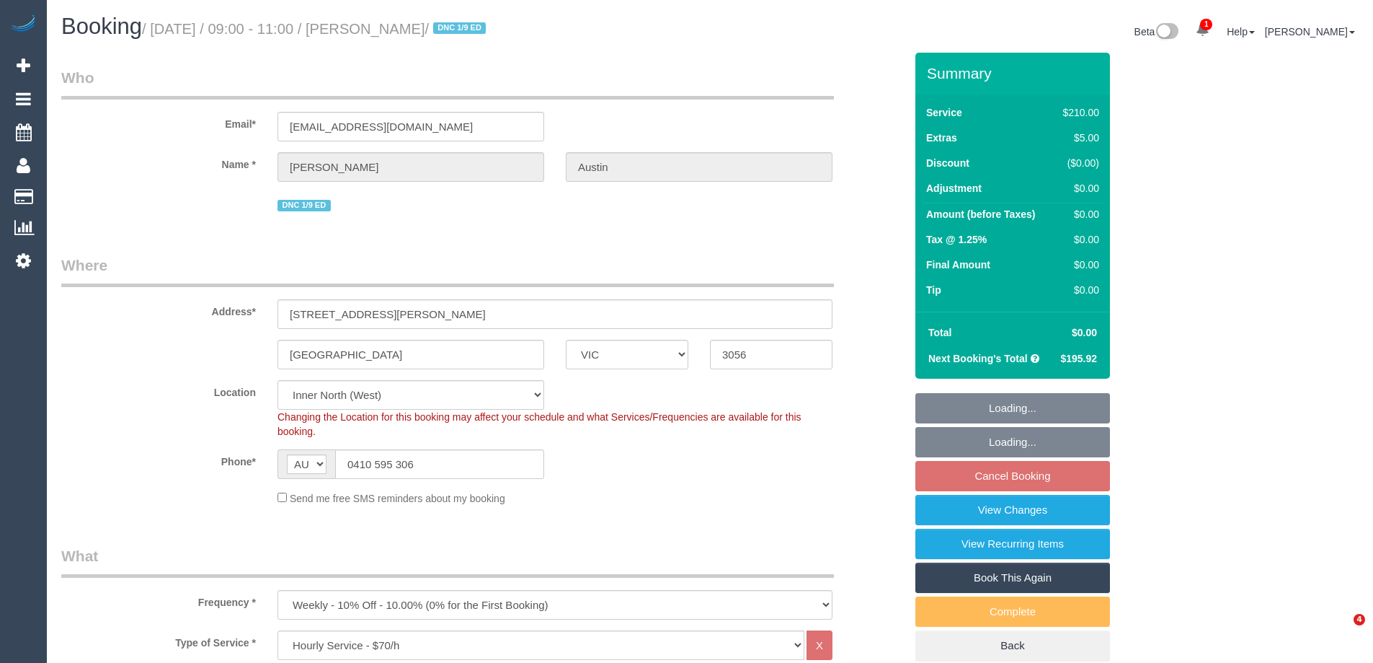
select select "VIC"
select select "180"
select select "number:27"
select select "number:15"
select select "number:19"
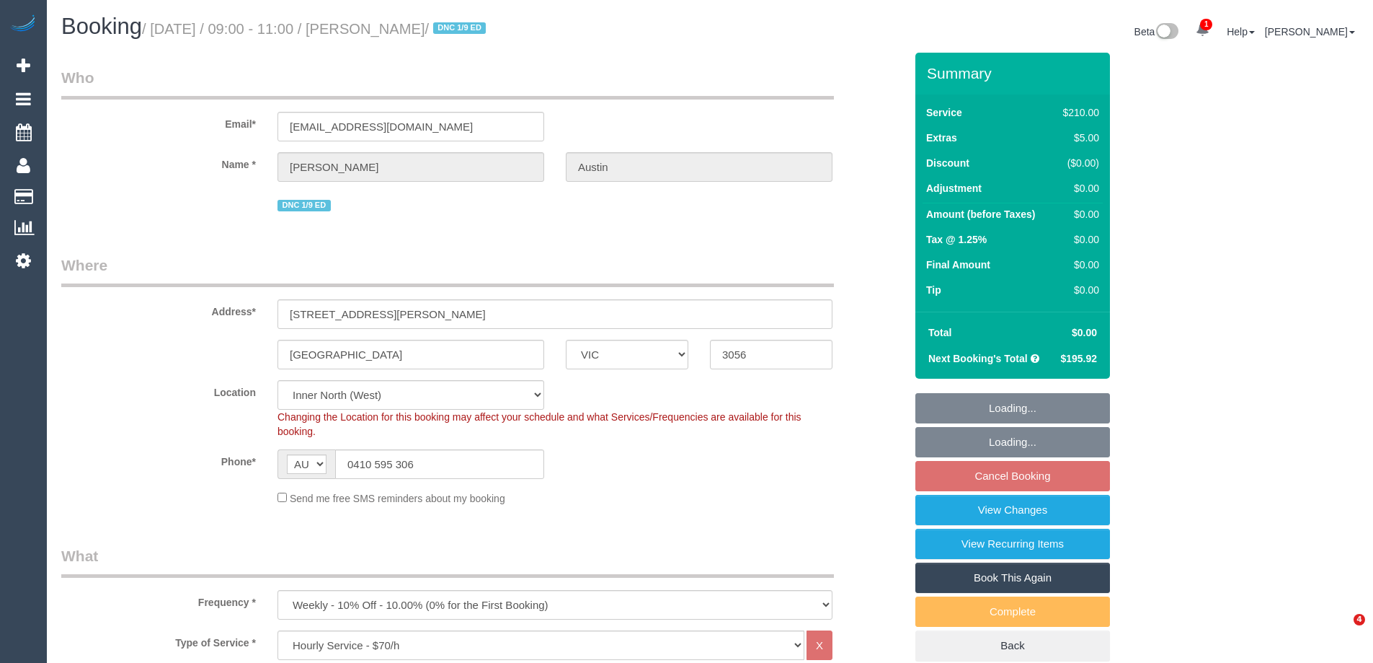
select select "number:22"
select select "number:34"
select select "number:26"
select select "spot3"
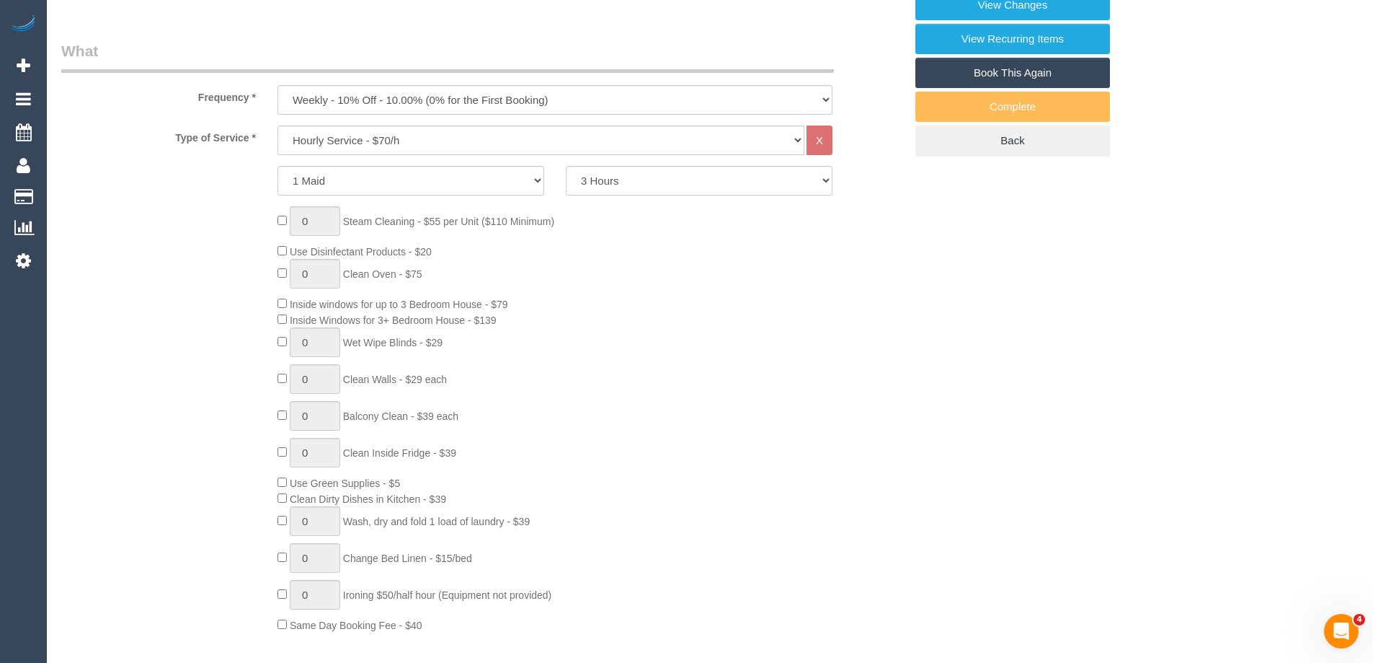
scroll to position [1009, 0]
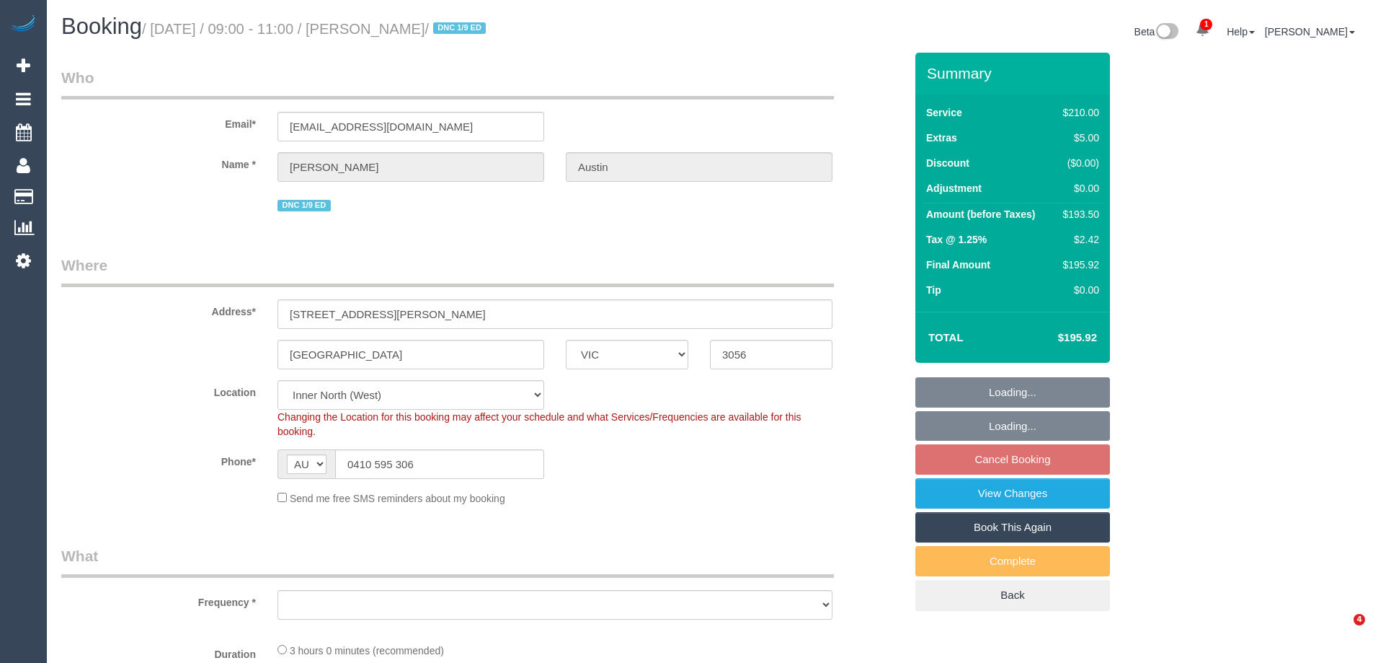
select select "VIC"
select select "object:548"
select select "number:27"
select select "number:15"
select select "number:19"
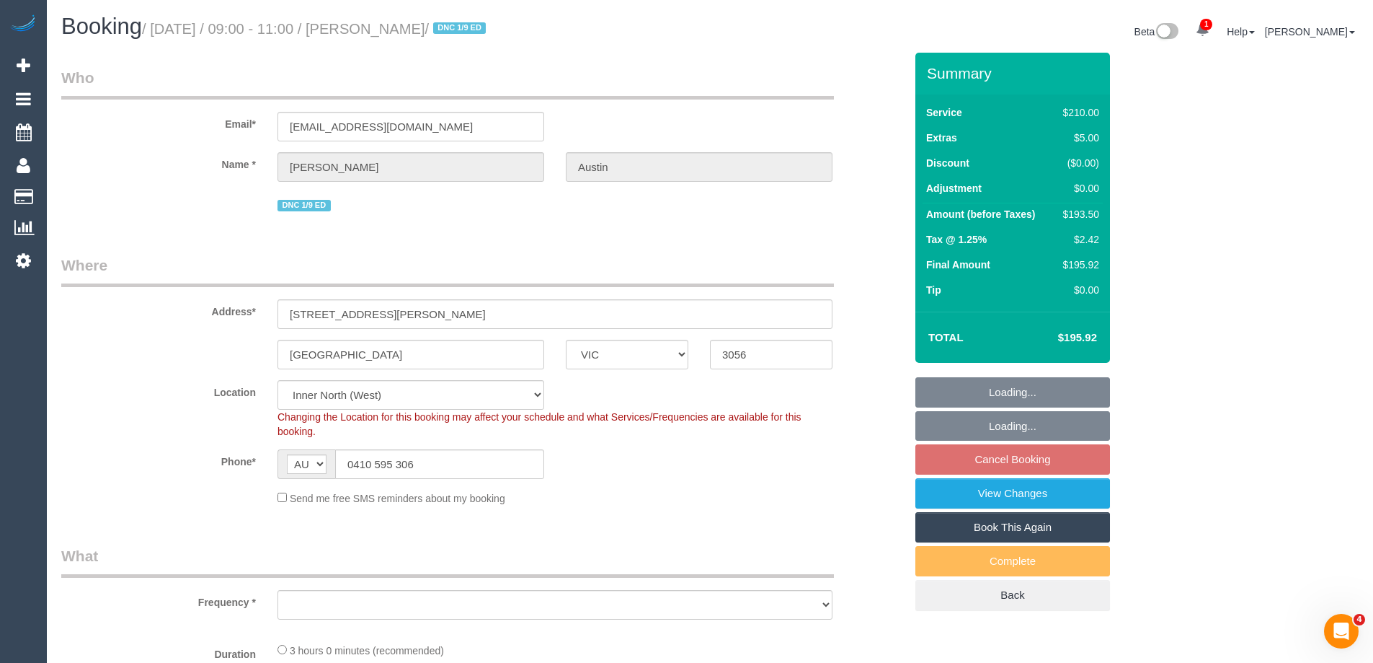
select select "number:22"
select select "number:34"
select select "number:26"
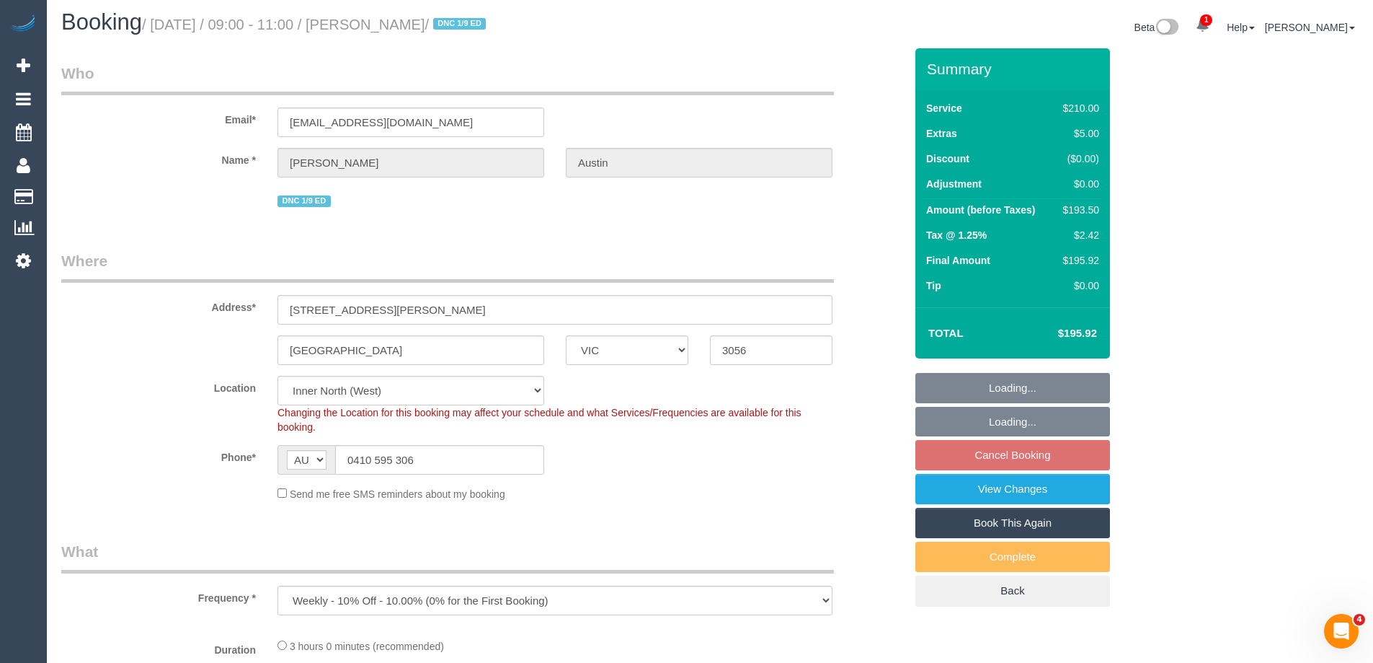
select select "object:699"
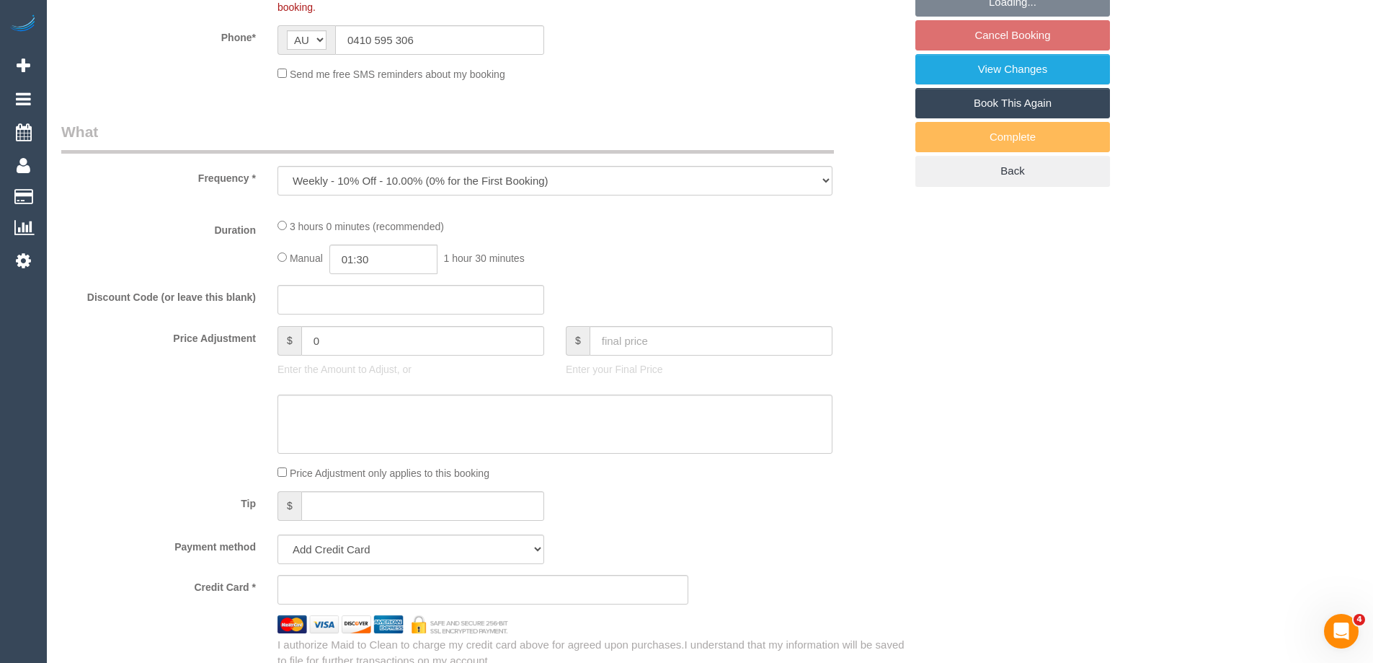
select select "string:stripe-pm_1OcyCU2GScqysDRV01GcwcDN"
select select "180"
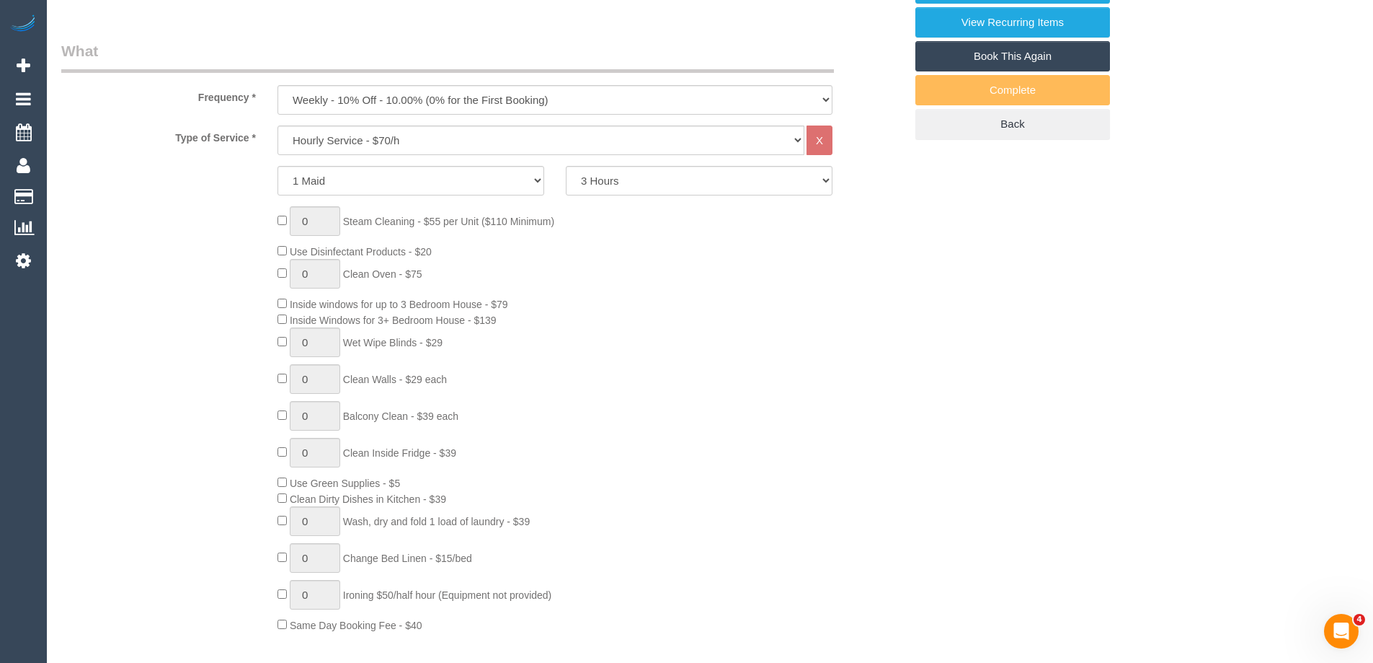
select select "spot3"
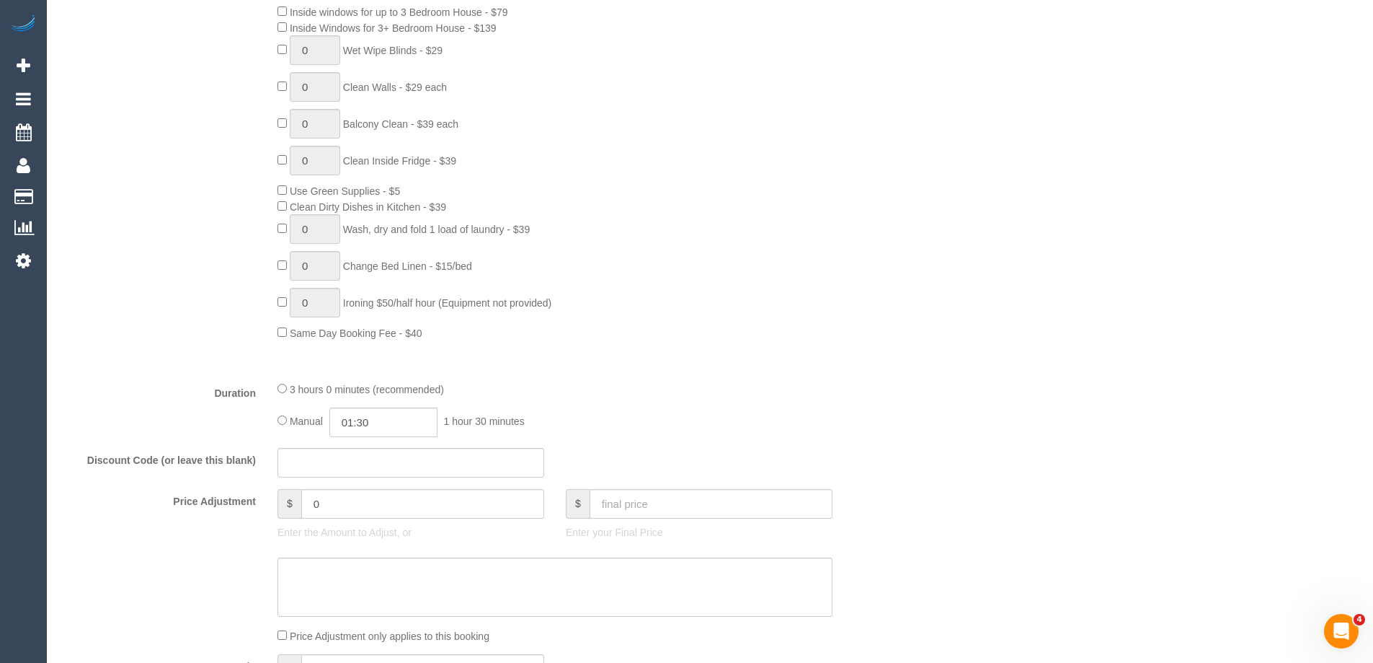
scroll to position [937, 0]
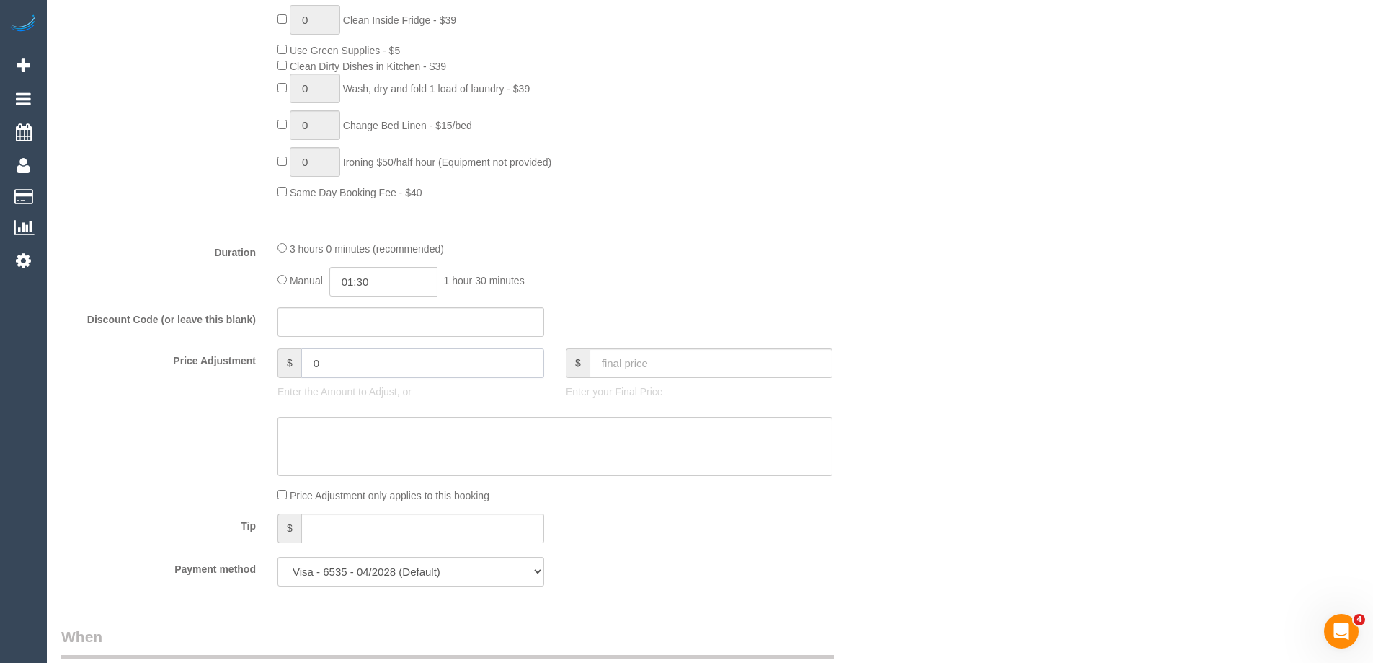
click at [411, 360] on input "0" at bounding box center [422, 363] width 243 height 30
type input "-35"
click at [368, 431] on textarea at bounding box center [555, 446] width 555 height 59
paste textarea "Service waived in full to make up for team leaving early for multiple services …"
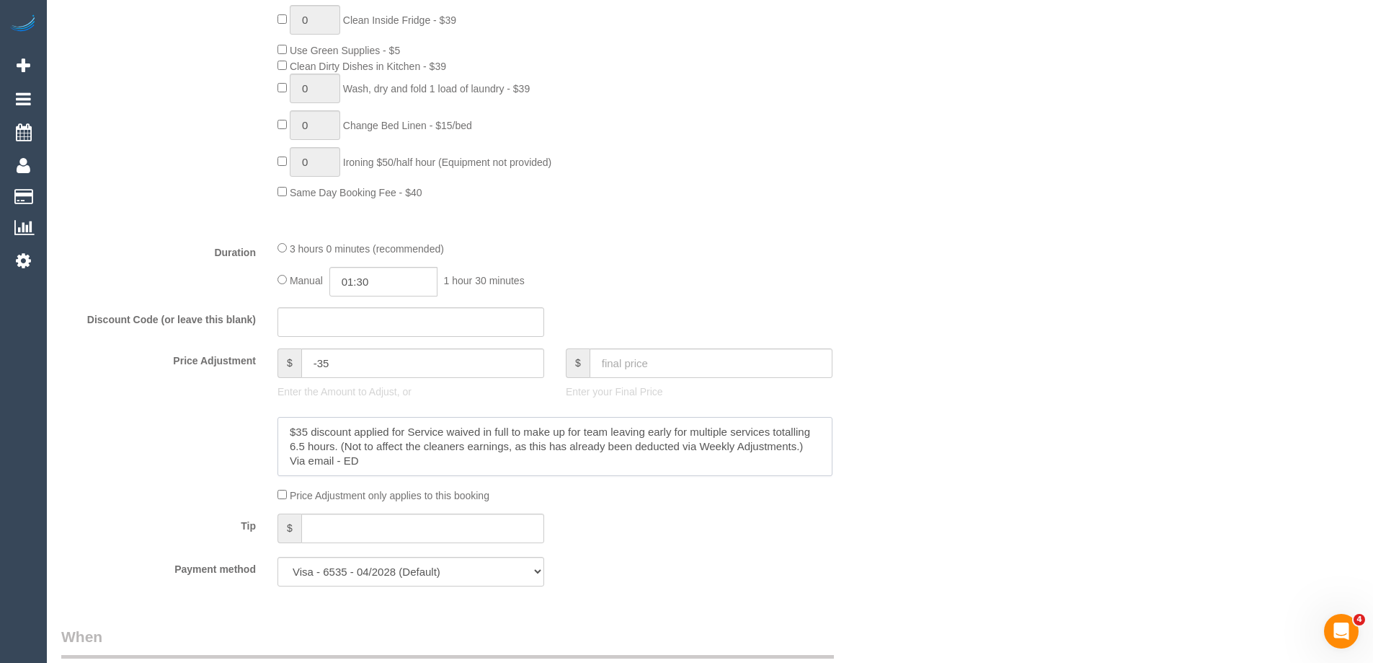
drag, startPoint x: 411, startPoint y: 428, endPoint x: 583, endPoint y: 430, distance: 172.3
click at [583, 430] on textarea at bounding box center [555, 446] width 555 height 59
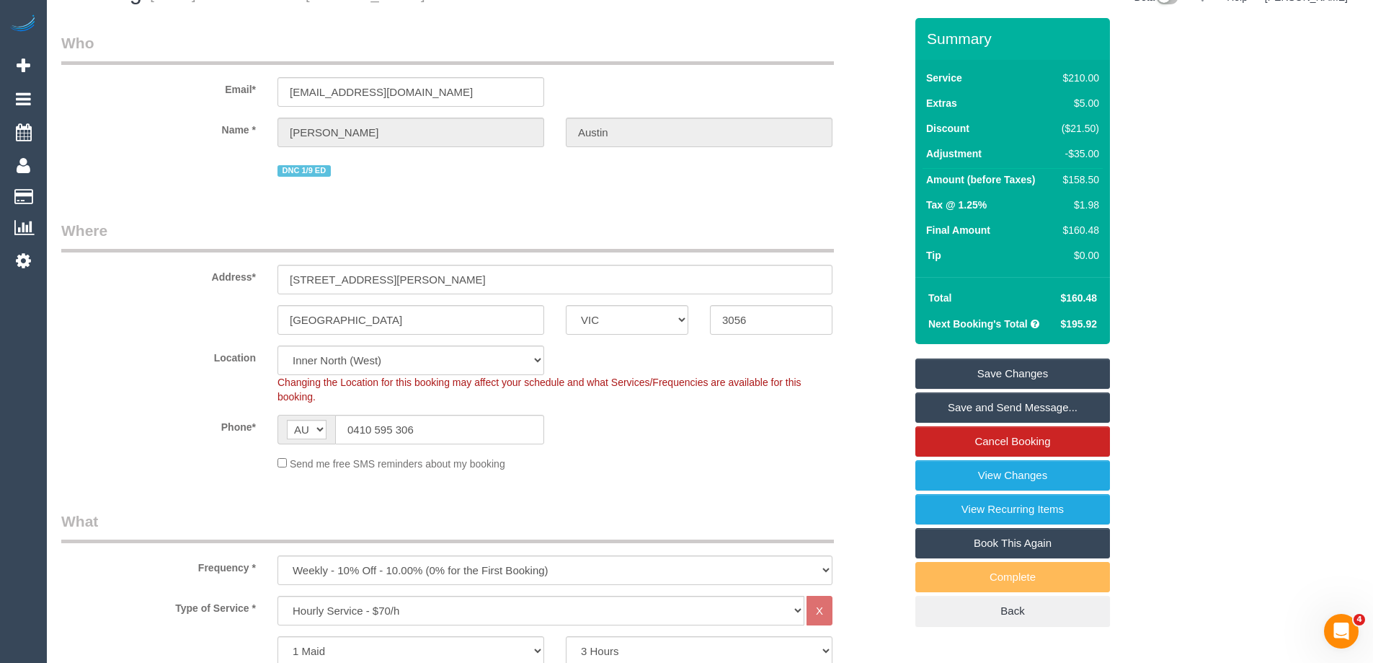
scroll to position [0, 0]
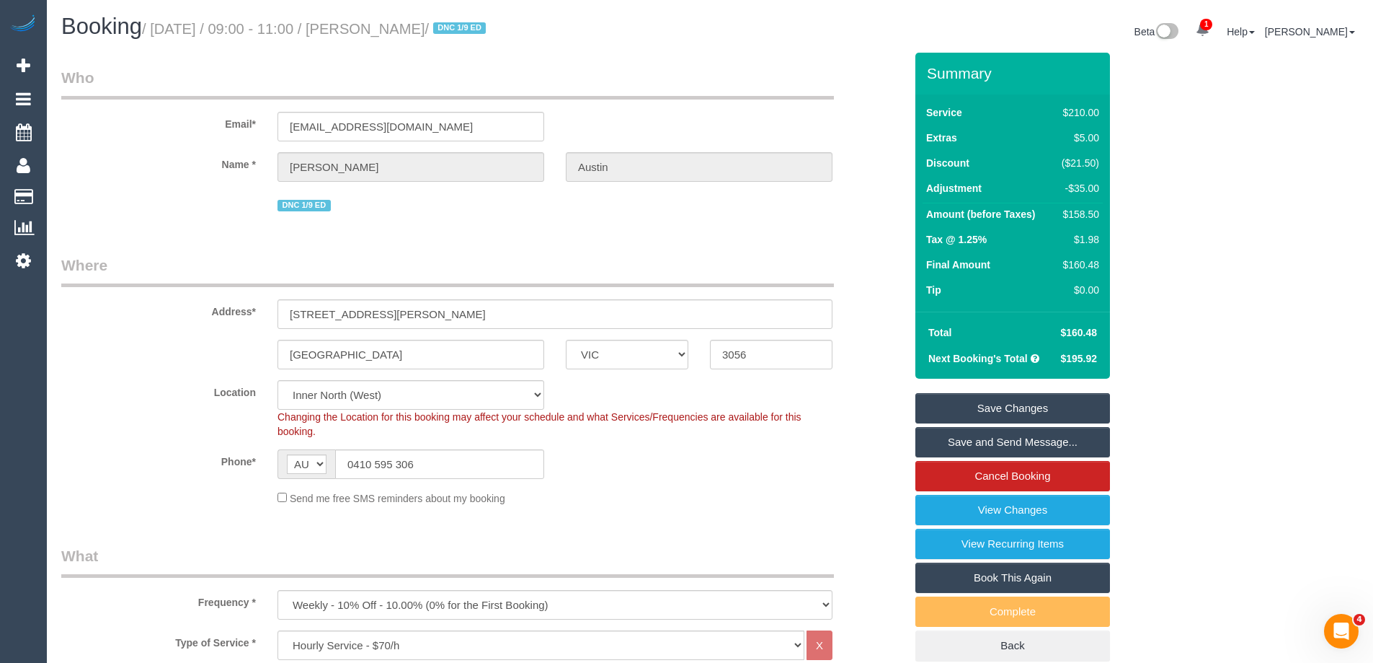
type textarea "$35 discount applied to make up for team leaving early for multiple services to…"
click at [1016, 404] on link "Save Changes" at bounding box center [1013, 408] width 195 height 30
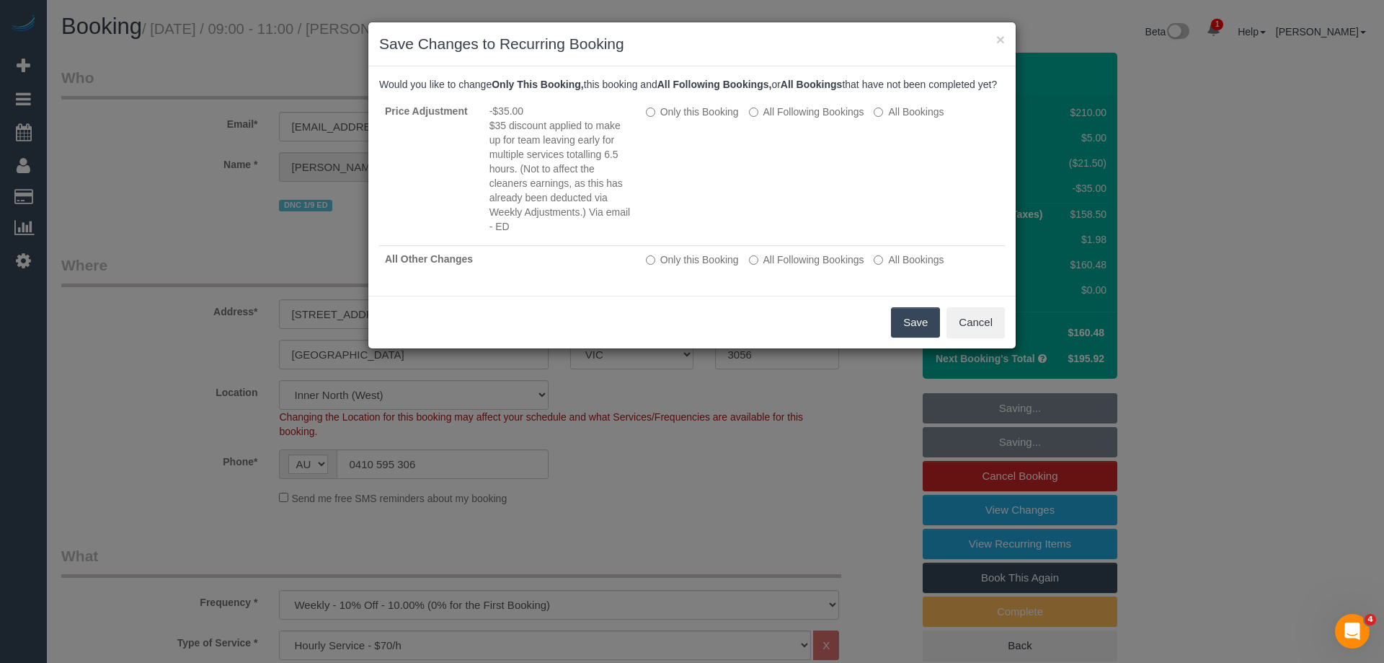
click at [919, 337] on button "Save" at bounding box center [915, 322] width 49 height 30
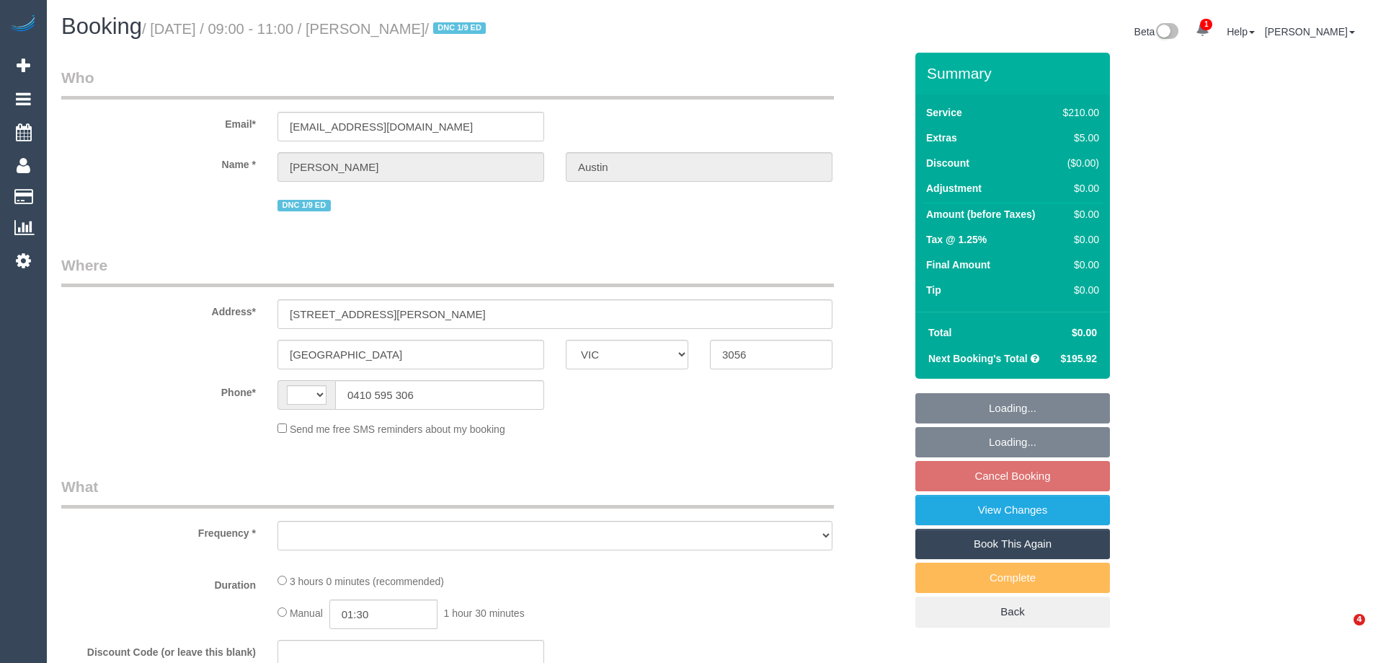
select select "VIC"
select select "string:AU"
select select "object:573"
select select "180"
select select "number:27"
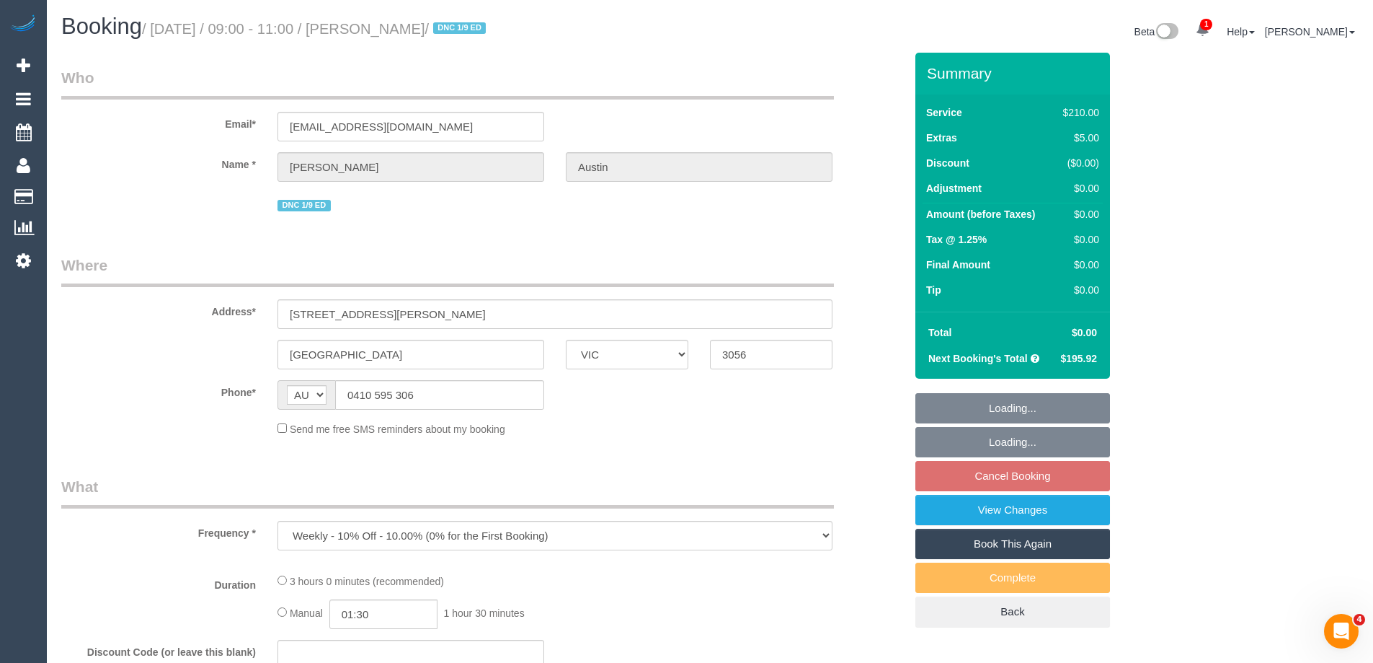
select select "number:15"
select select "number:19"
select select "number:22"
select select "number:34"
select select "number:26"
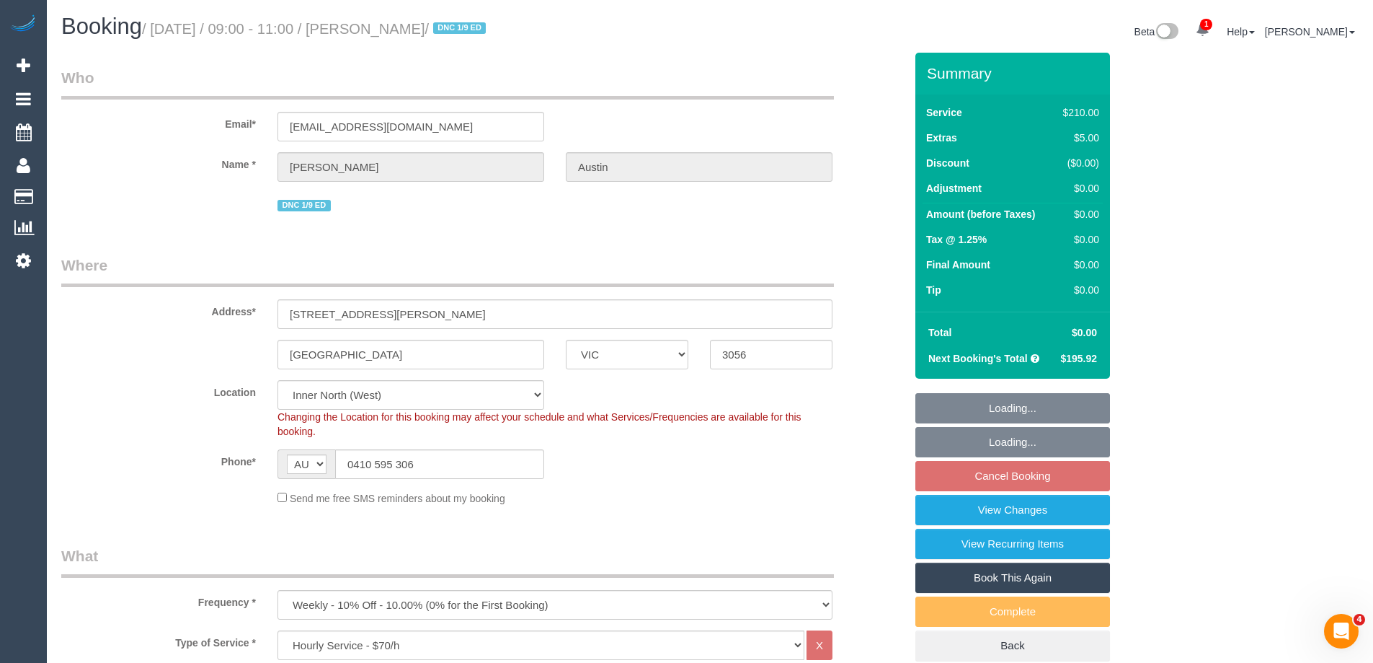
select select "object:892"
select select "spot1"
select select "VIC"
select select "180"
select select "number:27"
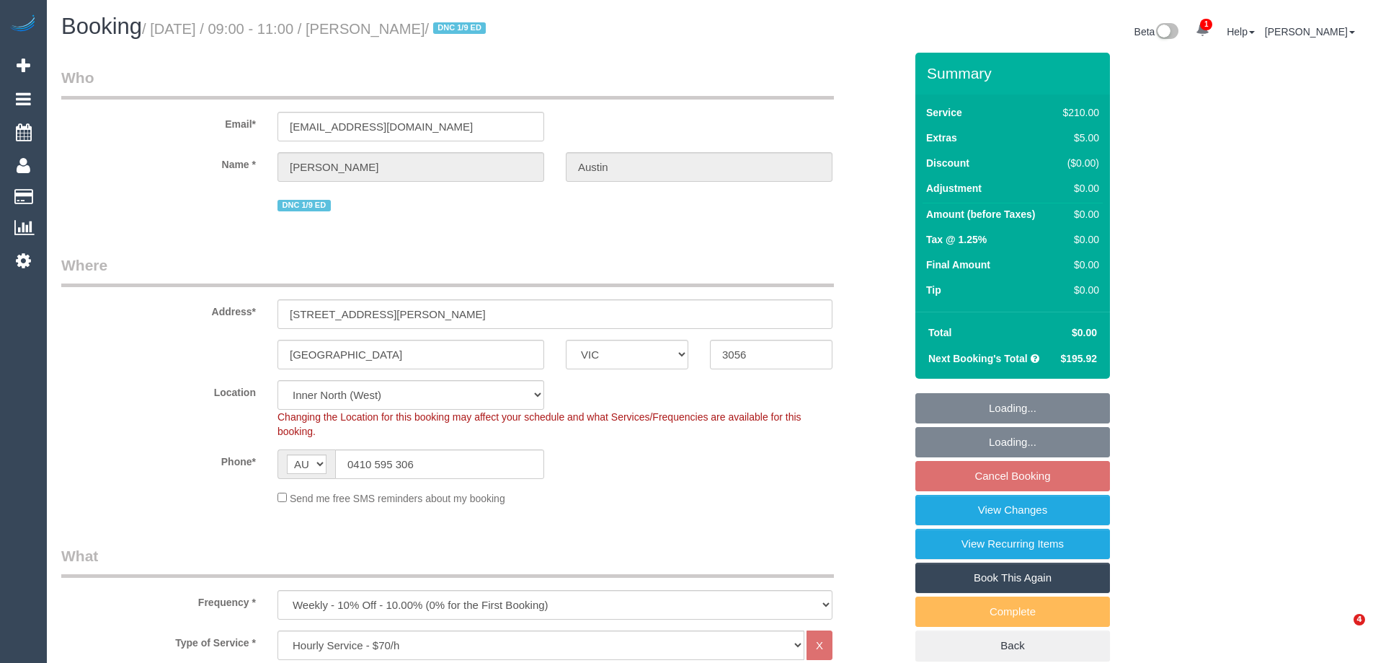
select select "number:15"
select select "number:19"
select select "number:22"
select select "number:34"
select select "number:26"
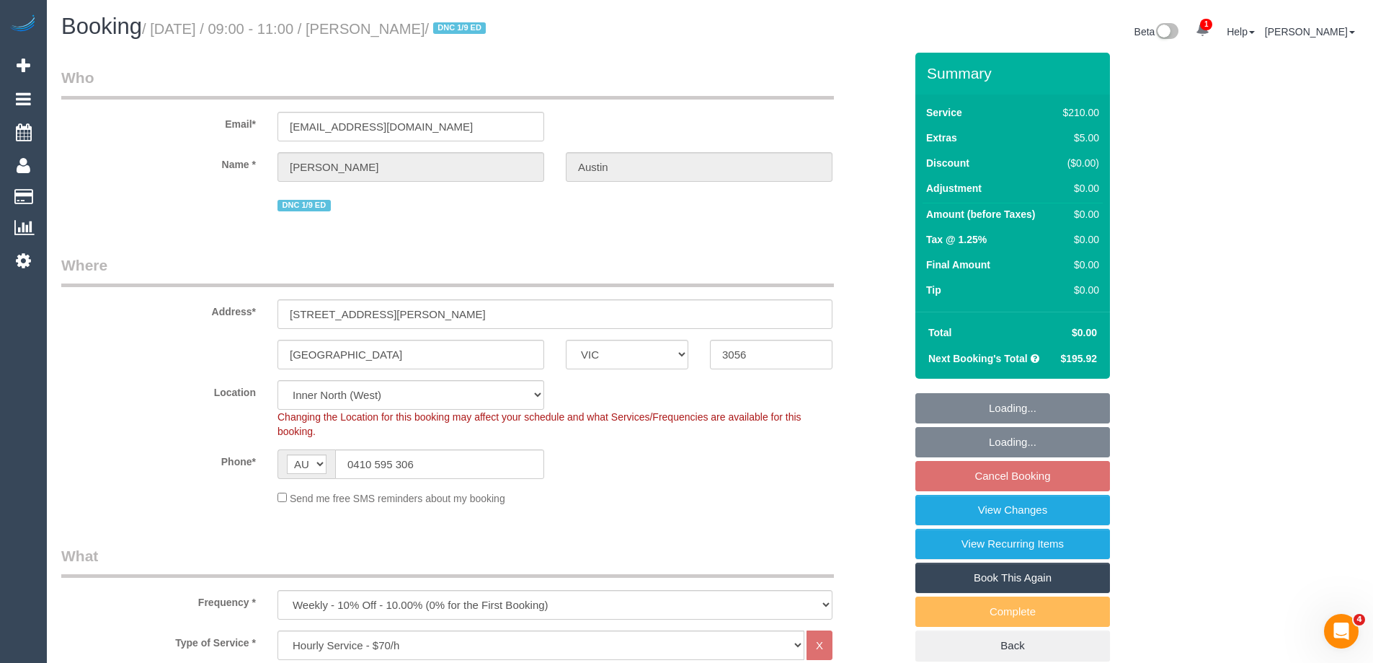
select select "spot3"
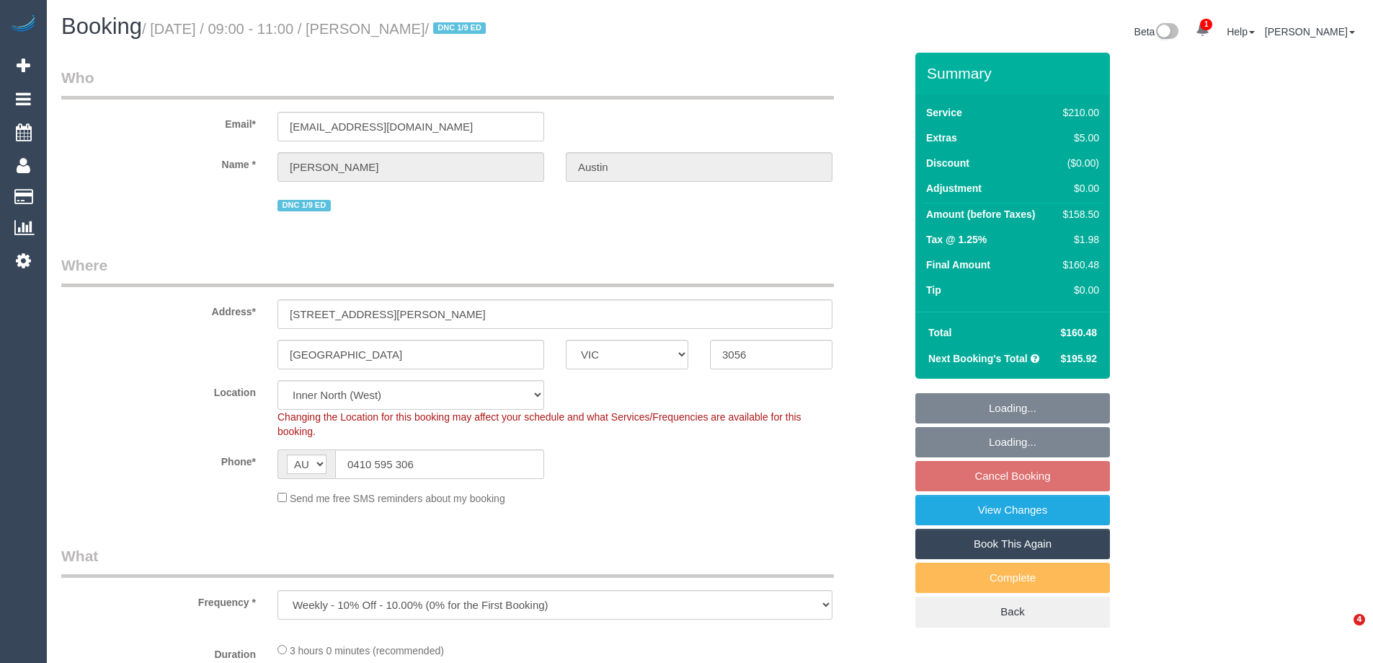
select select "VIC"
select select "object:868"
select select "string:stripe-pm_1OcyCU2GScqysDRV01GcwcDN"
select select "180"
select select "number:27"
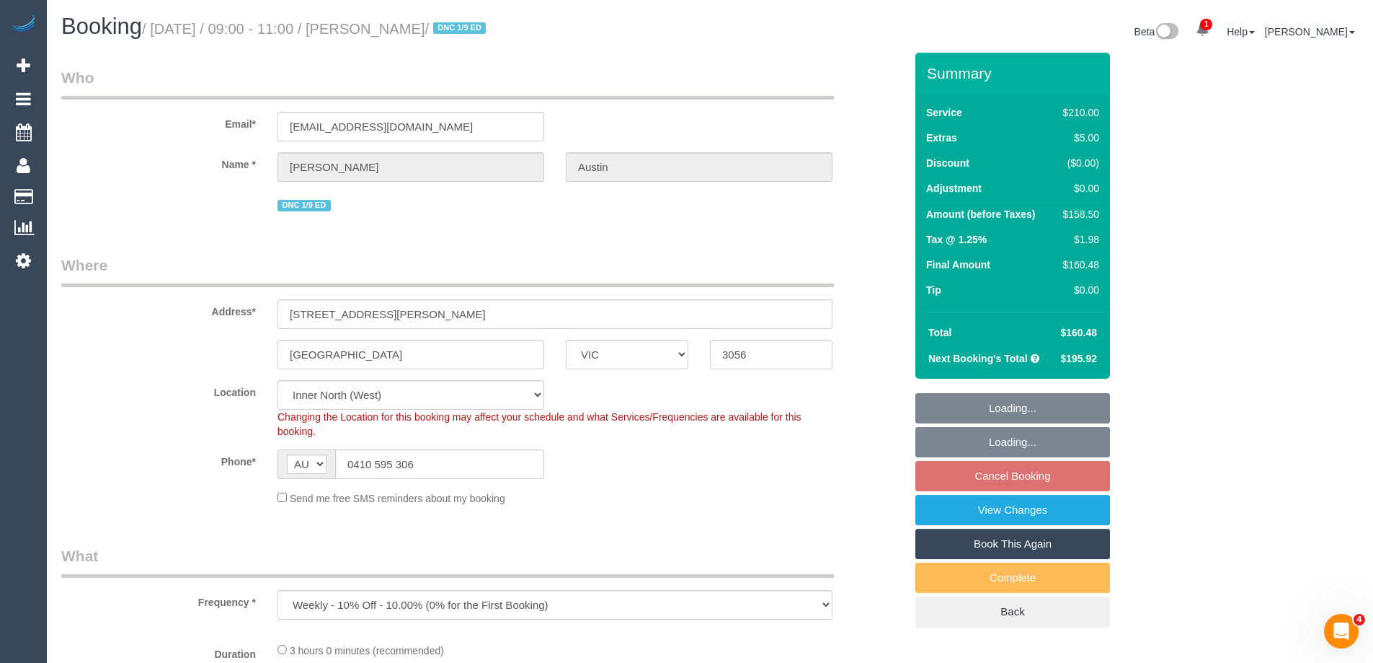
select select "number:15"
select select "number:19"
select select "number:22"
select select "number:34"
select select "number:26"
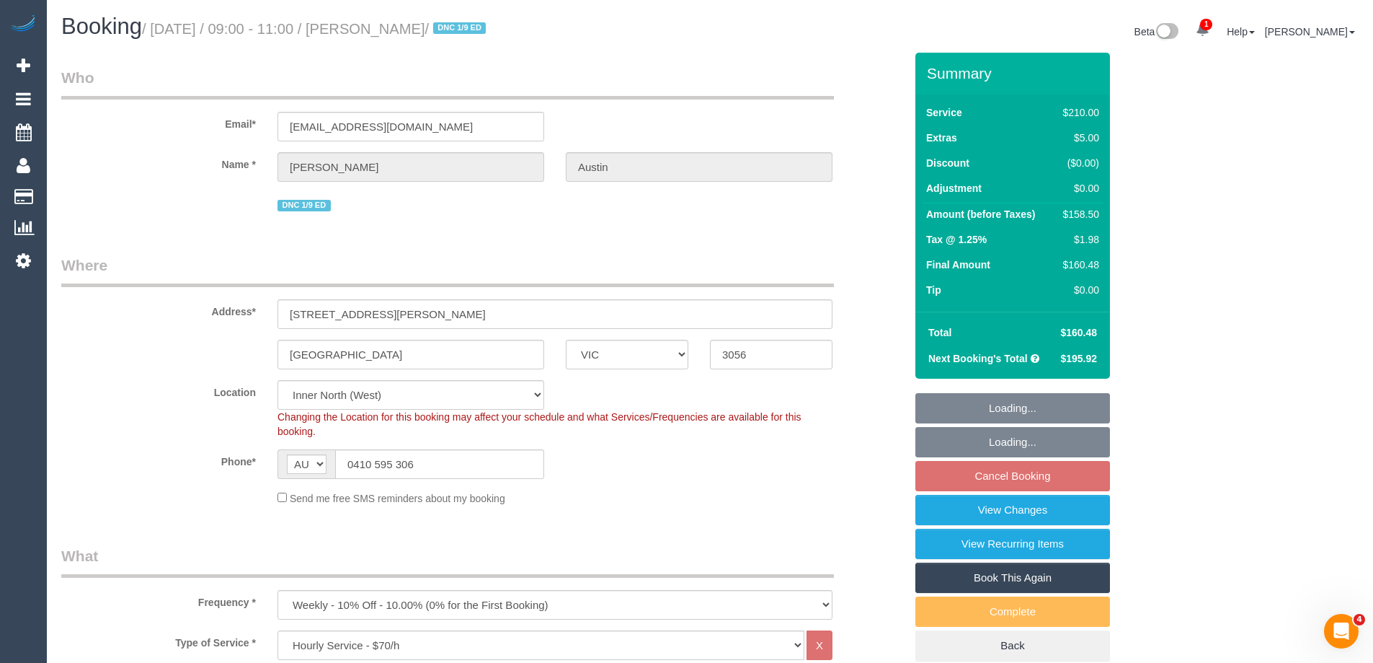
select select "spot3"
